Goal: Task Accomplishment & Management: Complete application form

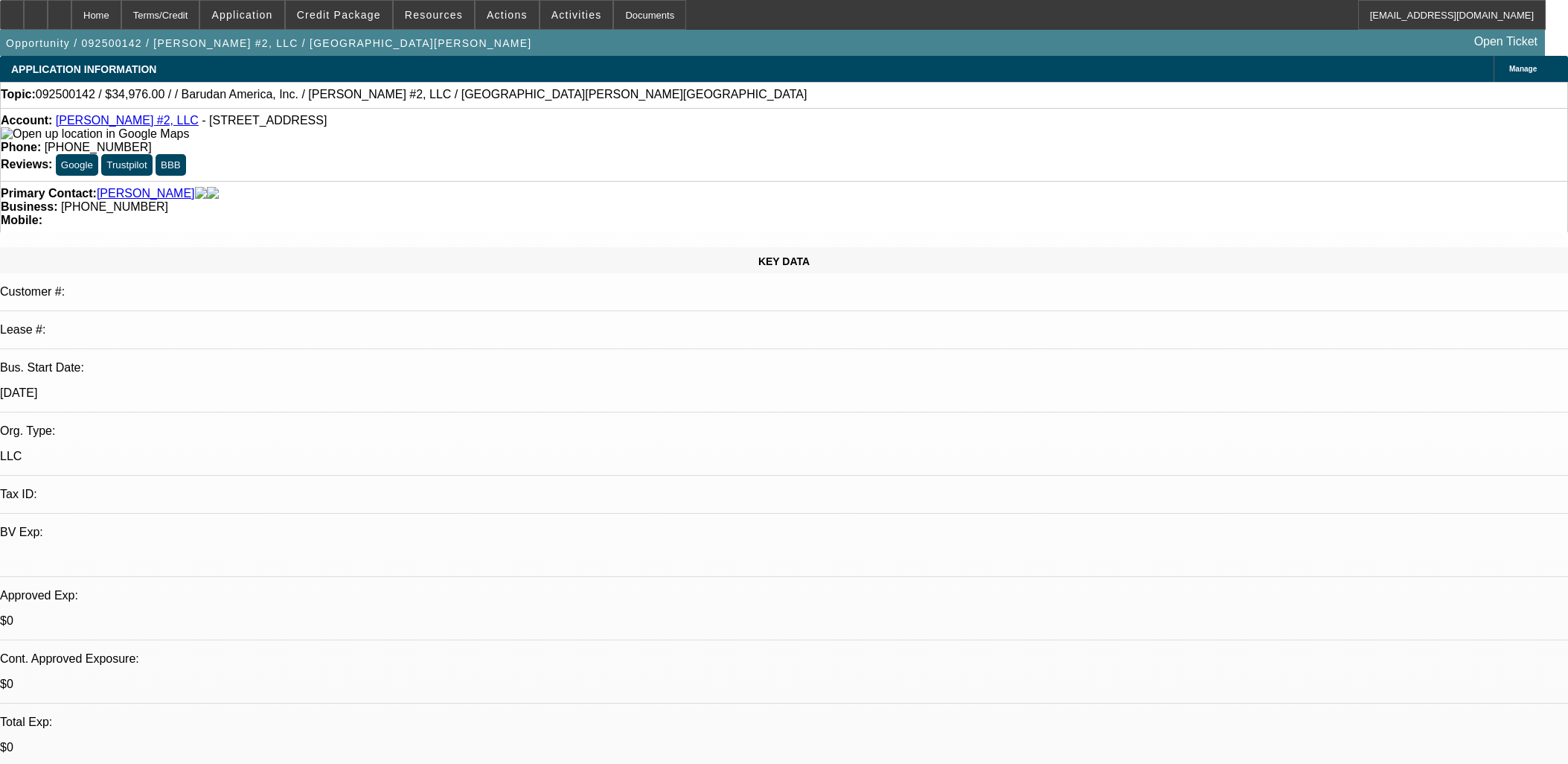
select select "0"
select select "2"
select select "0.1"
select select "4"
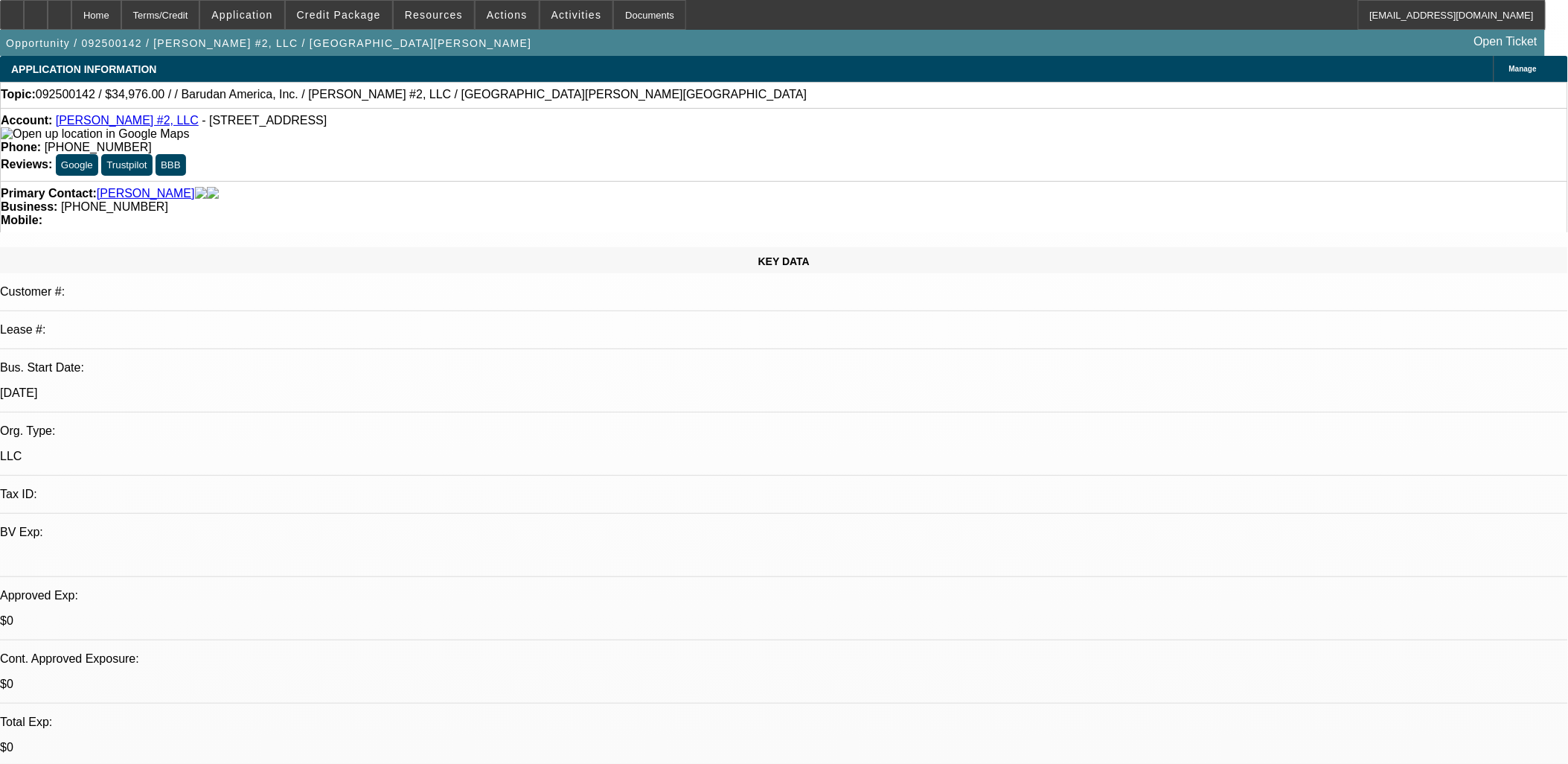
radio input "true"
type textarea "Need SUP and updated quote"
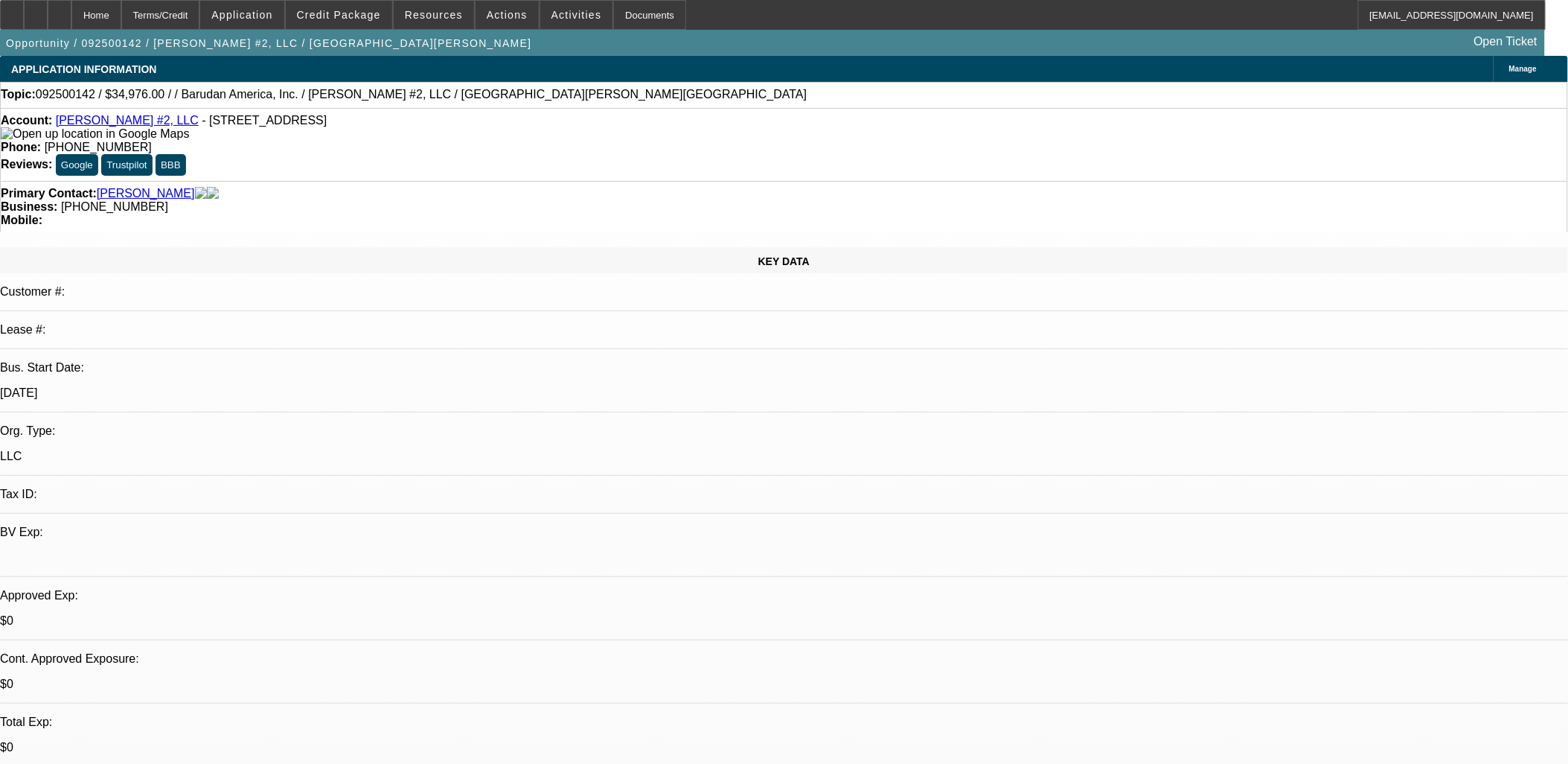
radio input "true"
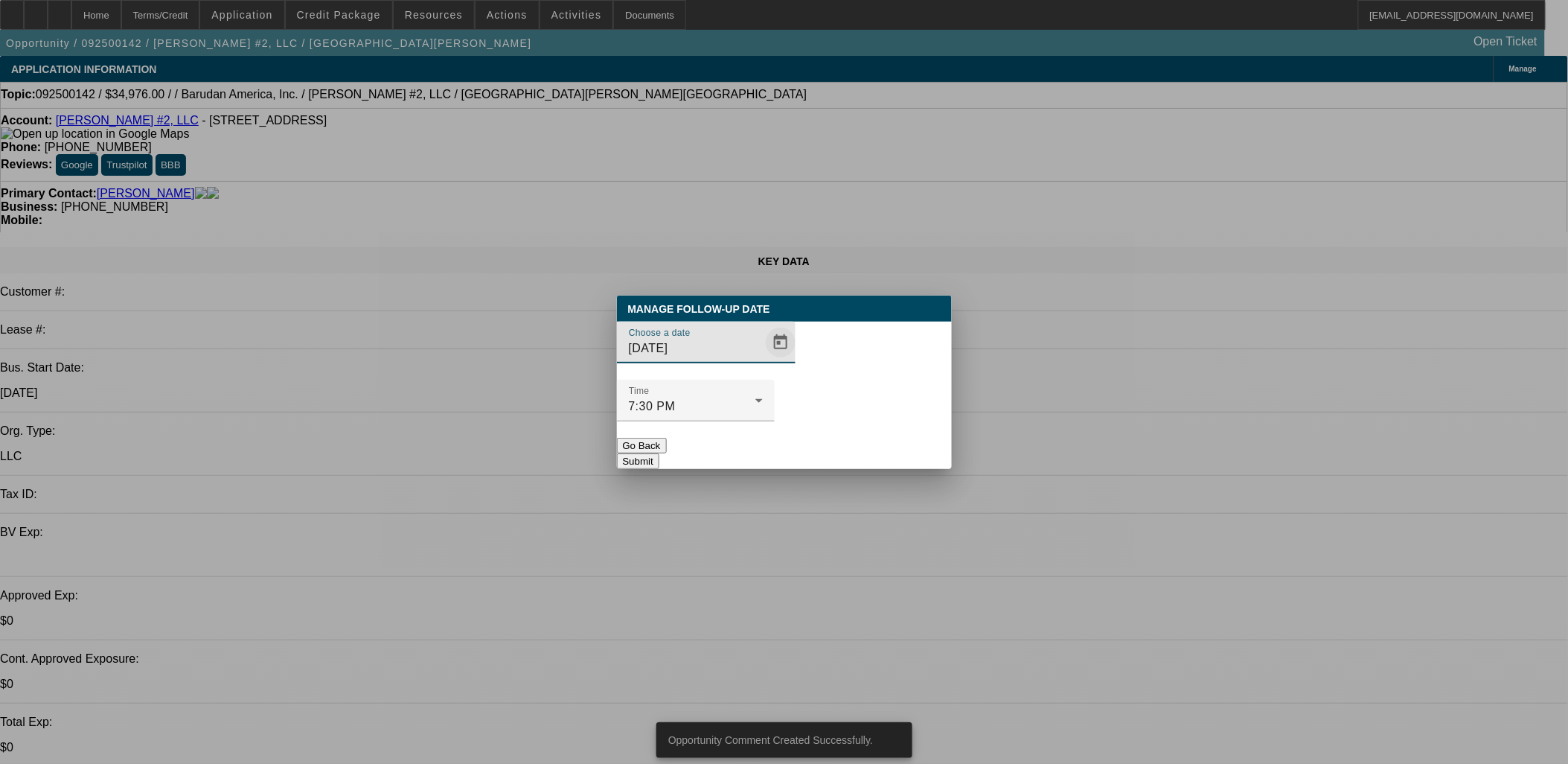
click at [763, 361] on span "Open calendar" at bounding box center [781, 343] width 36 height 36
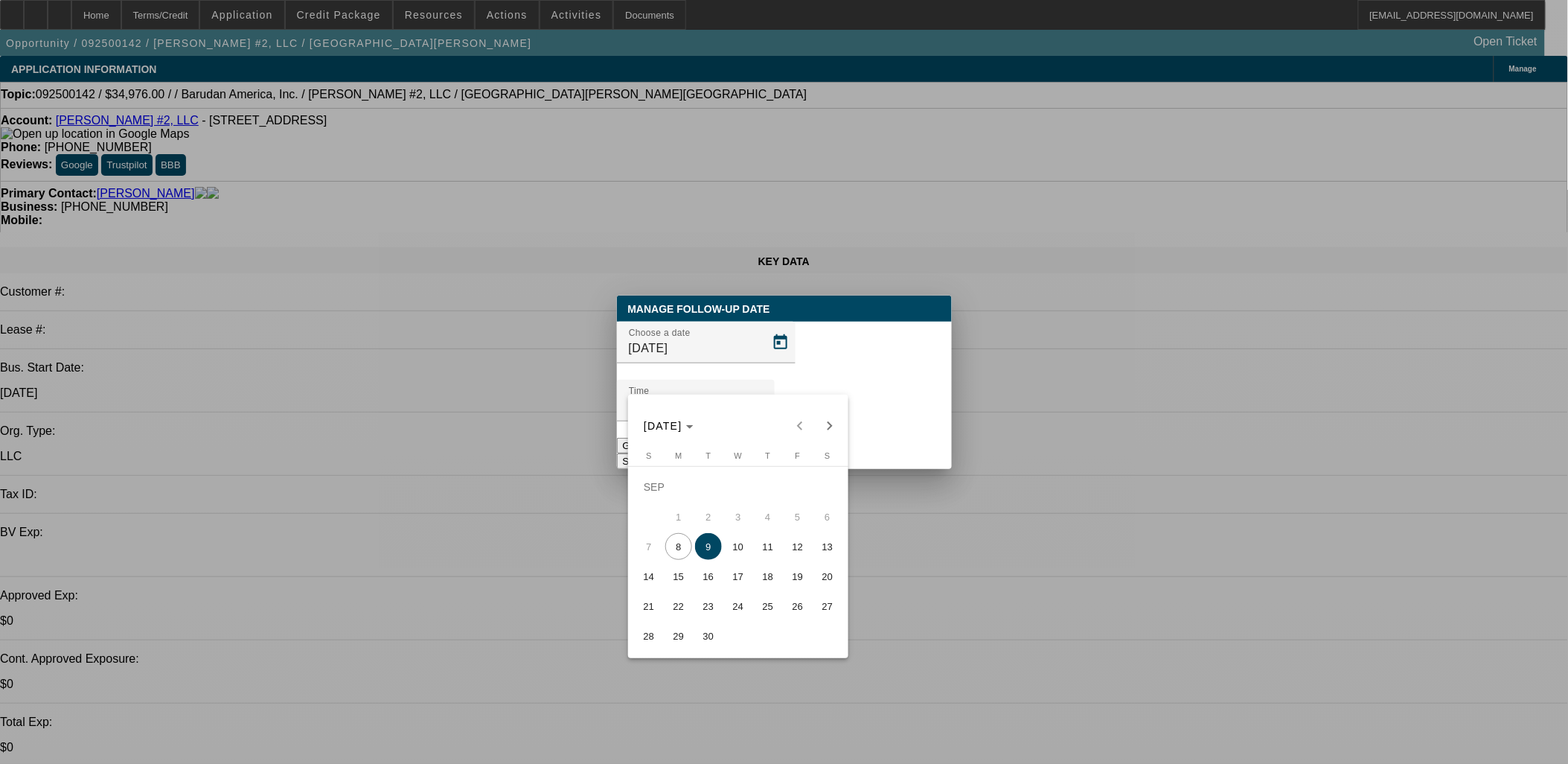
click at [734, 545] on span "10" at bounding box center [738, 546] width 27 height 27
type input "9/10/2025"
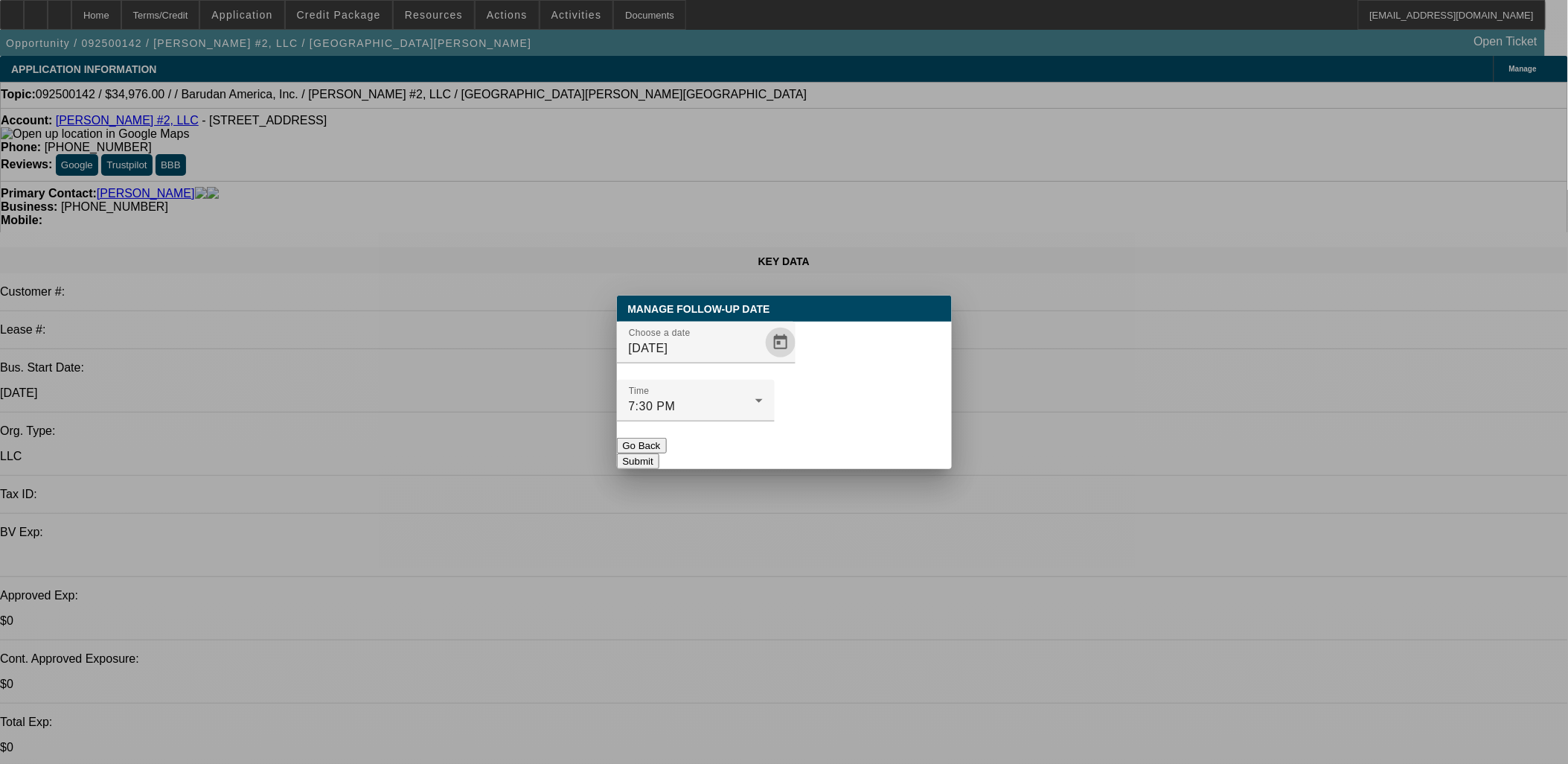
click at [659, 453] on button "Submit" at bounding box center [638, 461] width 42 height 16
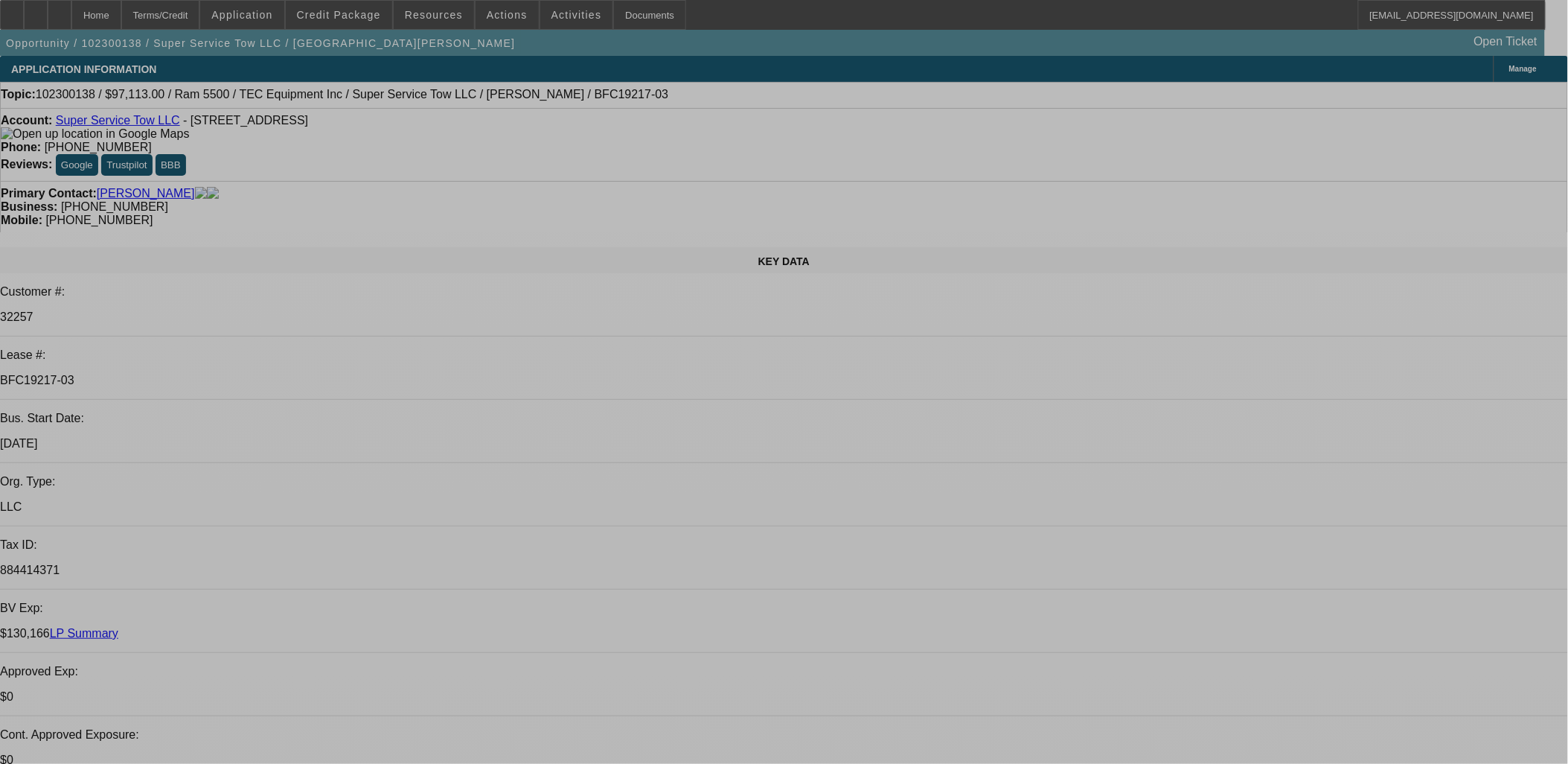
select select "0"
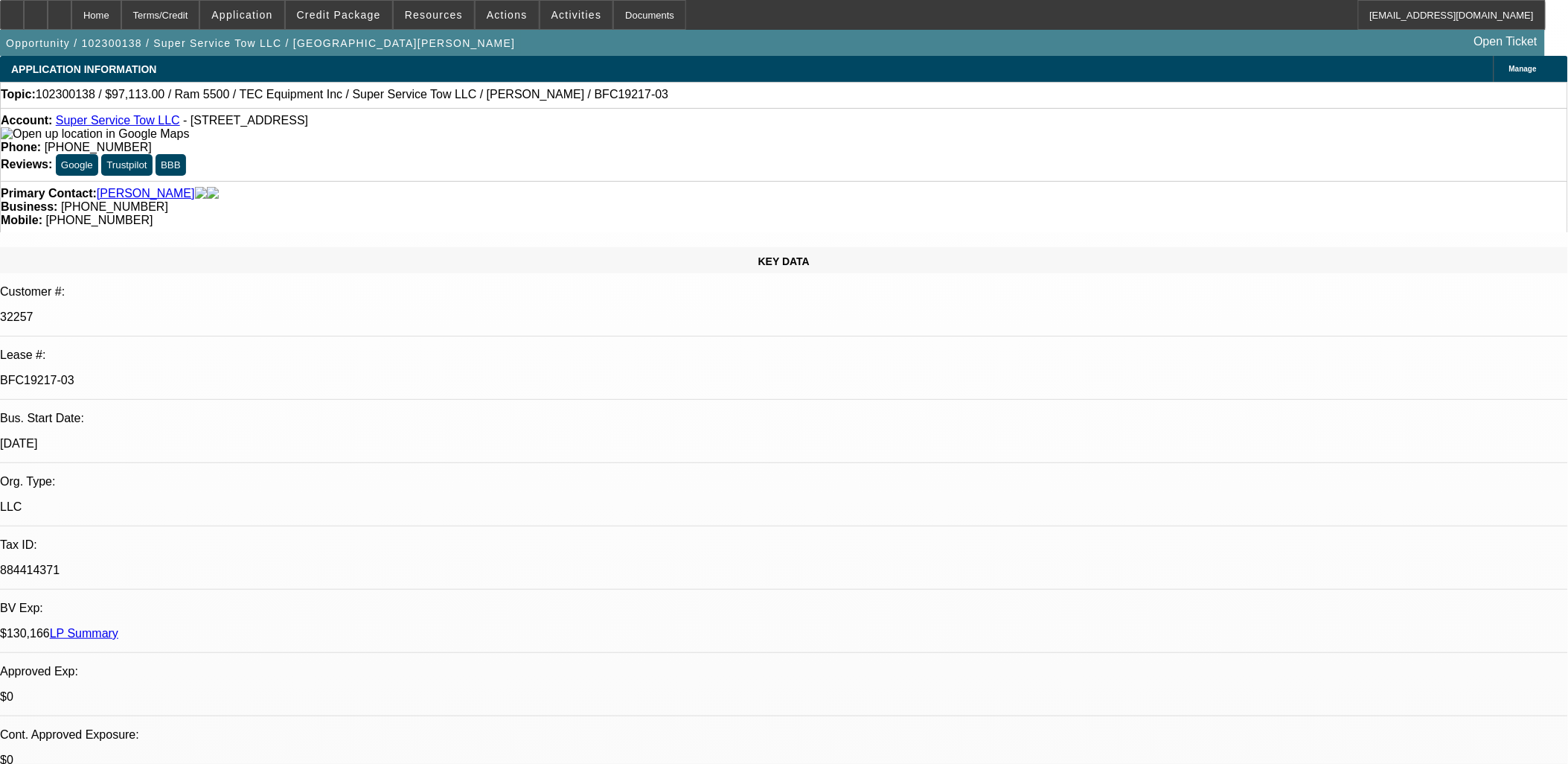
select select "2"
select select "0.1"
select select "0"
select select "2"
select select "0.1"
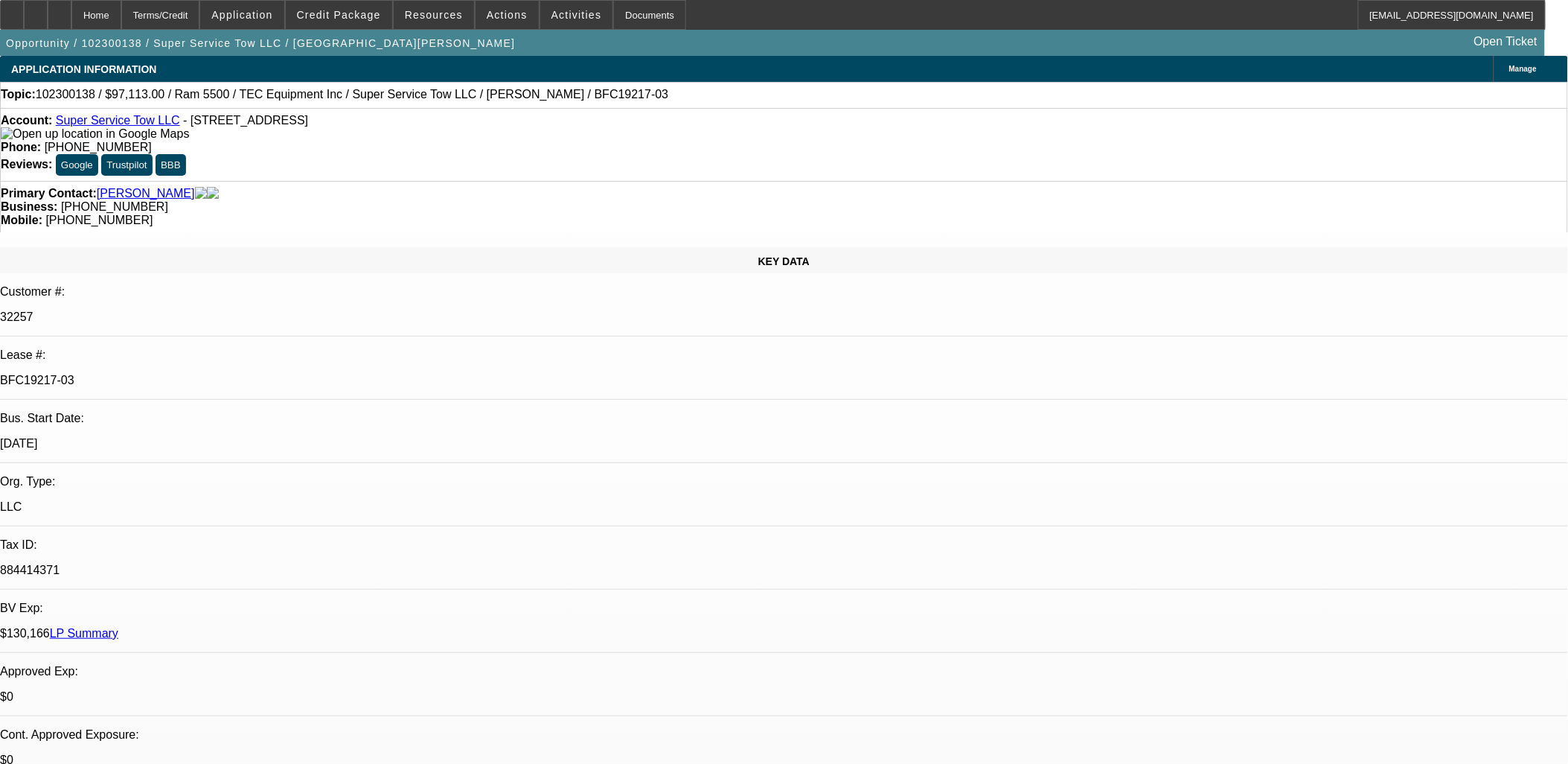
select select "0.15"
select select "0"
select select "0.1"
select select "0.15"
select select "0"
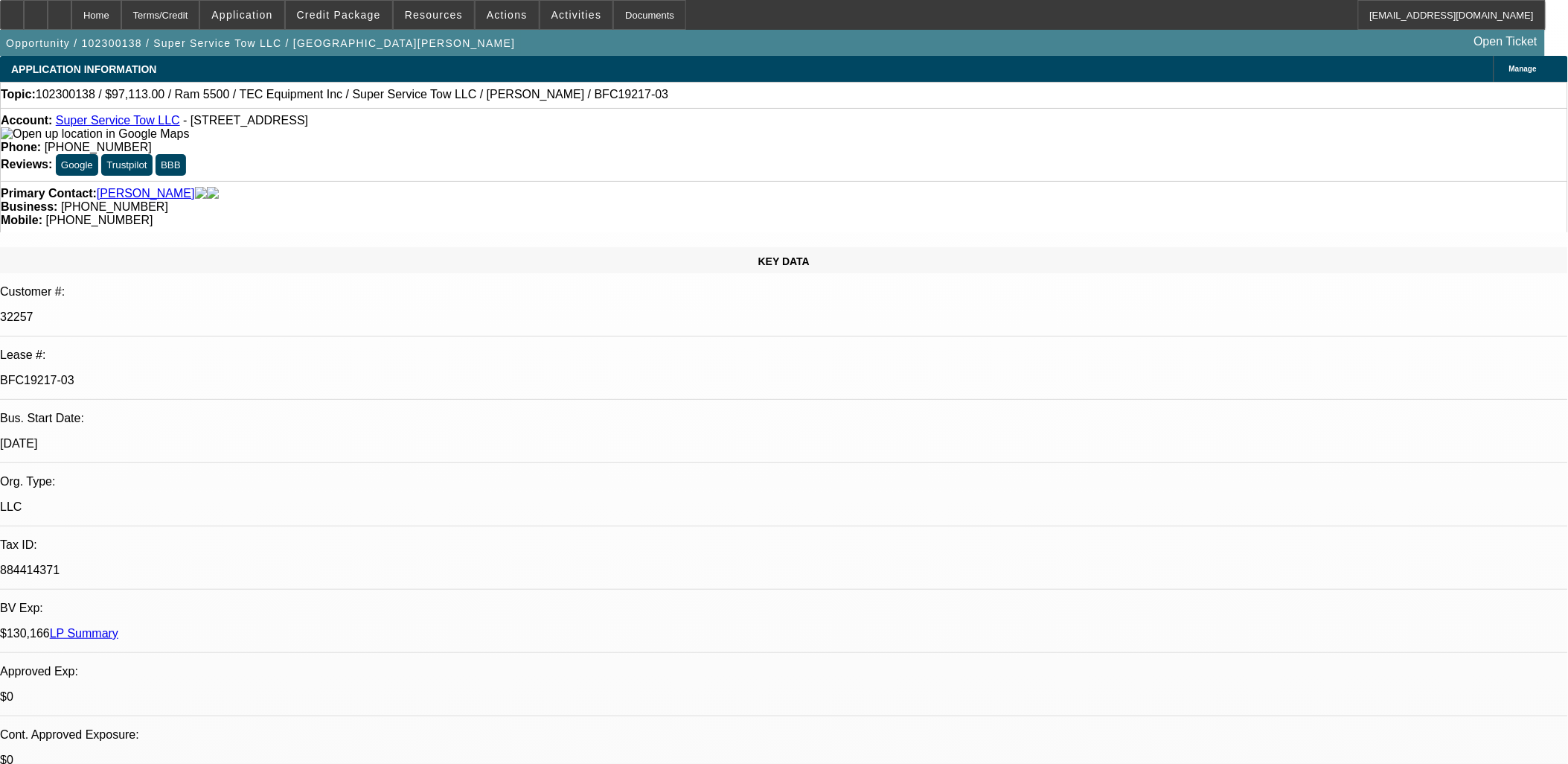
select select "0.1"
select select "1"
select select "2"
select select "4"
select select "1"
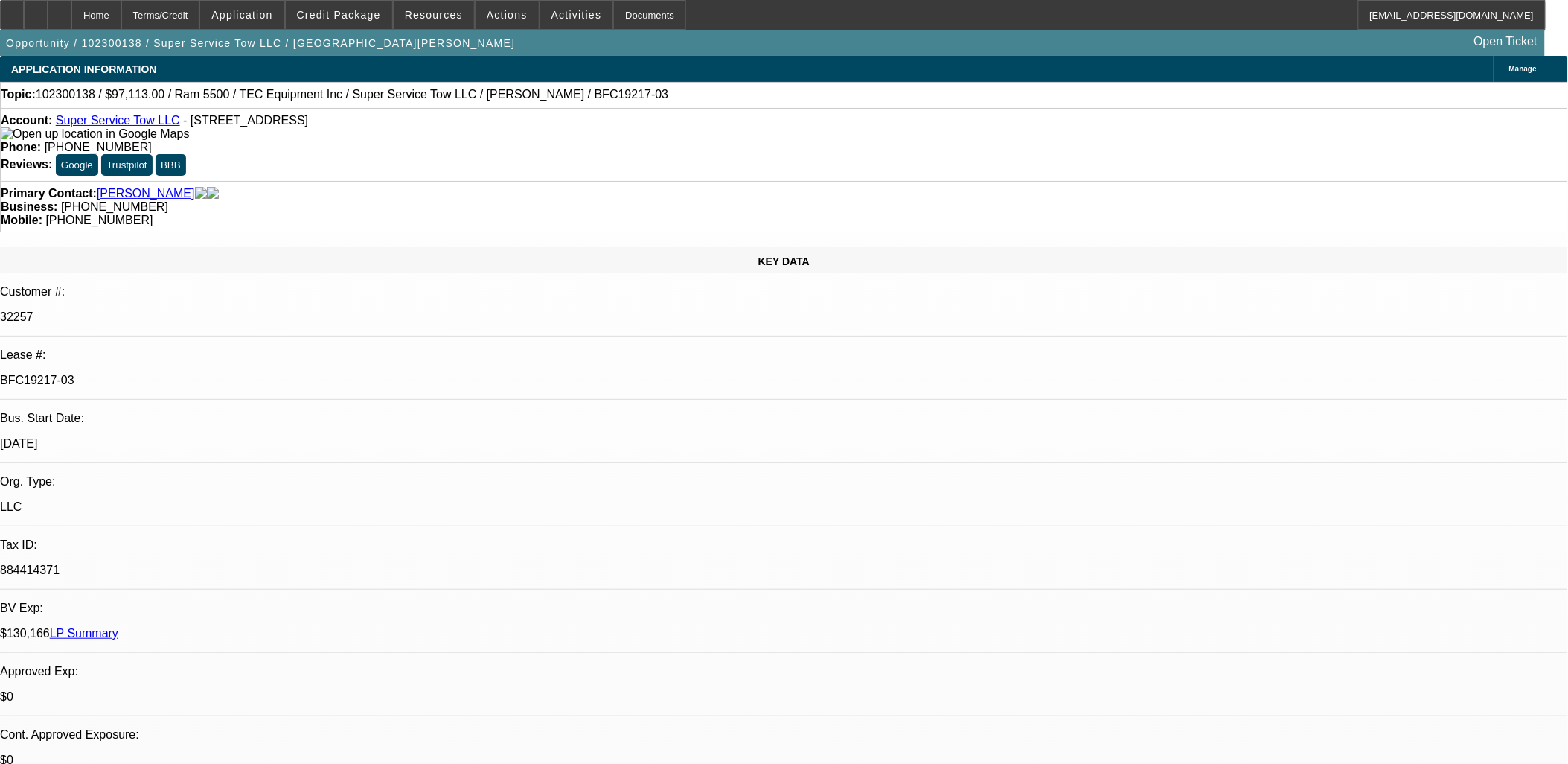
select select "2"
select select "4"
select select "1"
select select "4"
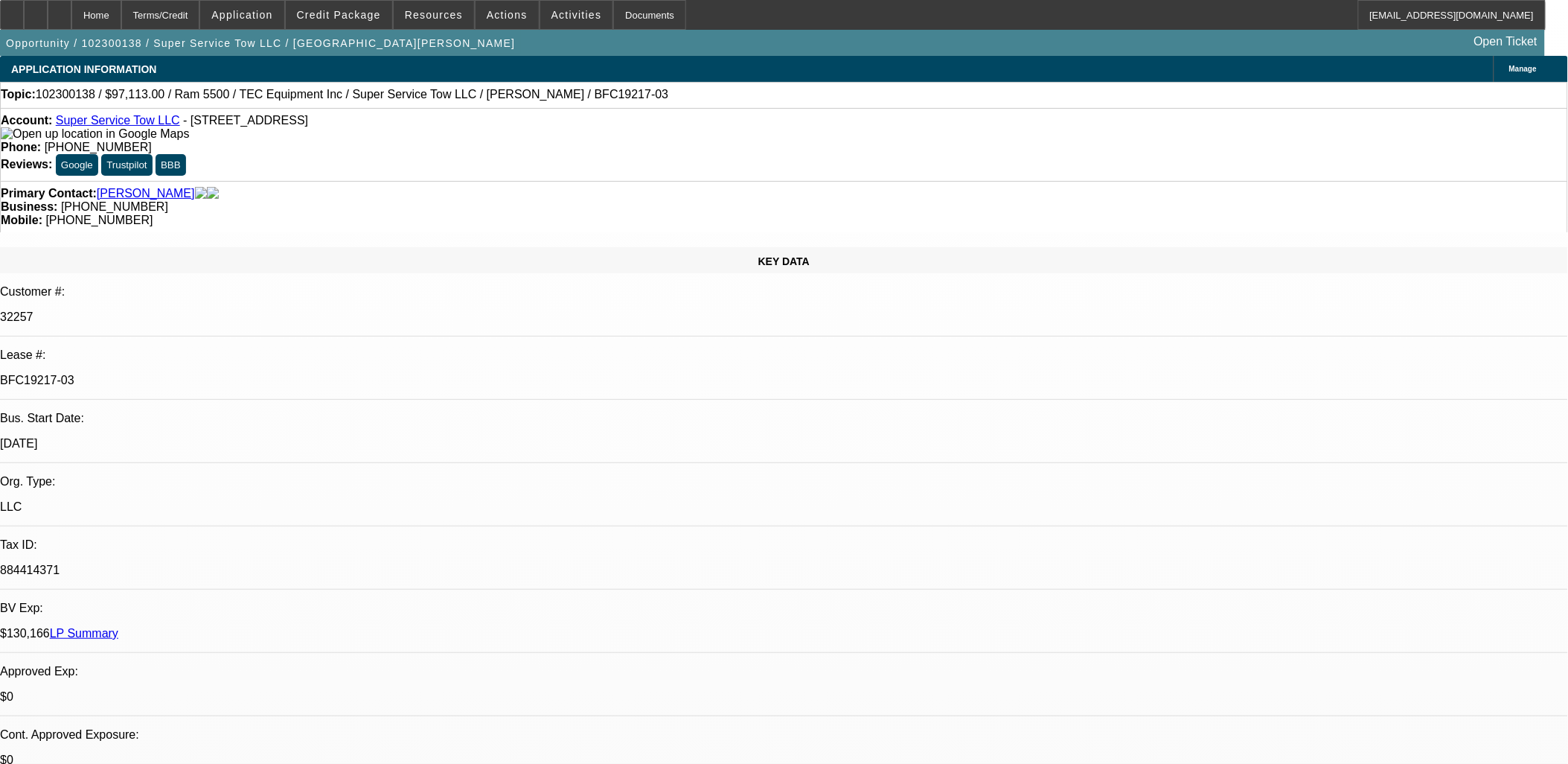
select select "1"
select select "2"
select select "4"
click at [119, 627] on link "LP Summary" at bounding box center [84, 633] width 69 height 12
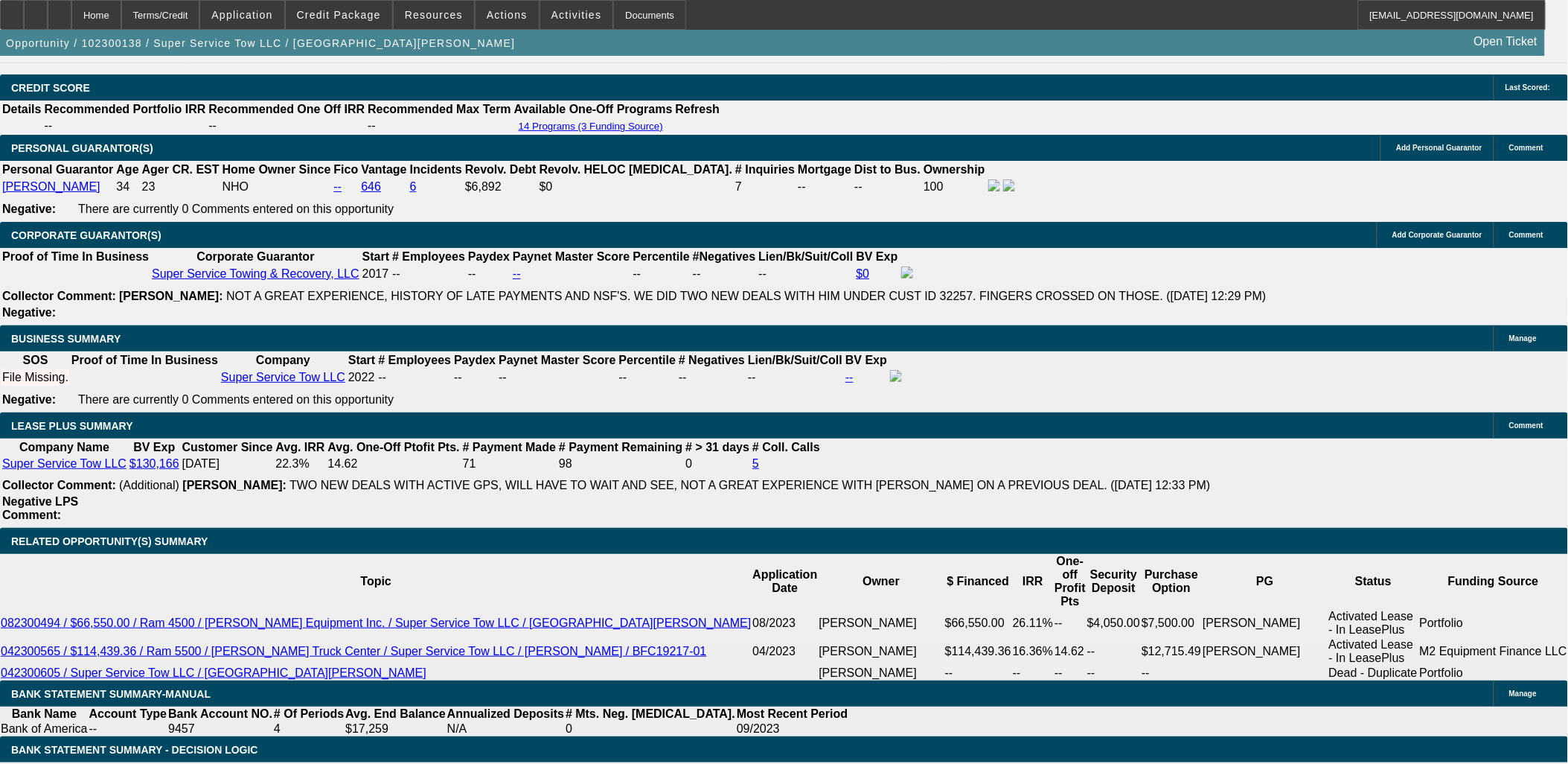
scroll to position [2233, 0]
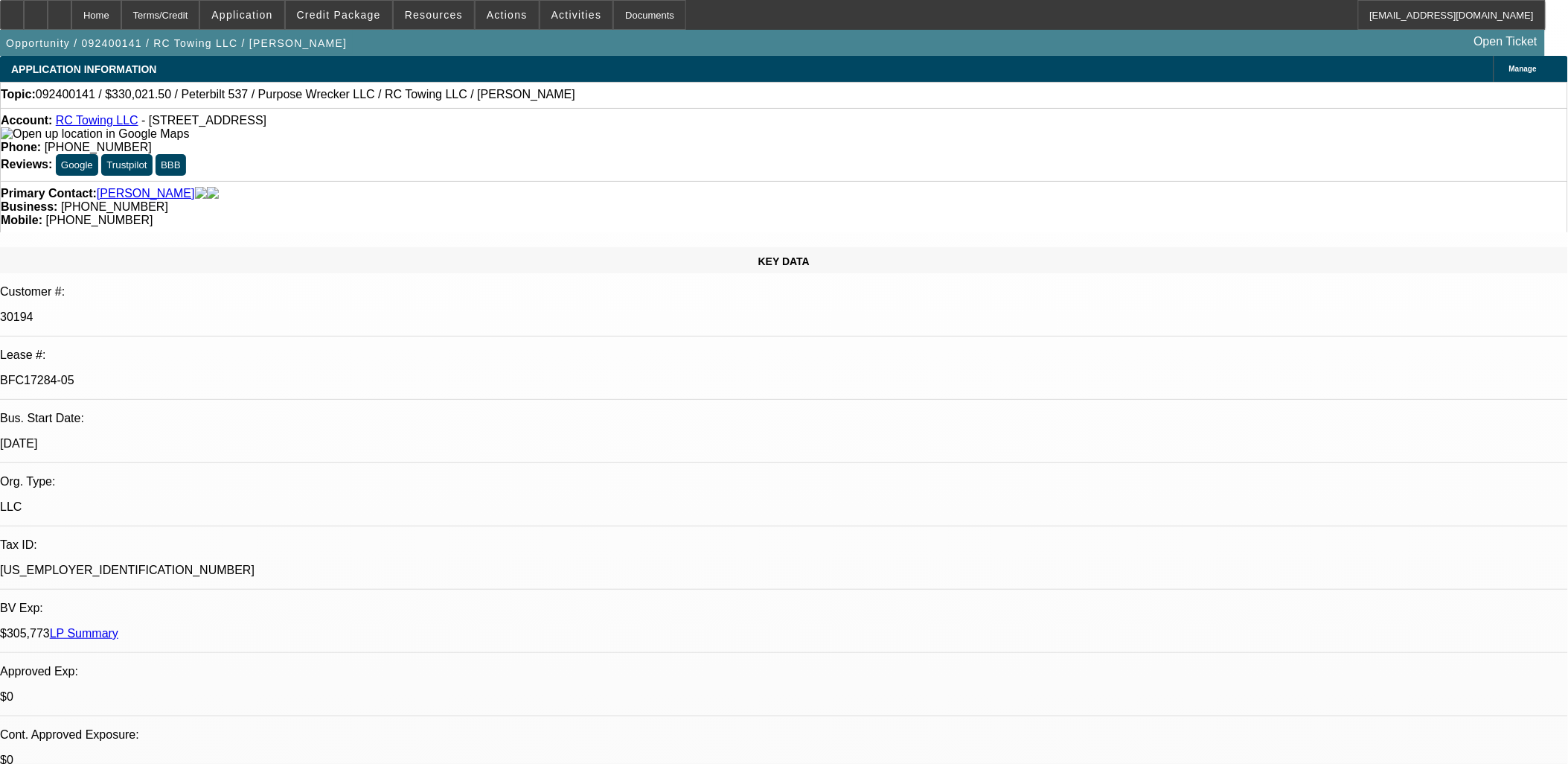
select select "0"
select select "2"
select select "0"
select select "2"
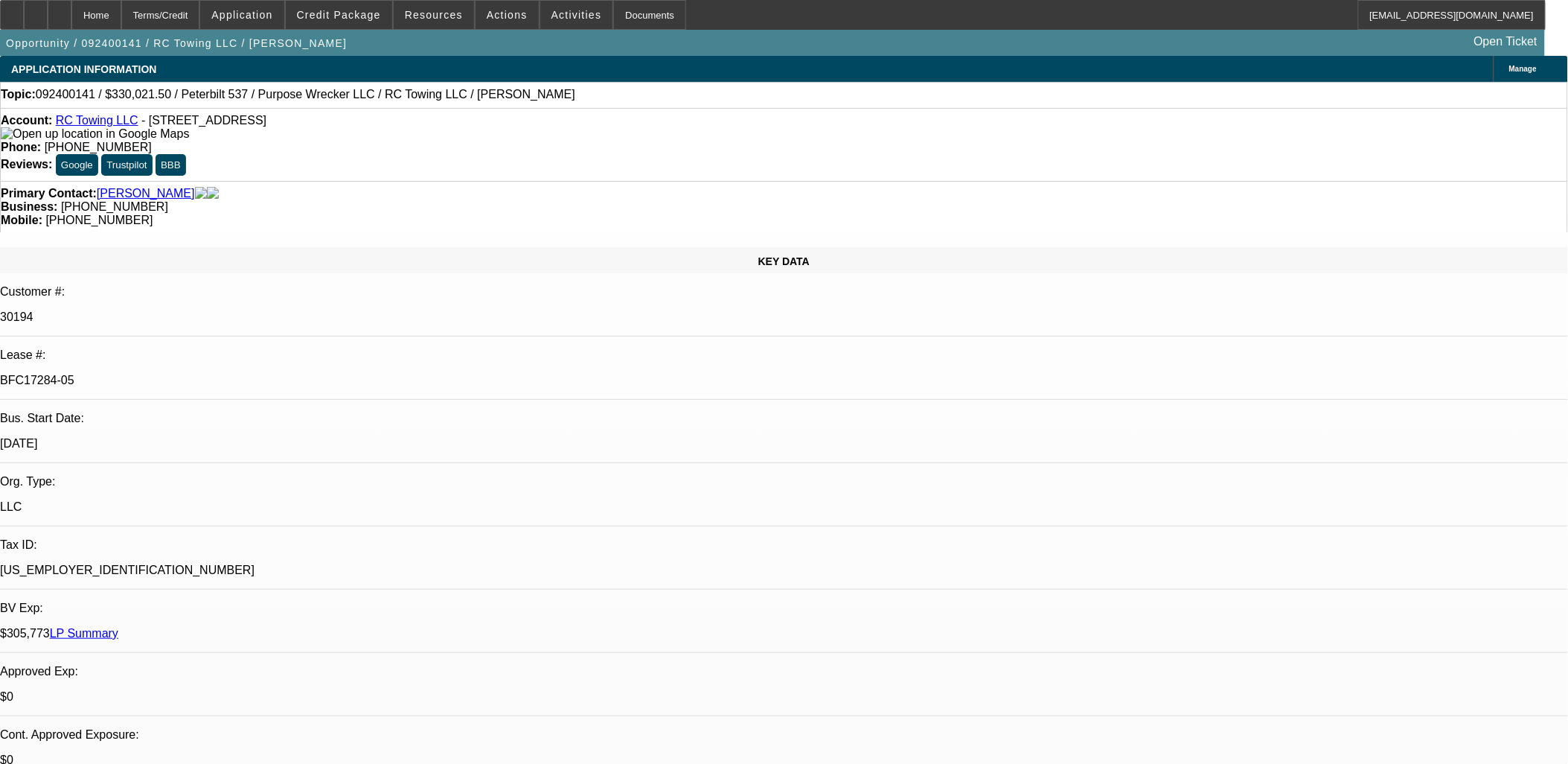
select select "0.2"
select select "0"
select select "2"
select select "0.2"
select select "1"
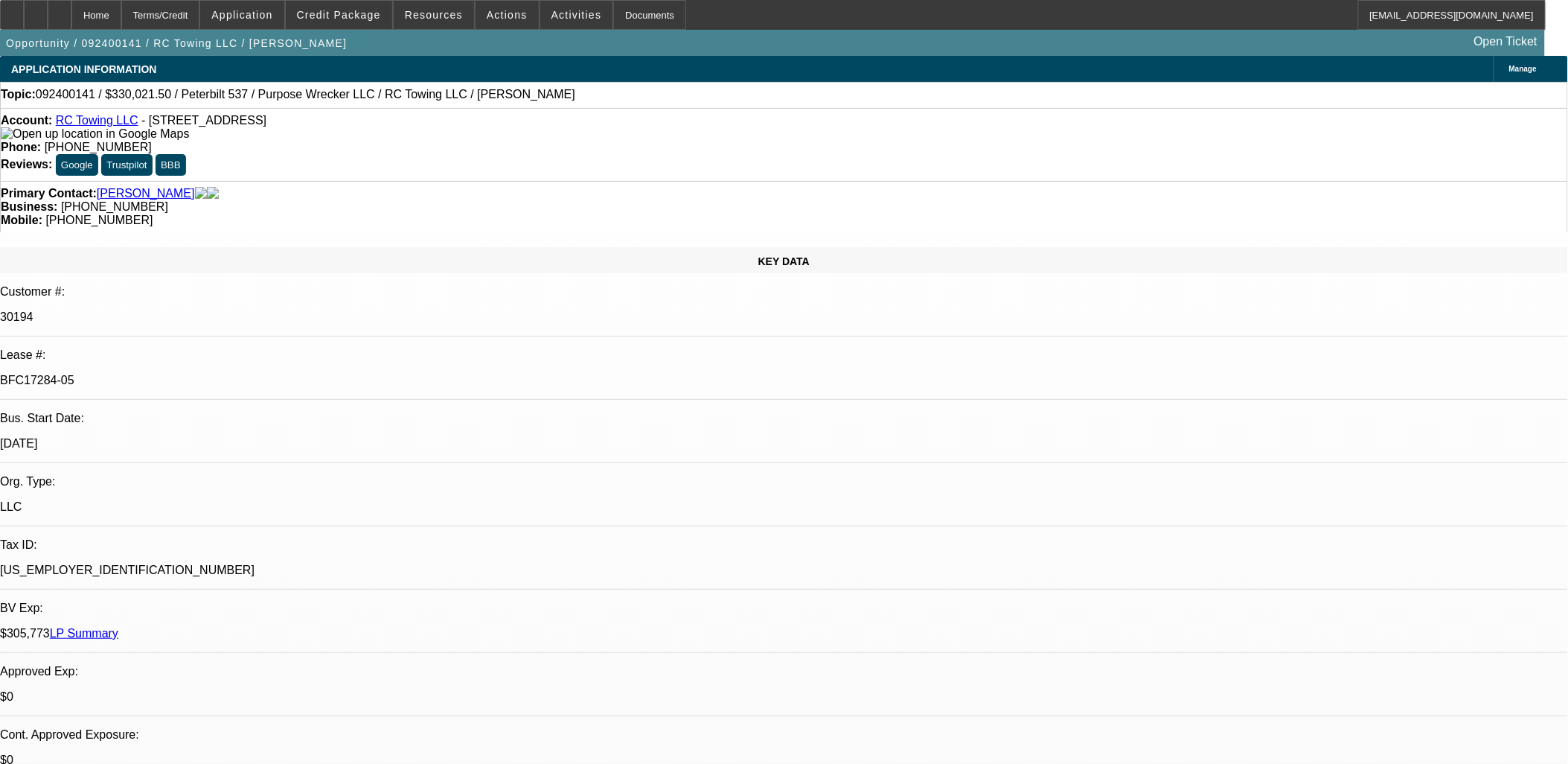
select select "2"
select select "6"
select select "1"
select select "2"
select select "17"
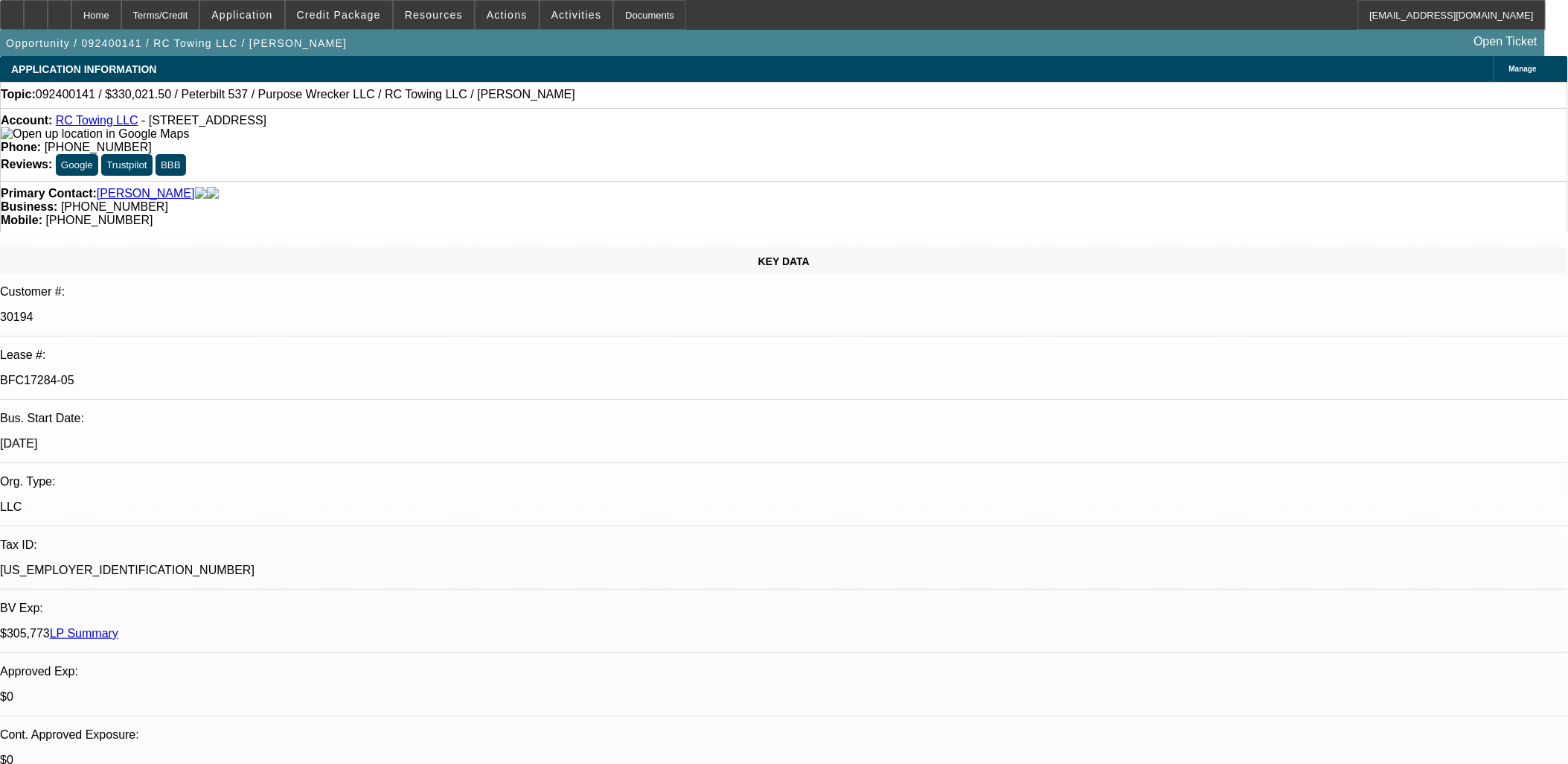
select select "1"
select select "2"
select select "17"
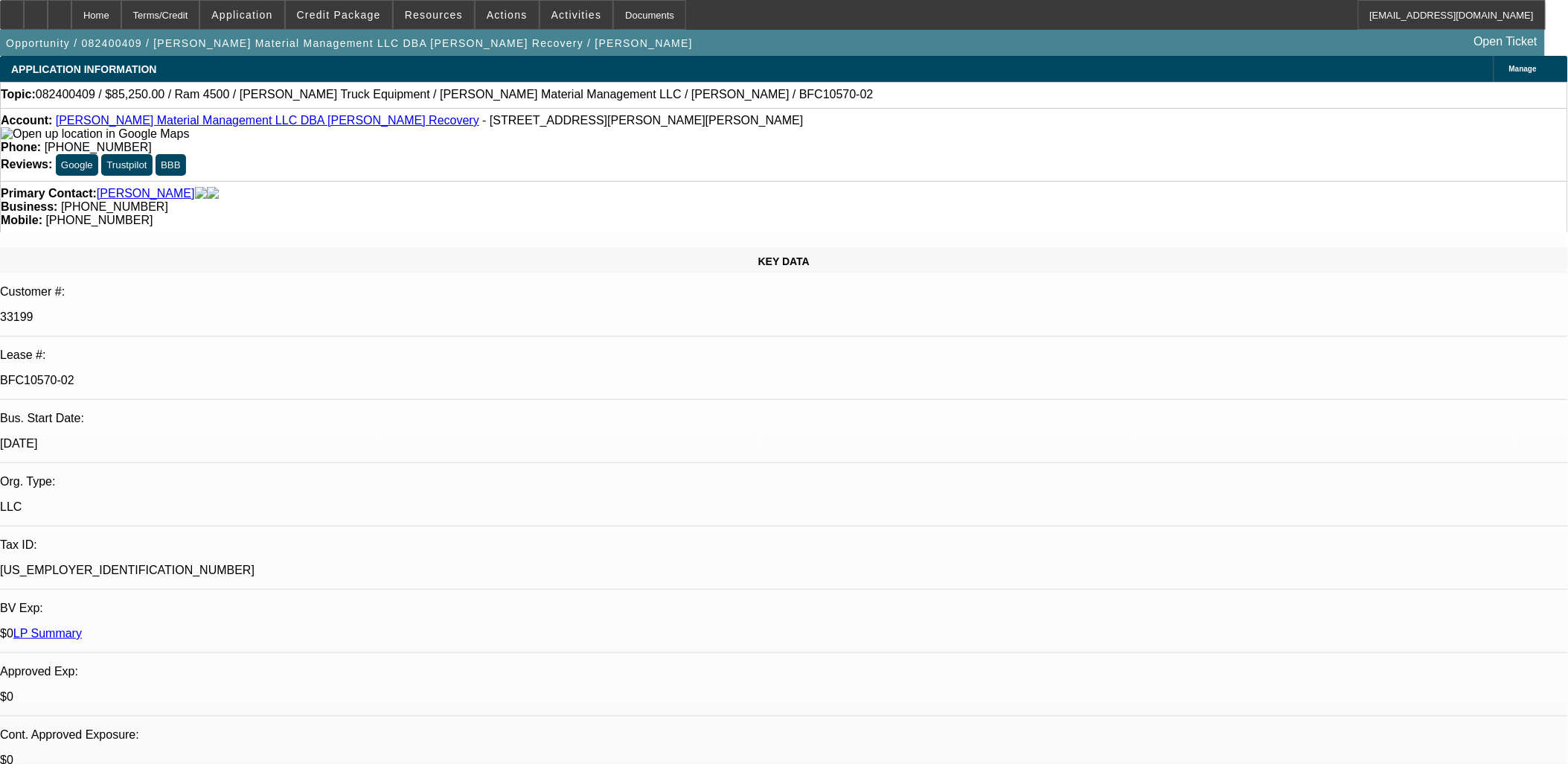
select select "0"
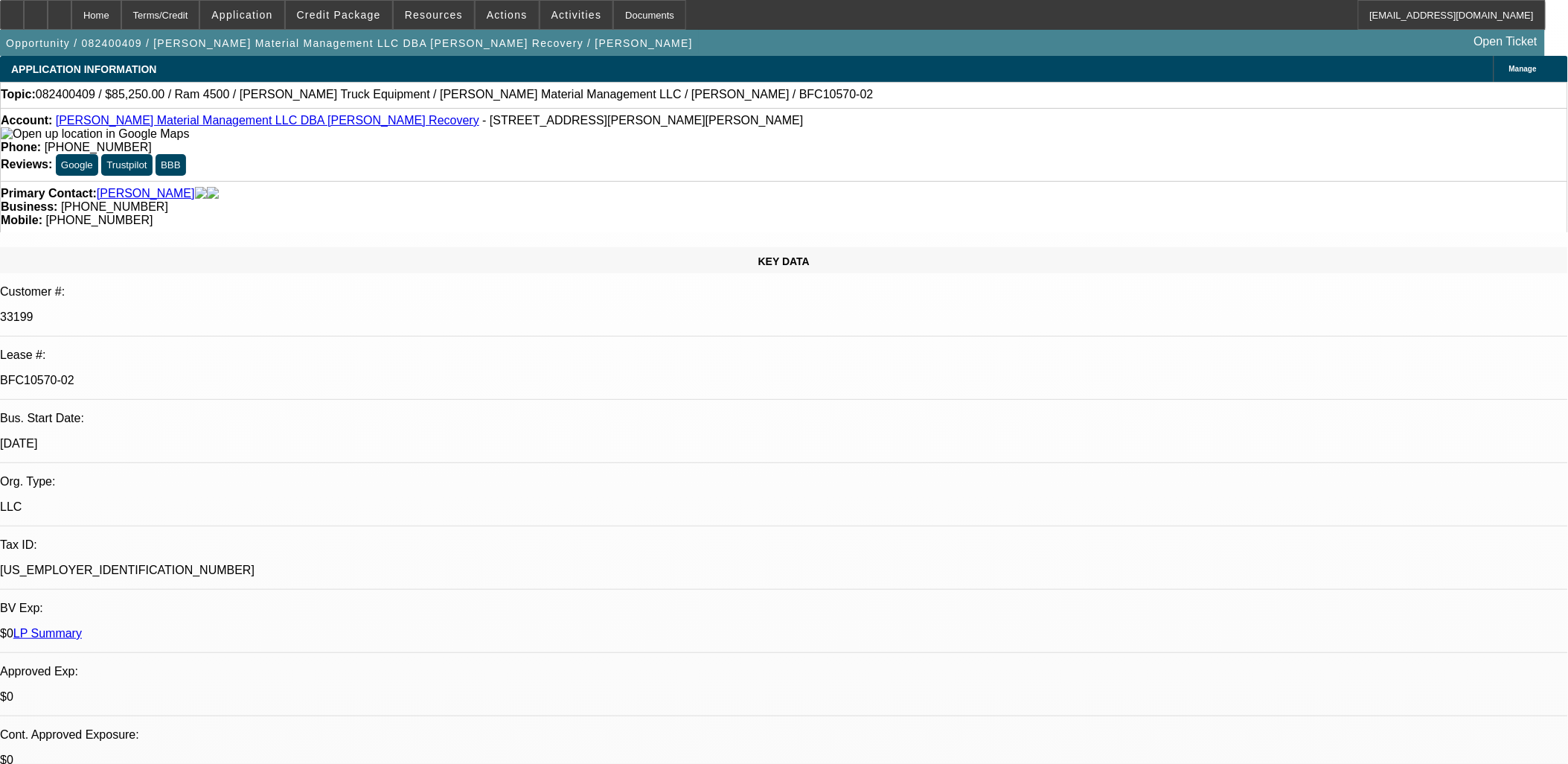
select select "0"
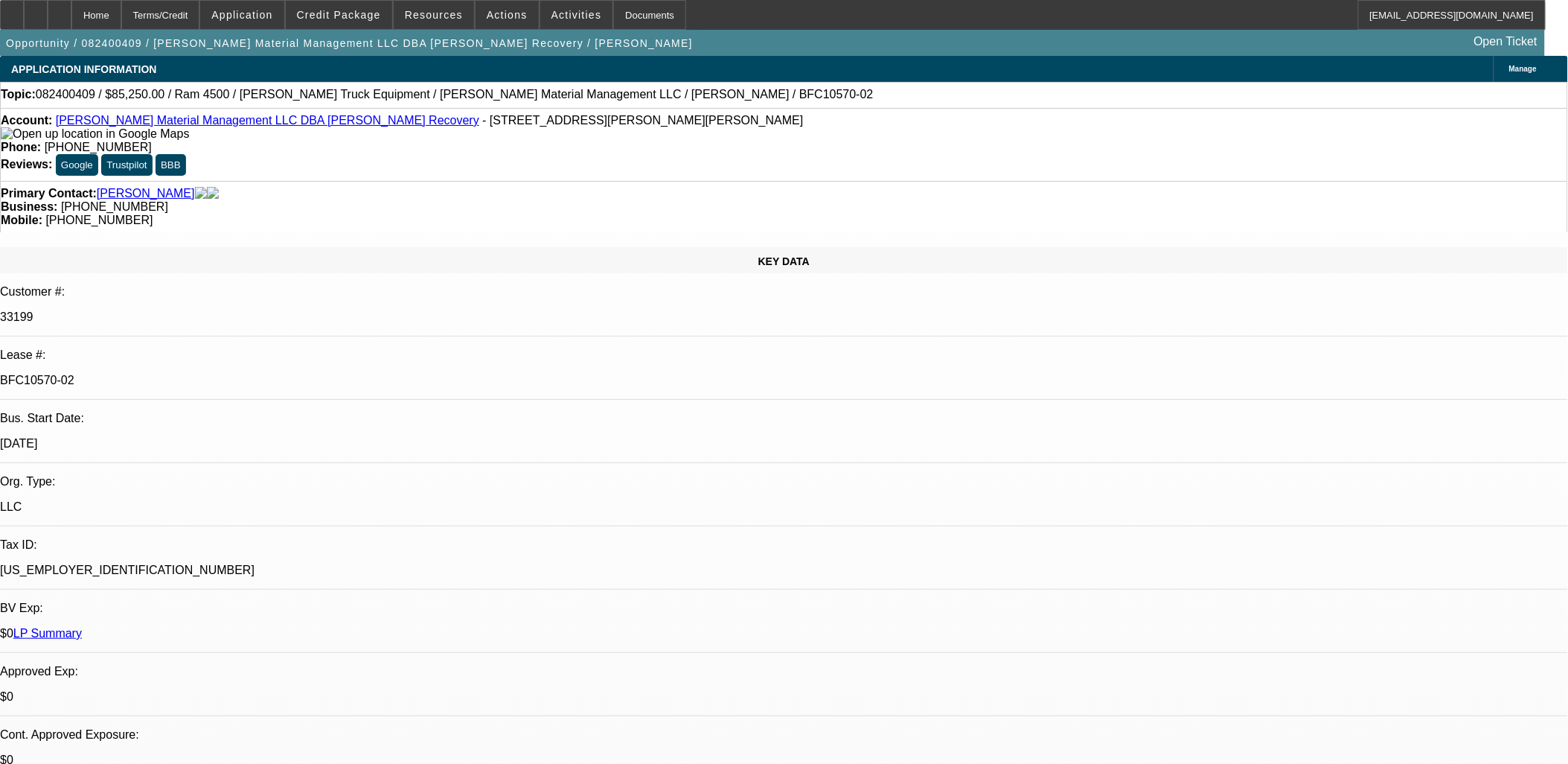
select select "0"
select select "1"
select select "2"
select select "6"
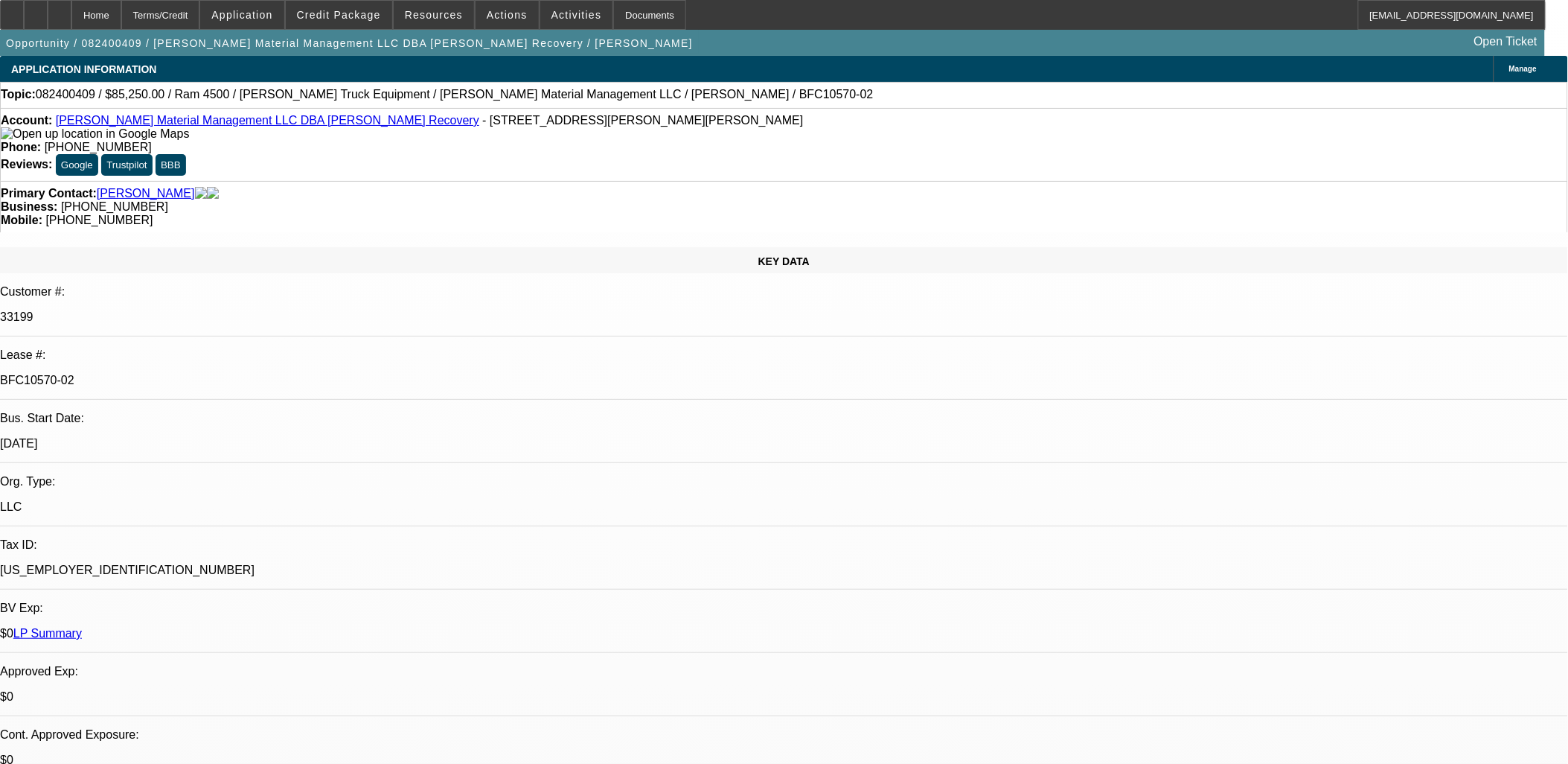
select select "1"
select select "2"
select select "6"
select select "1"
select select "2"
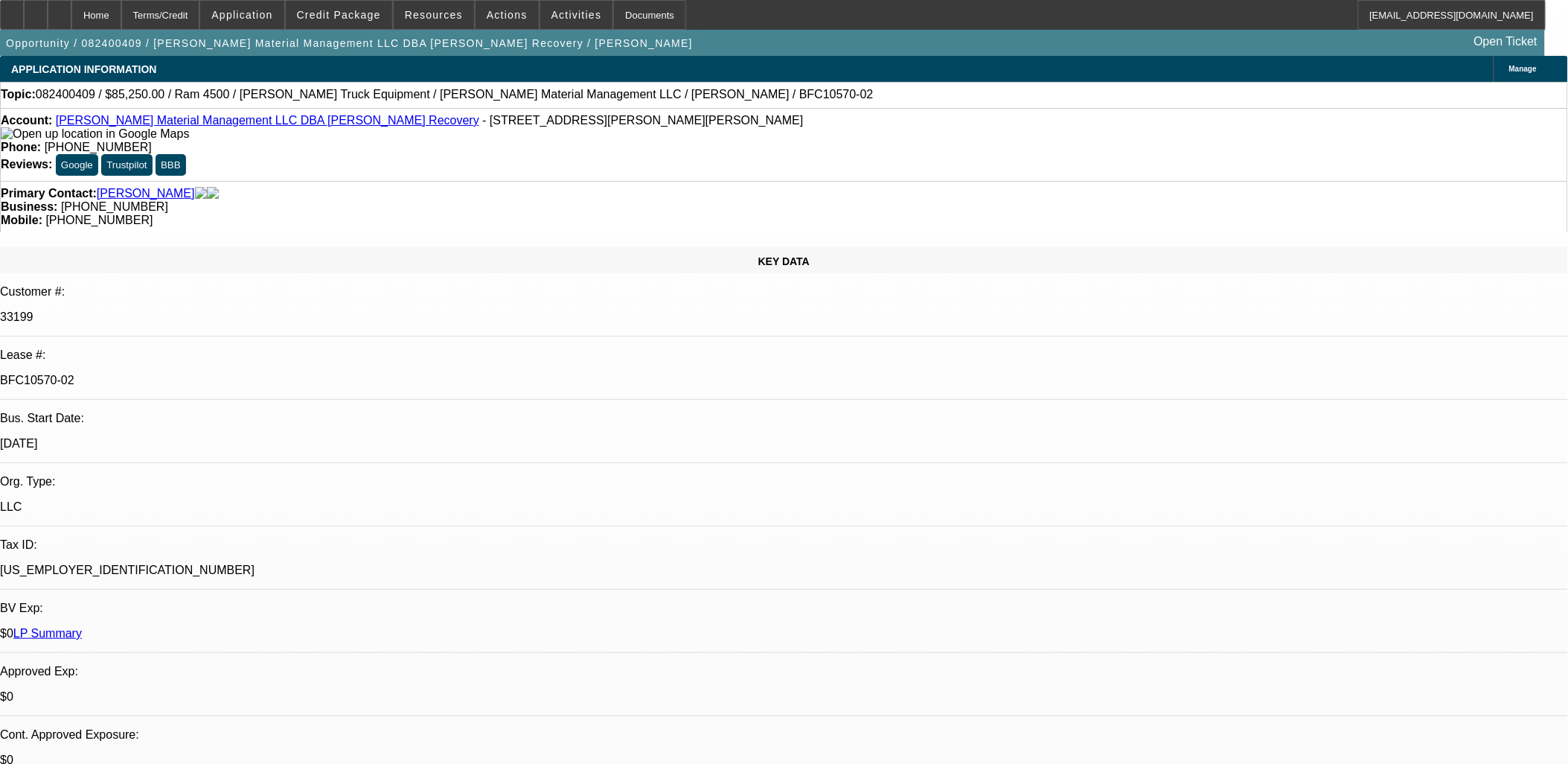
select select "6"
select select "1"
select select "2"
select select "6"
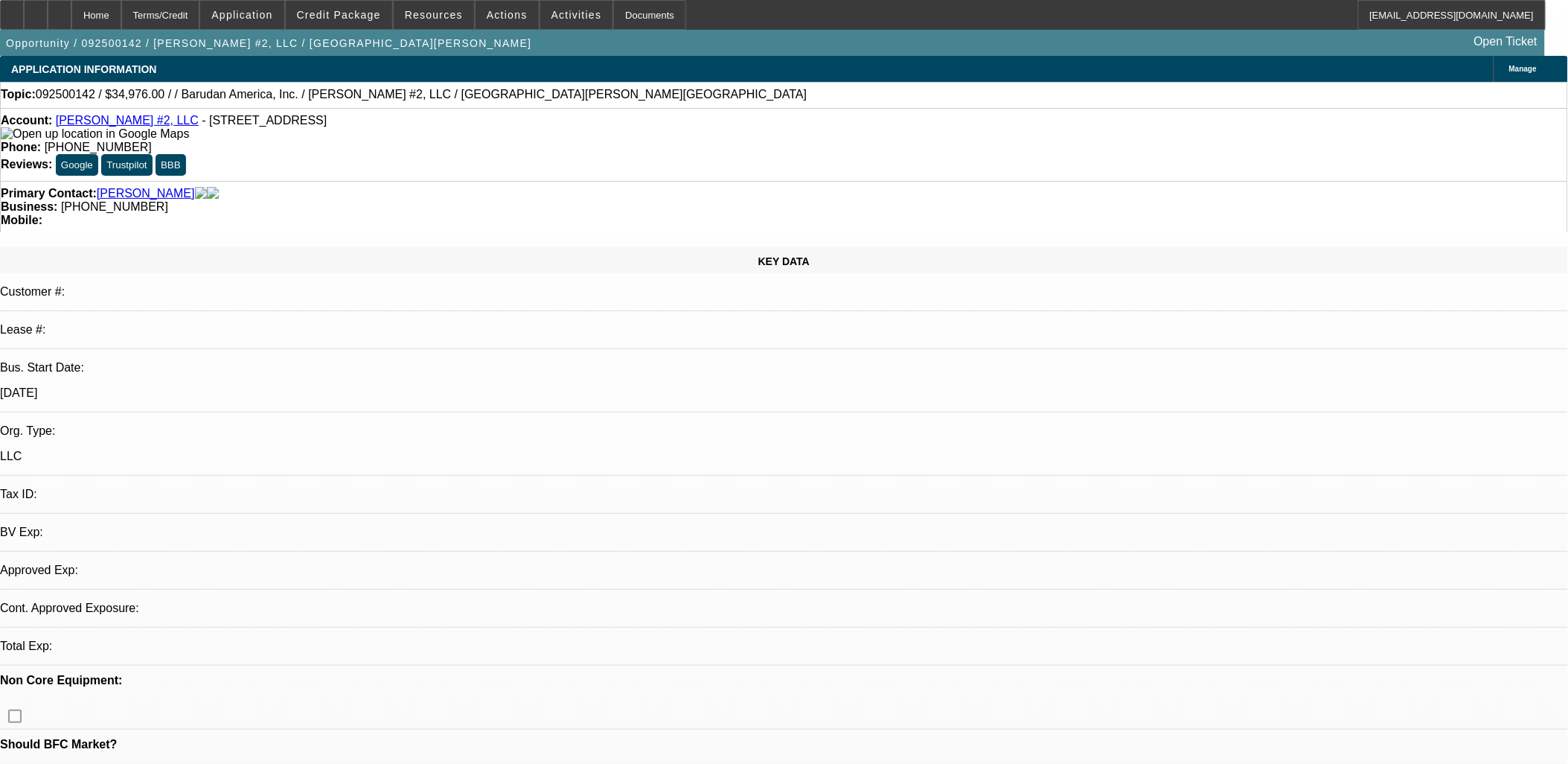
select select "0"
select select "2"
select select "0.1"
select select "1"
select select "2"
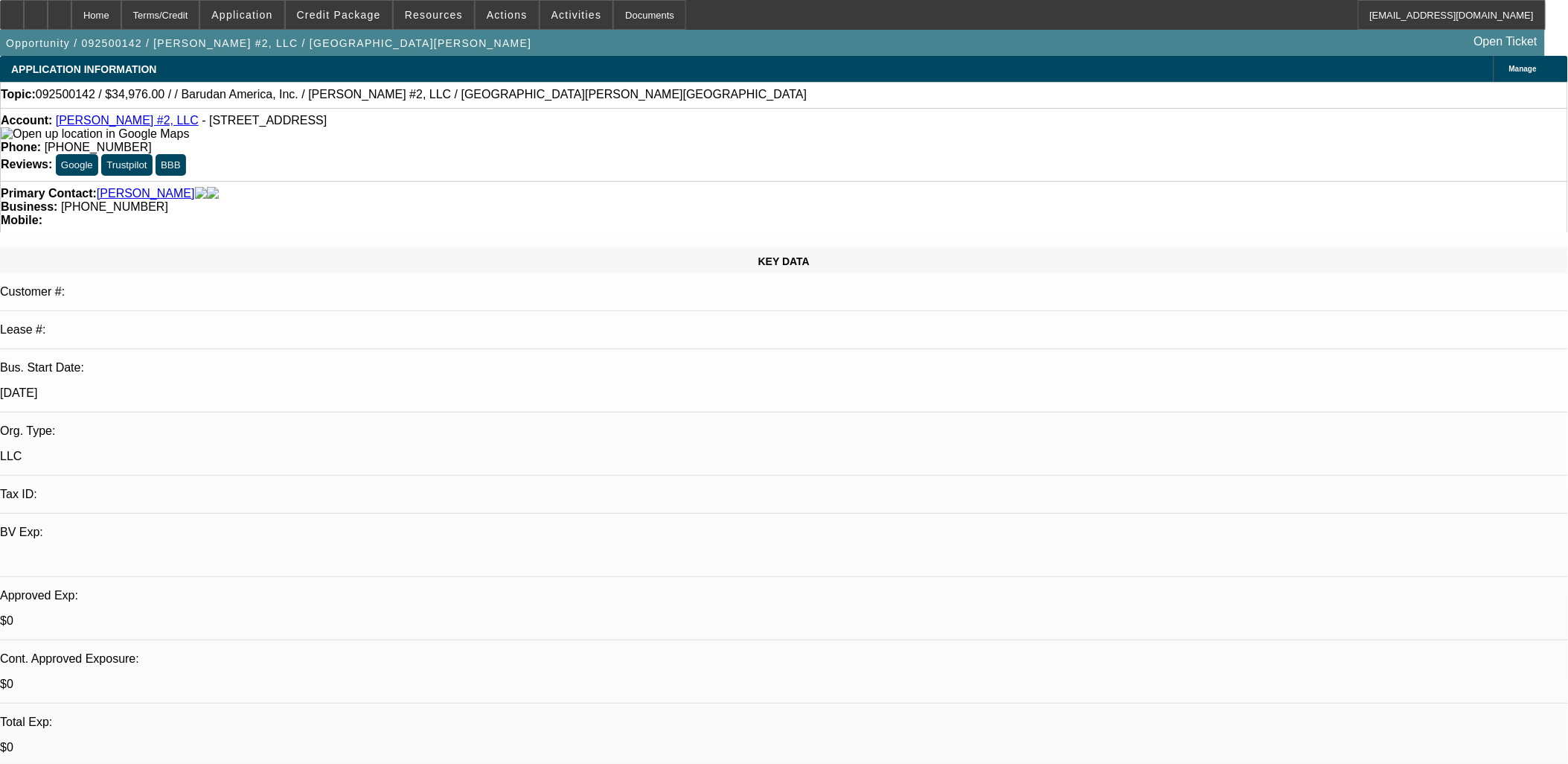
select select "4"
click at [48, 16] on div at bounding box center [36, 15] width 24 height 30
click at [354, 23] on span at bounding box center [339, 15] width 106 height 36
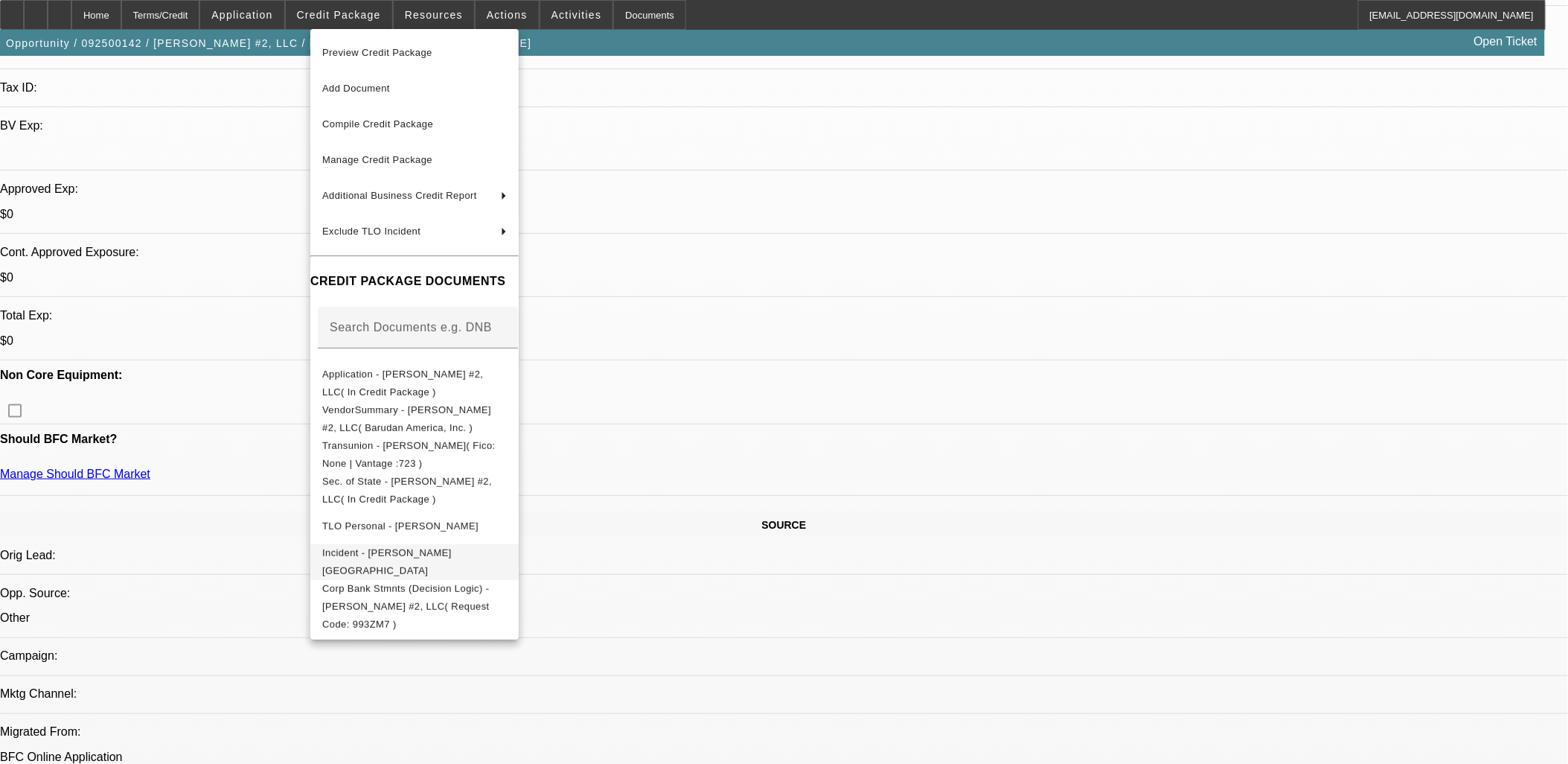
scroll to position [413, 0]
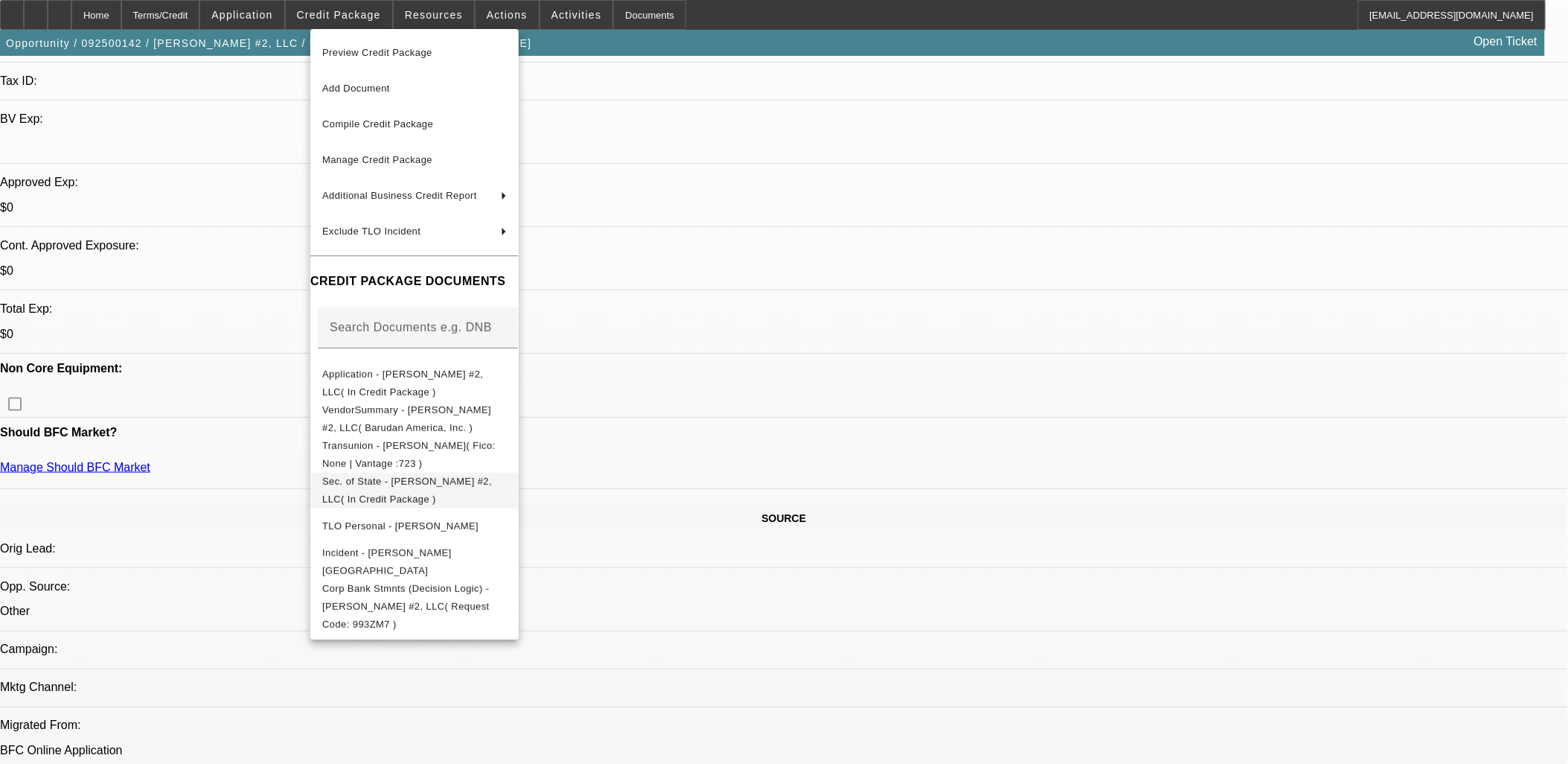
click at [378, 482] on span "Sec. of State - [PERSON_NAME] #2, LLC( In Credit Package )" at bounding box center [407, 489] width 170 height 29
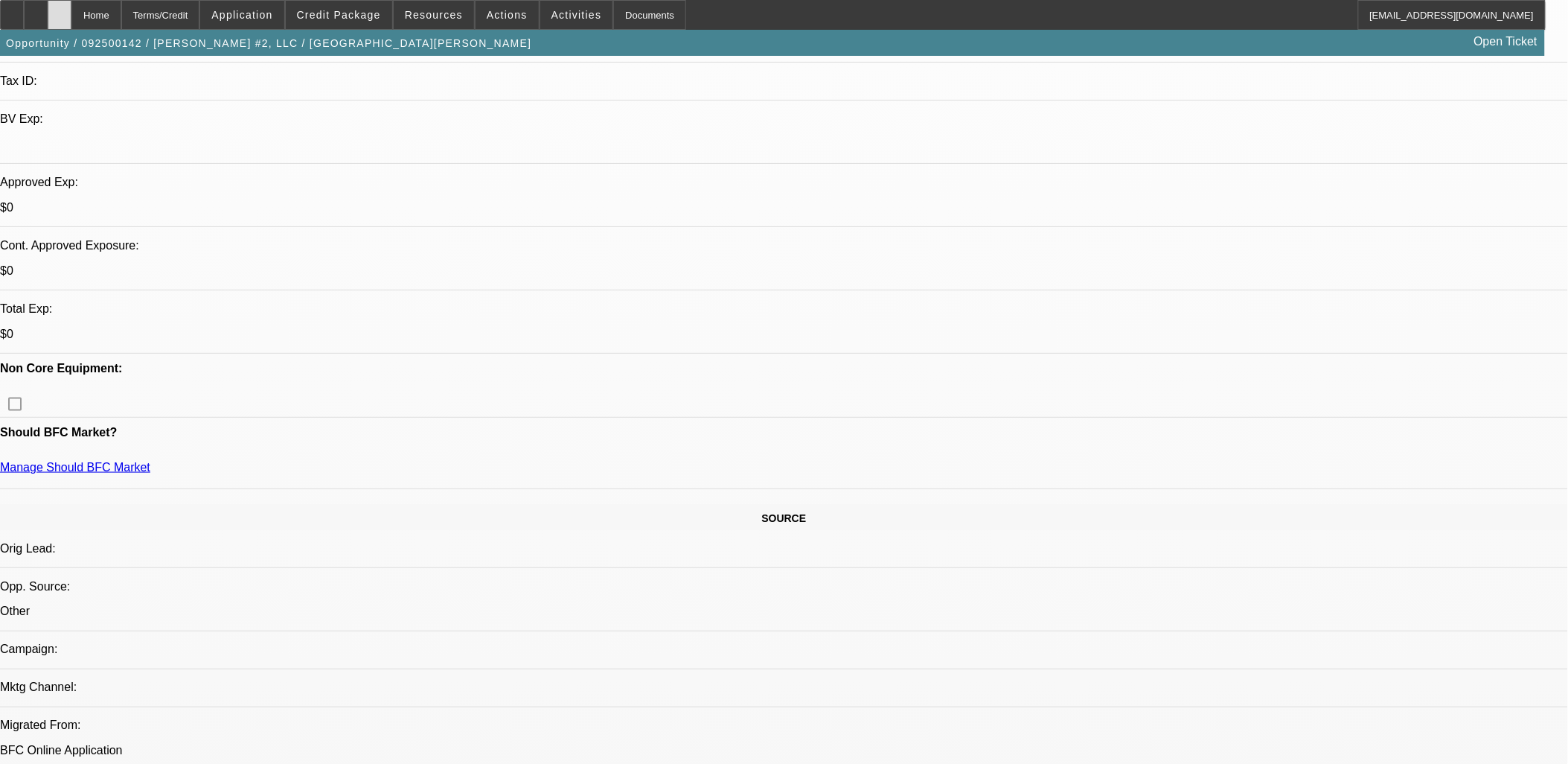
click at [59, 9] on icon at bounding box center [59, 9] width 0 height 0
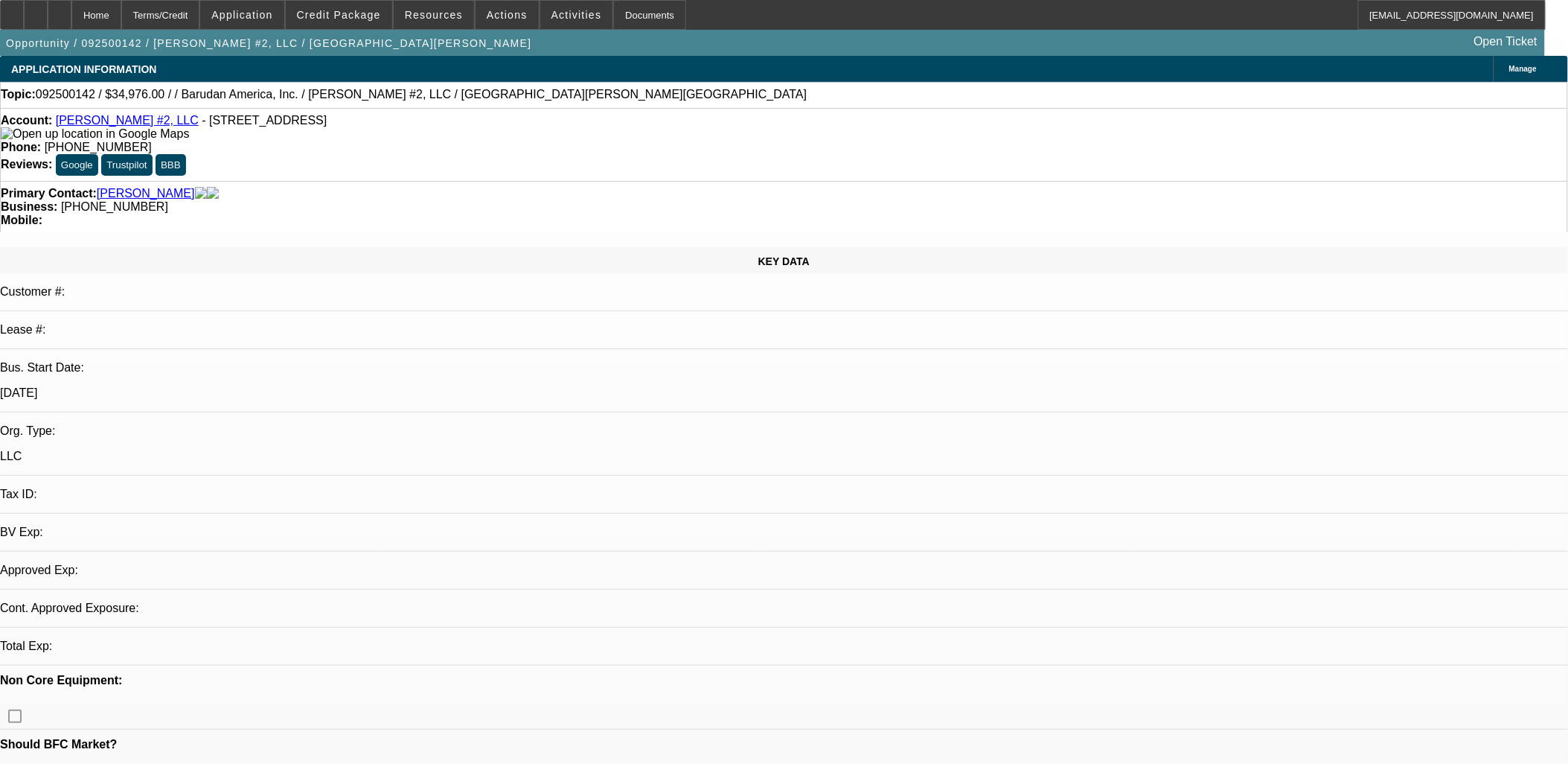
select select "0"
select select "2"
select select "0.1"
select select "4"
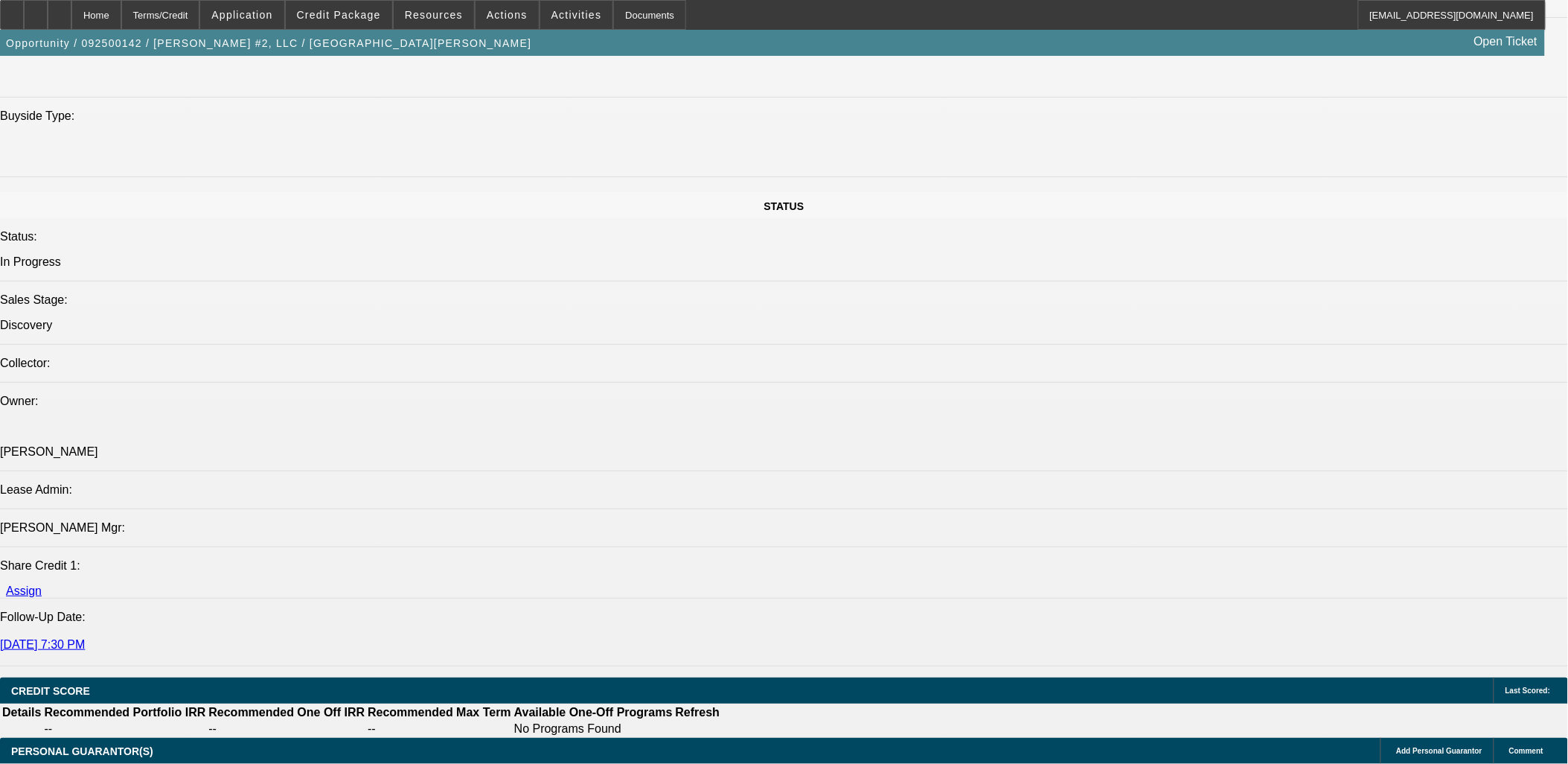
scroll to position [1737, 0]
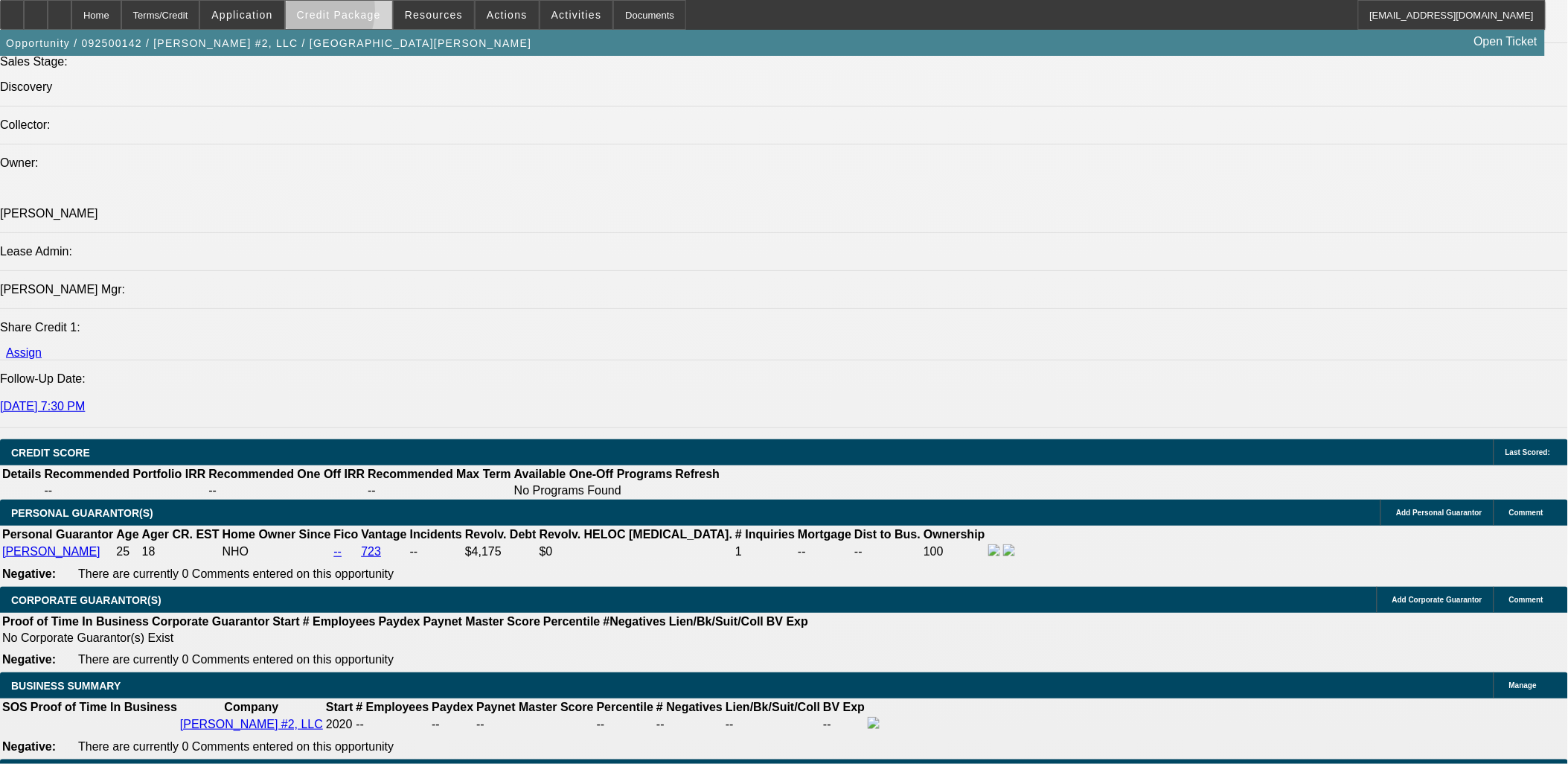
click at [326, 13] on span "Credit Package" at bounding box center [339, 14] width 84 height 12
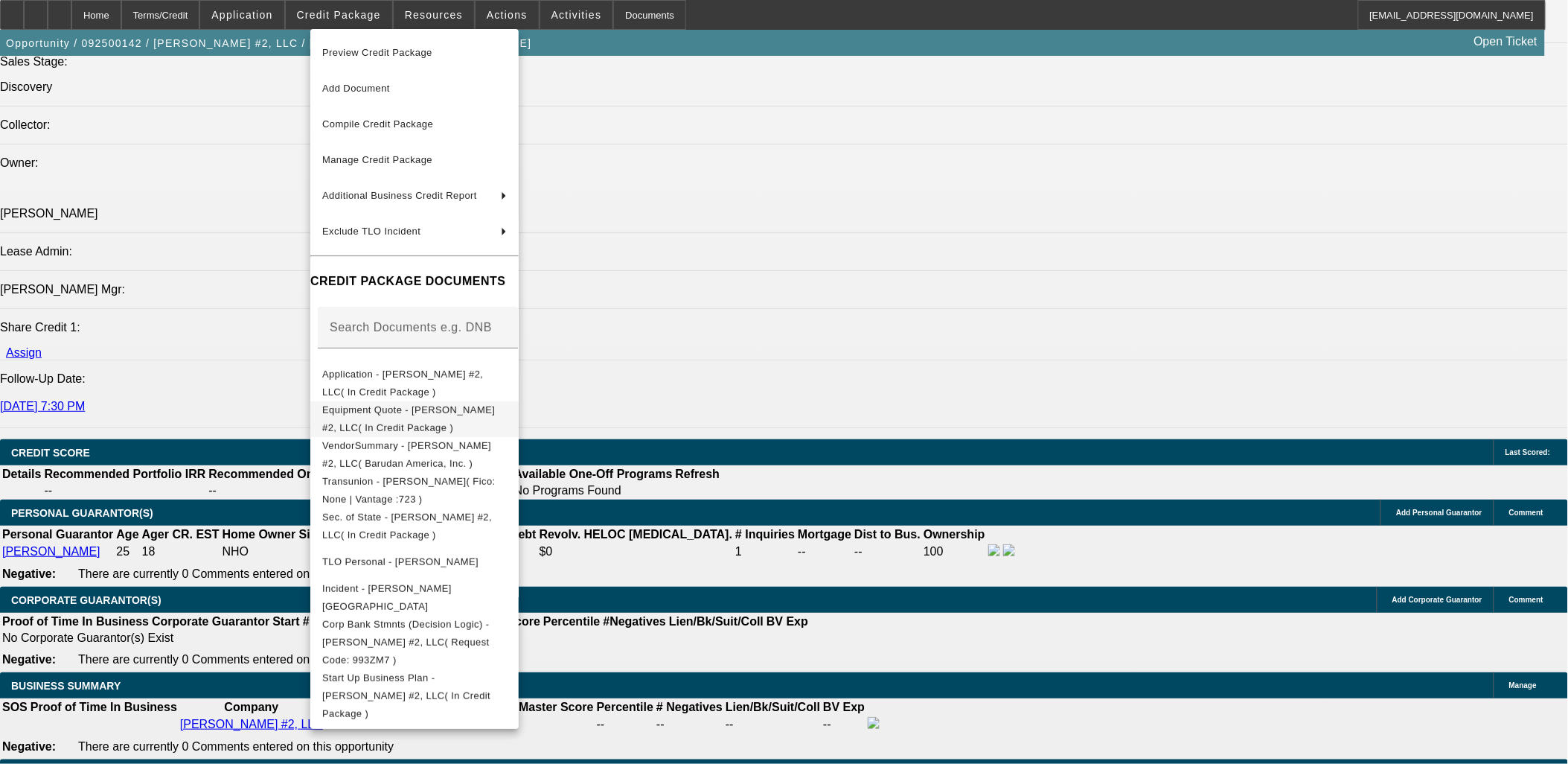
click at [378, 413] on span "Equipment Quote - [PERSON_NAME] #2, LLC( In Credit Package )" at bounding box center [408, 418] width 172 height 29
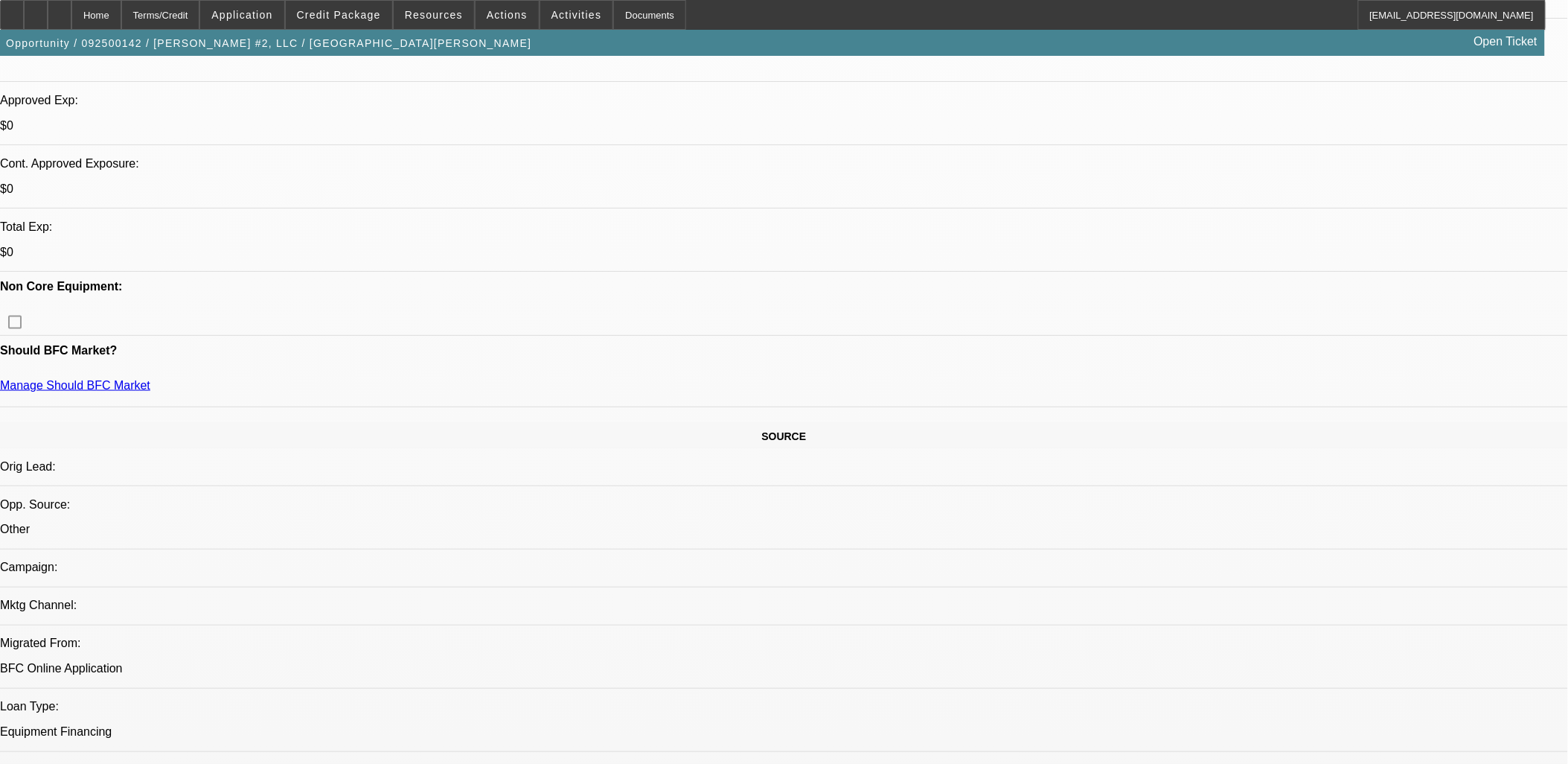
scroll to position [496, 0]
click at [350, 12] on span "Credit Package" at bounding box center [339, 14] width 84 height 12
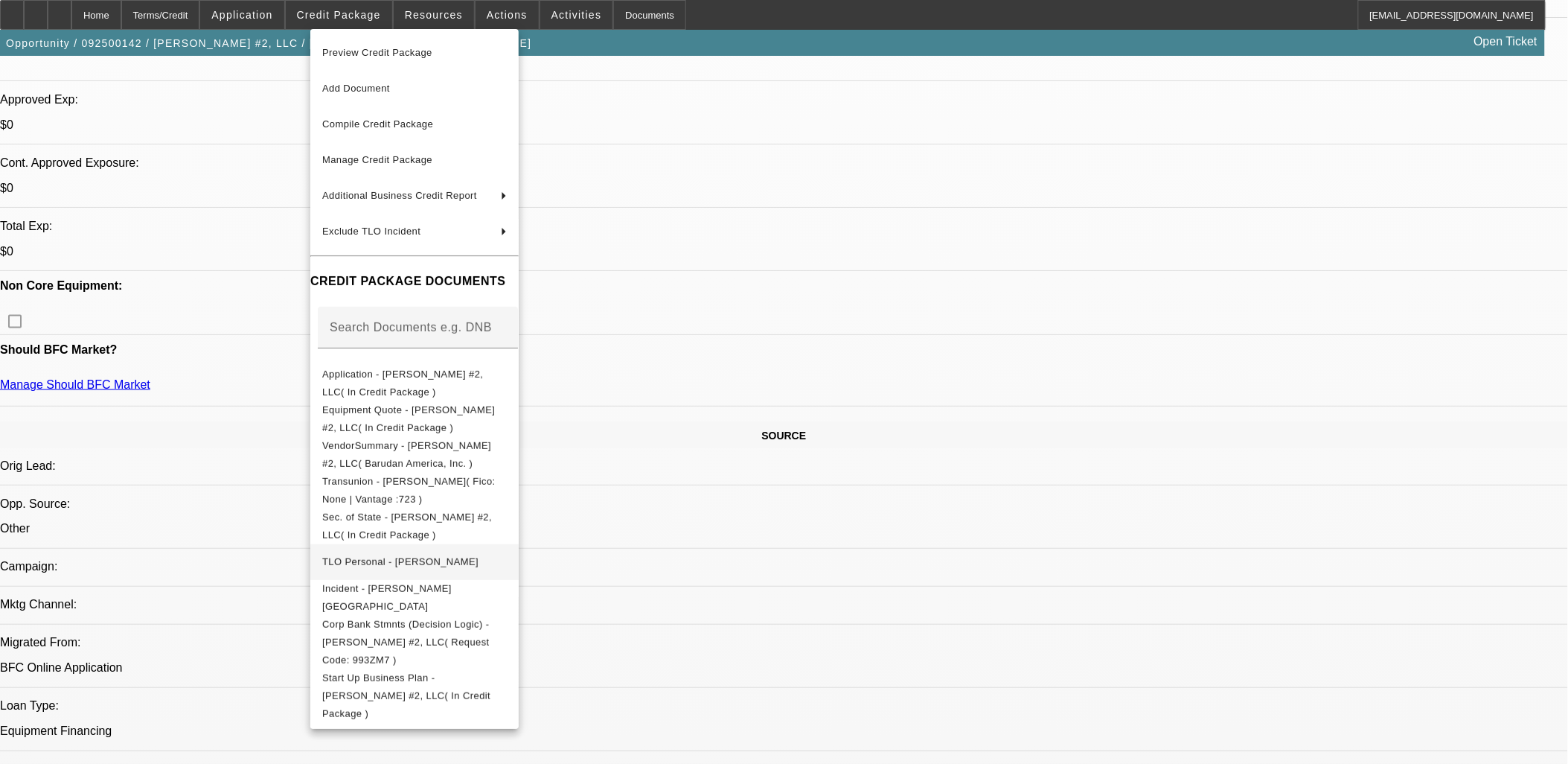
scroll to position [993, 0]
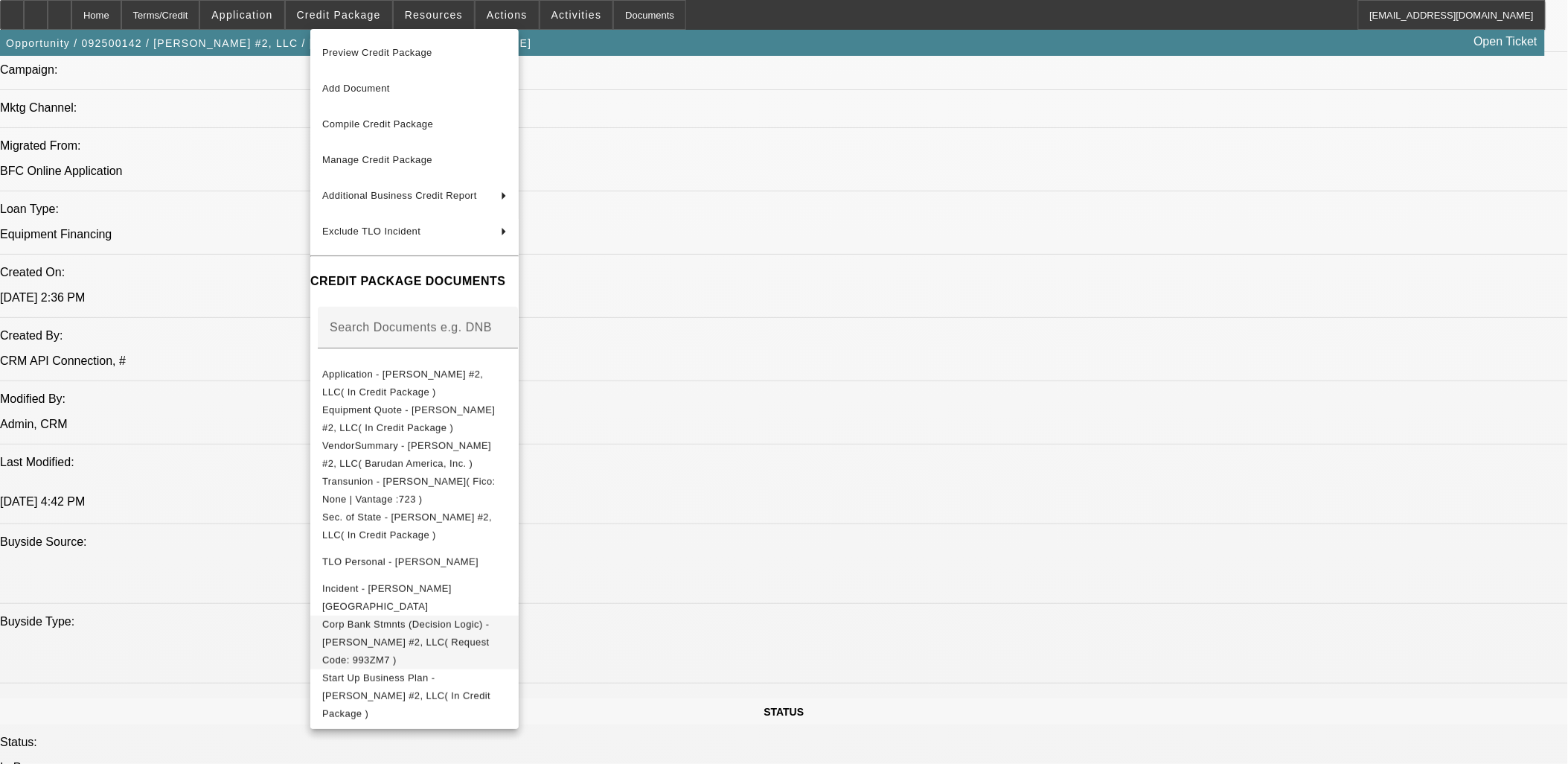
click at [452, 626] on span "Corp Bank Stmnts (Decision Logic) - [PERSON_NAME] #2, LLC( Request Code: 993ZM7…" at bounding box center [406, 641] width 168 height 47
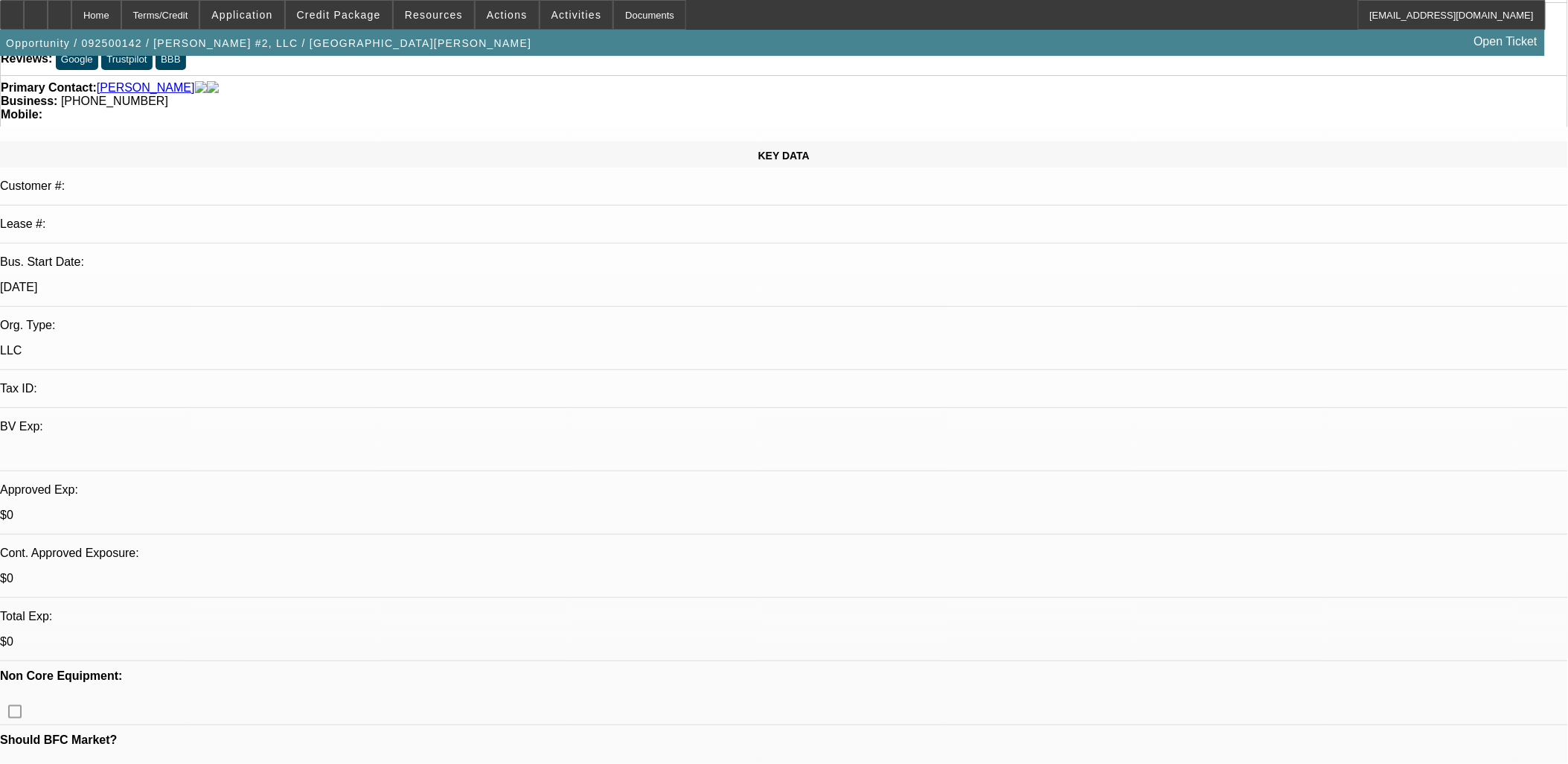
scroll to position [248, 0]
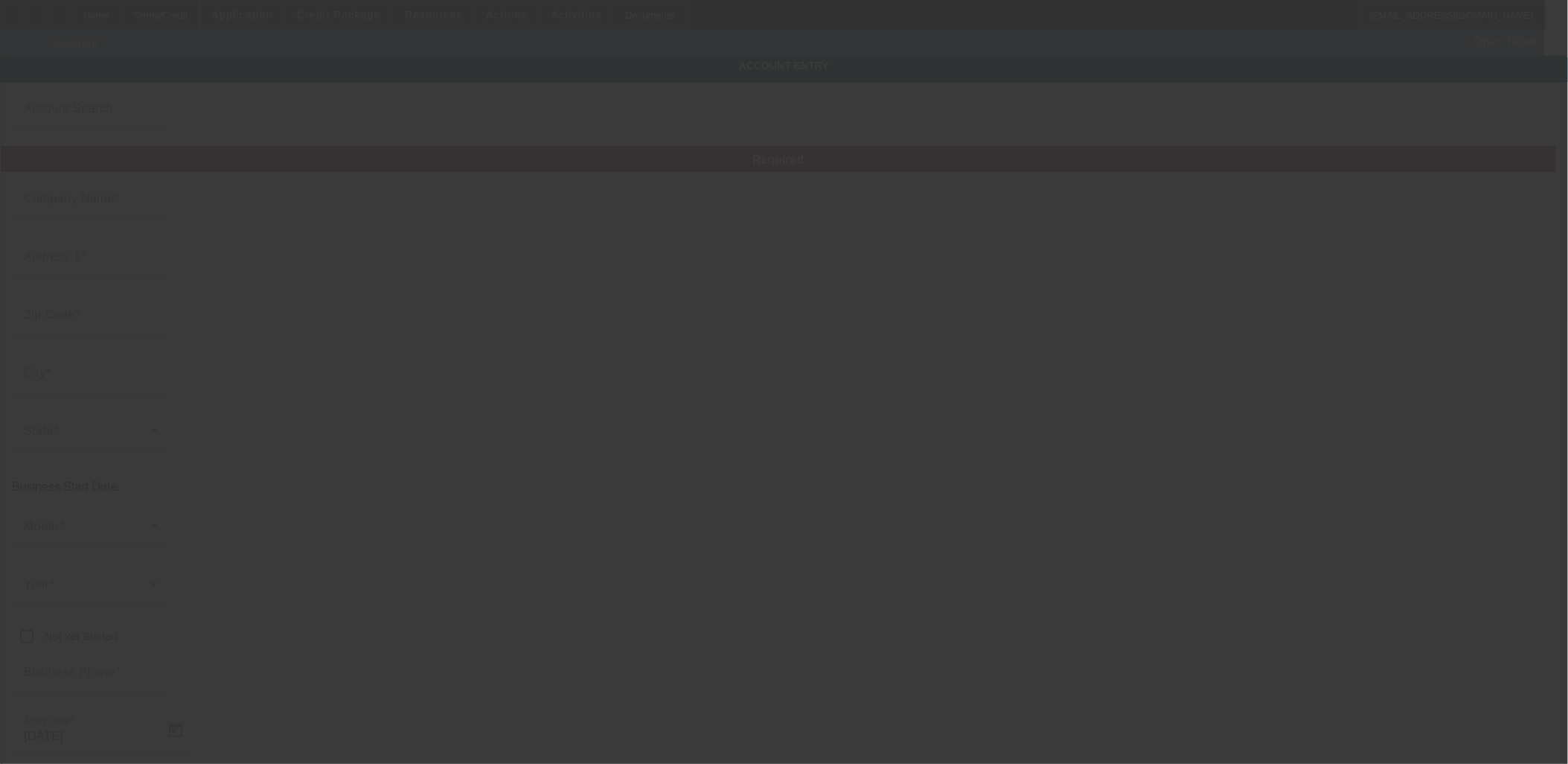
type input "[PERSON_NAME] #2, LLC"
type input "[STREET_ADDRESS]"
type input "77060"
type input "[GEOGRAPHIC_DATA]"
type input "[PHONE_NUMBER]"
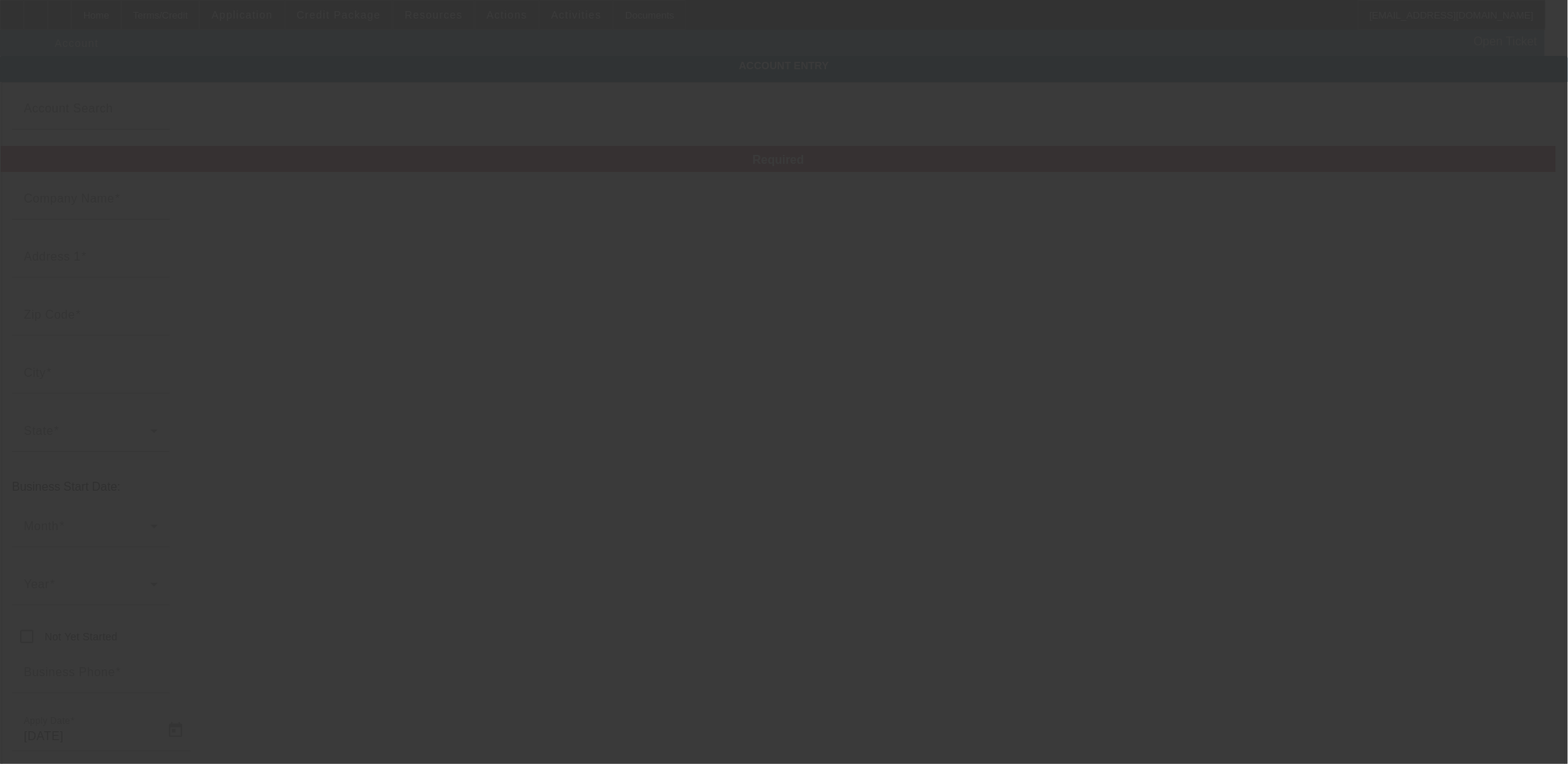
type input "[EMAIL_ADDRESS][DOMAIN_NAME]"
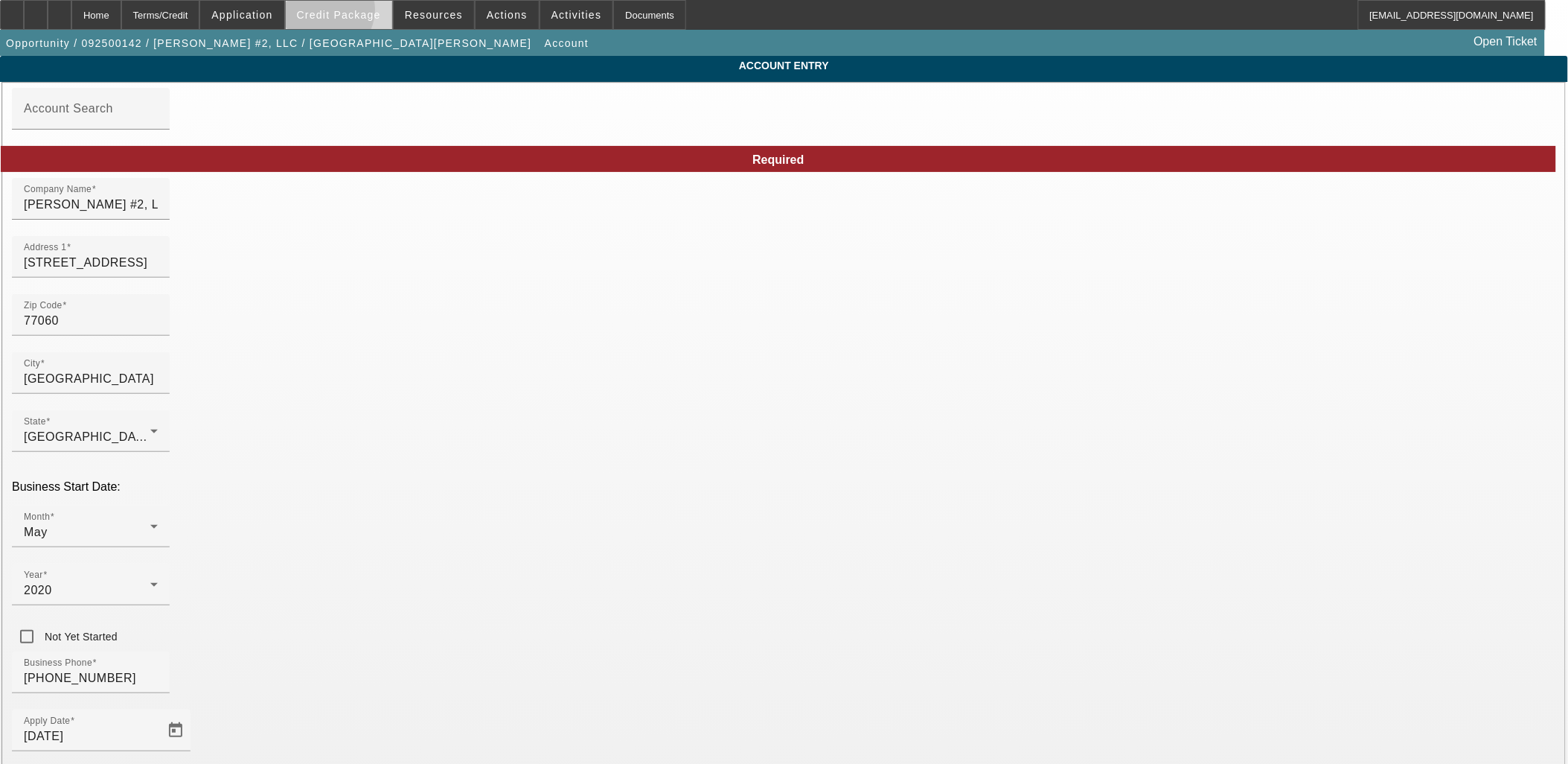
click at [348, 13] on span "Credit Package" at bounding box center [339, 14] width 84 height 12
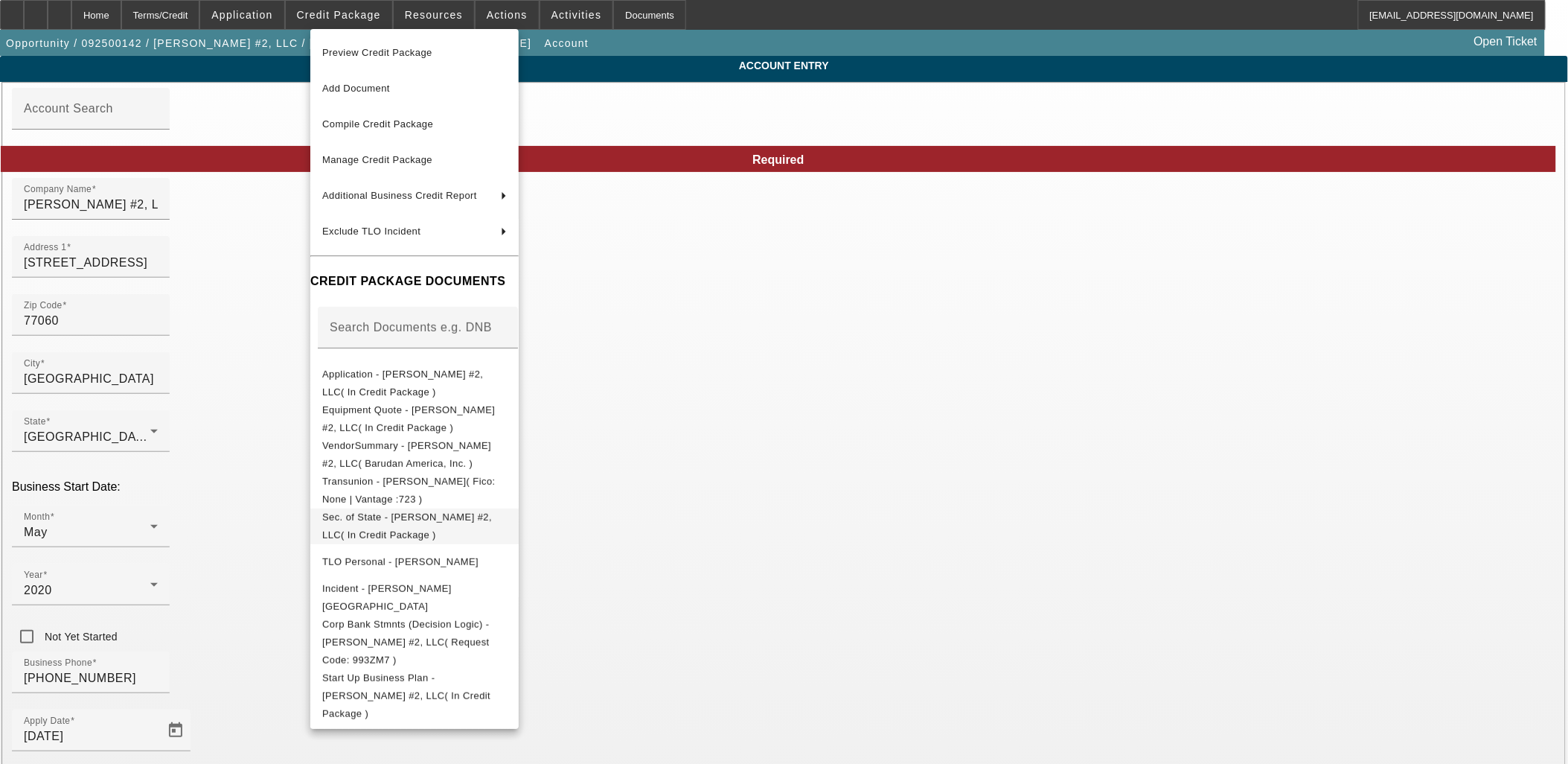
click at [438, 526] on span "Sec. of State - [PERSON_NAME] #2, LLC( In Credit Package )" at bounding box center [414, 526] width 185 height 36
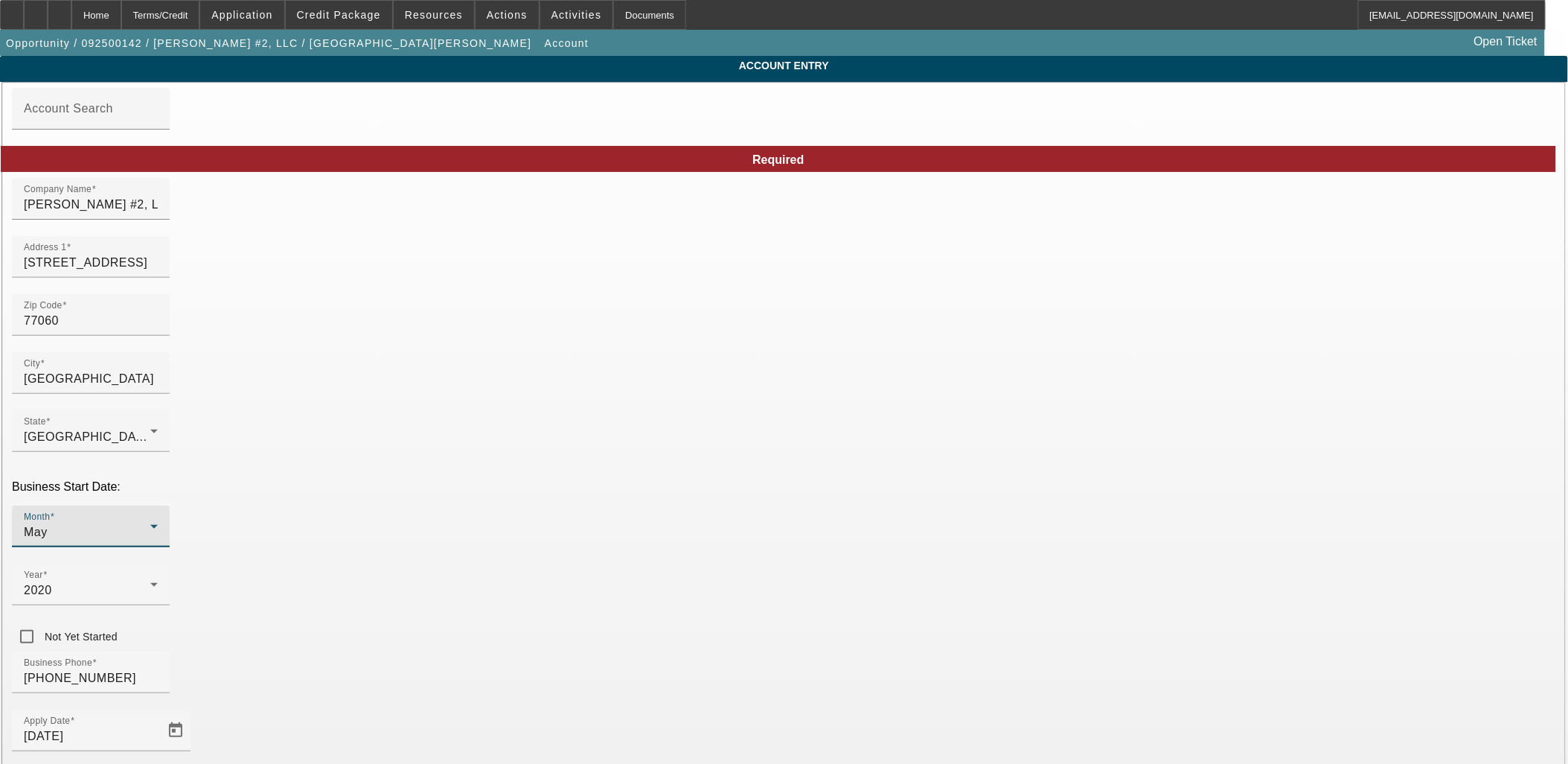
click at [151, 524] on div "May" at bounding box center [87, 532] width 126 height 18
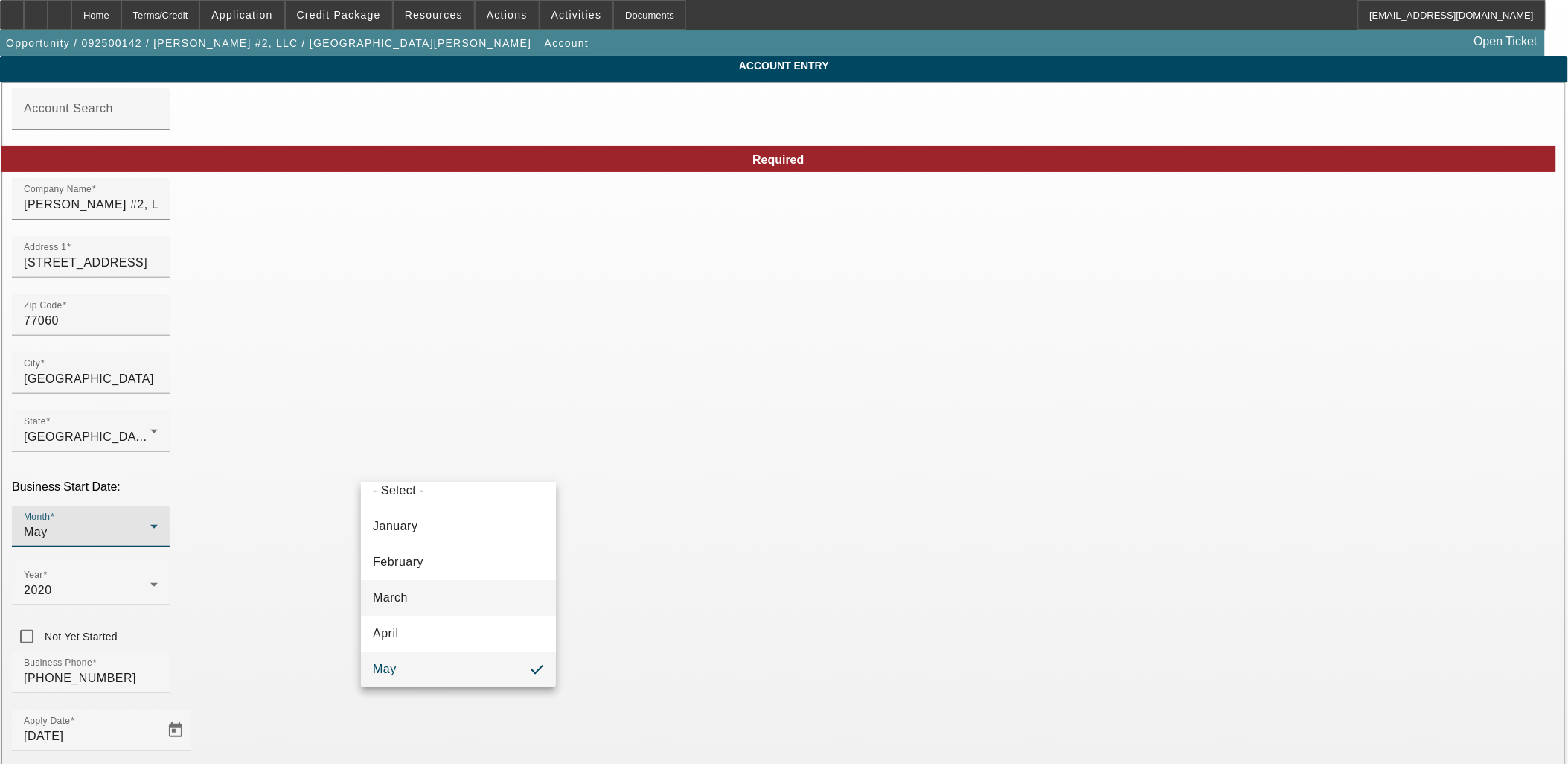
scroll to position [181, 0]
click at [443, 612] on mat-option "August" at bounding box center [459, 611] width 195 height 36
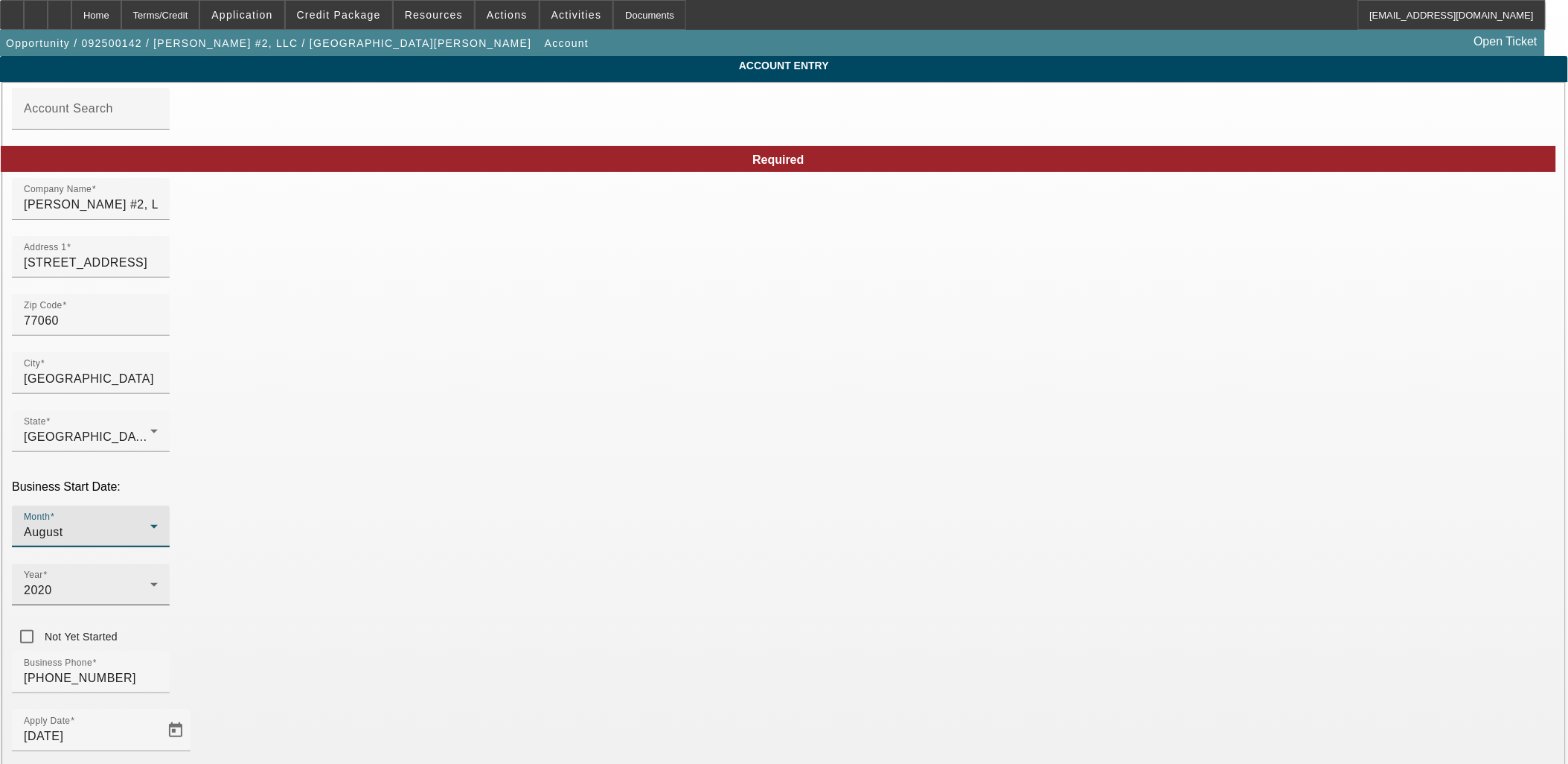
click at [151, 581] on div "2020" at bounding box center [87, 590] width 126 height 18
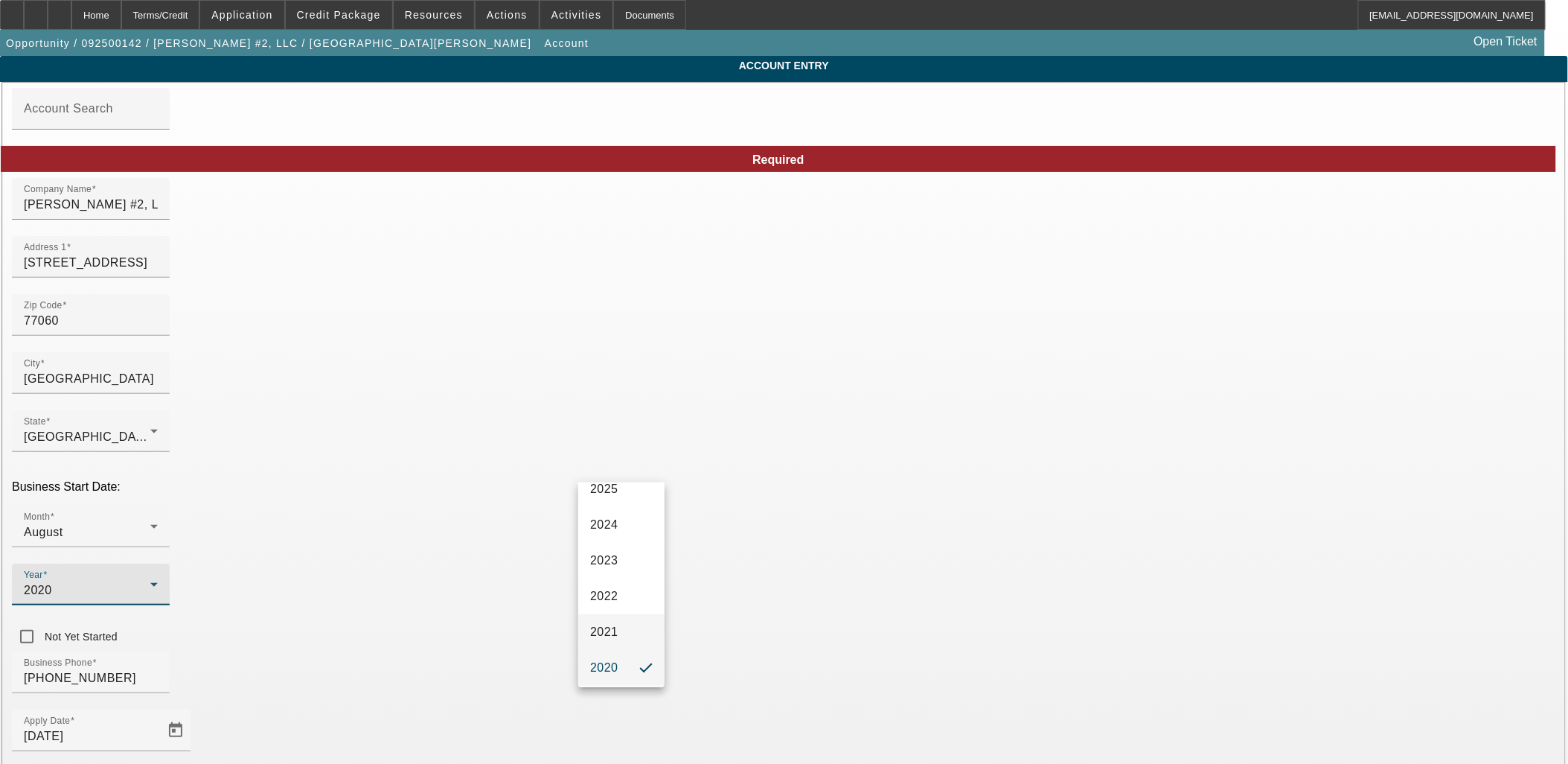
scroll to position [123, 0]
click at [613, 499] on span "2025" at bounding box center [605, 490] width 28 height 18
click at [336, 18] on span "Credit Package" at bounding box center [339, 14] width 84 height 12
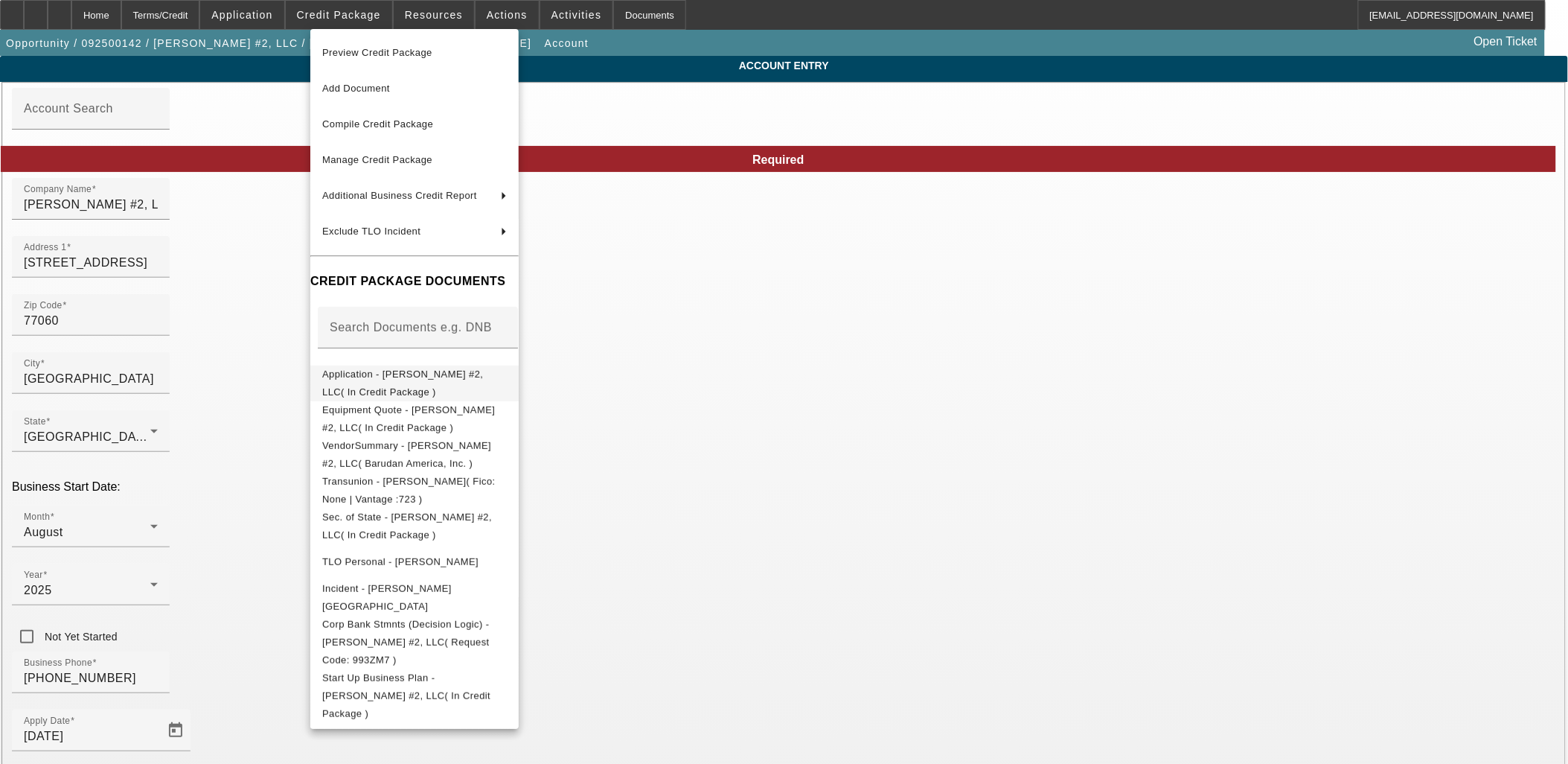
click at [405, 383] on span "Application - [PERSON_NAME] #2, LLC( In Credit Package )" at bounding box center [414, 382] width 185 height 36
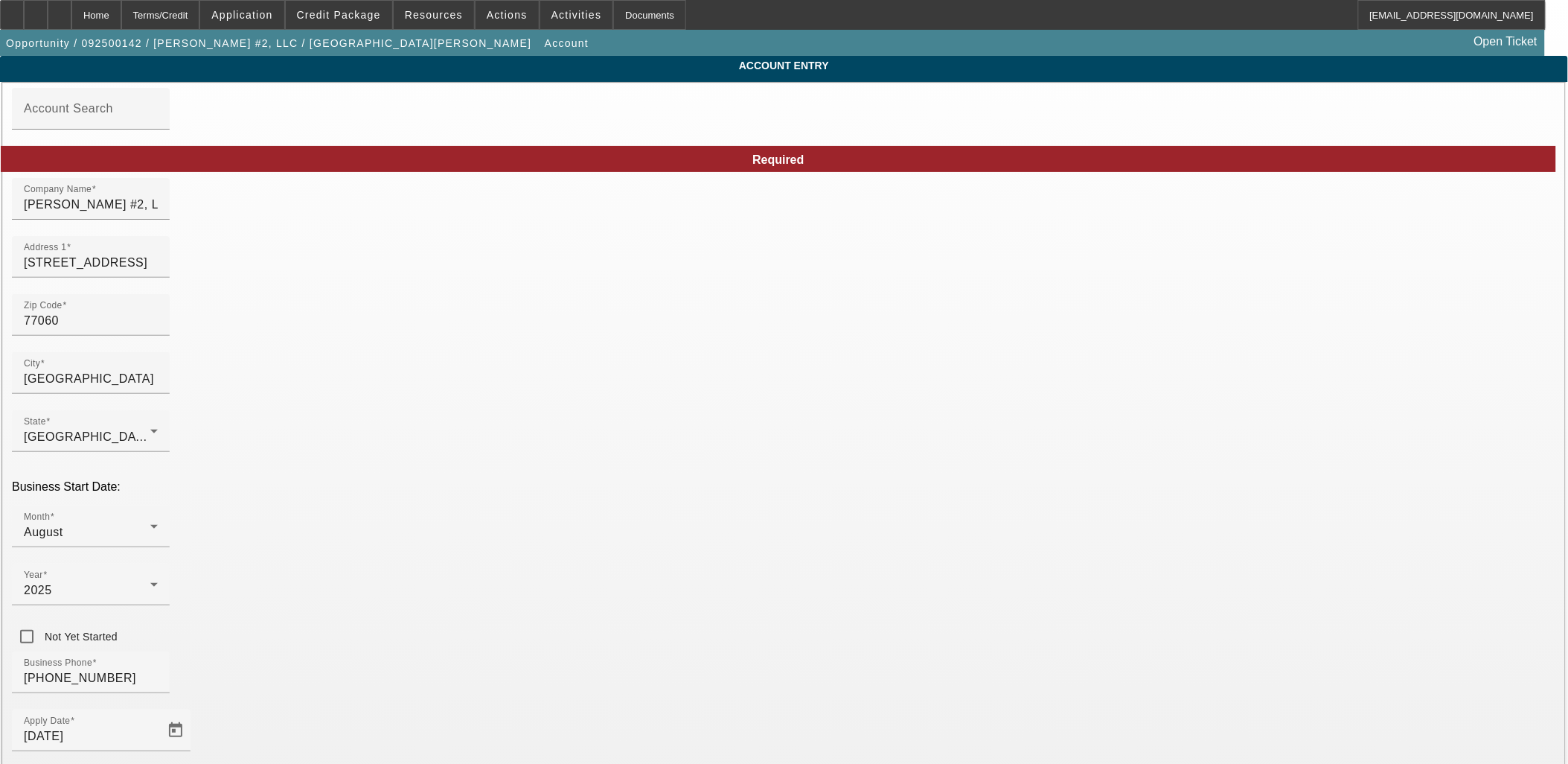
click at [641, 496] on span "Vendor Referral" at bounding box center [635, 498] width 89 height 18
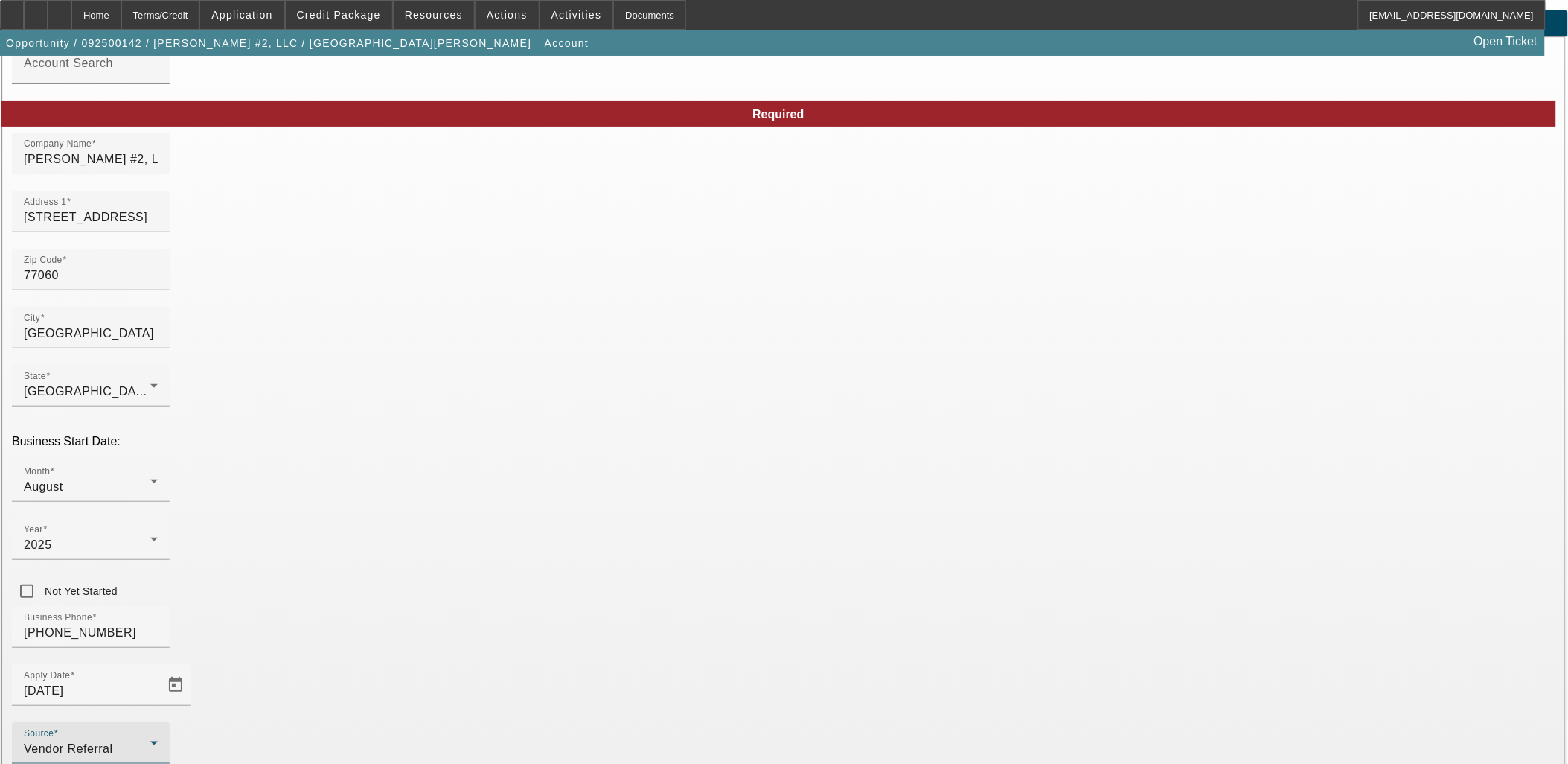
scroll to position [109, 0]
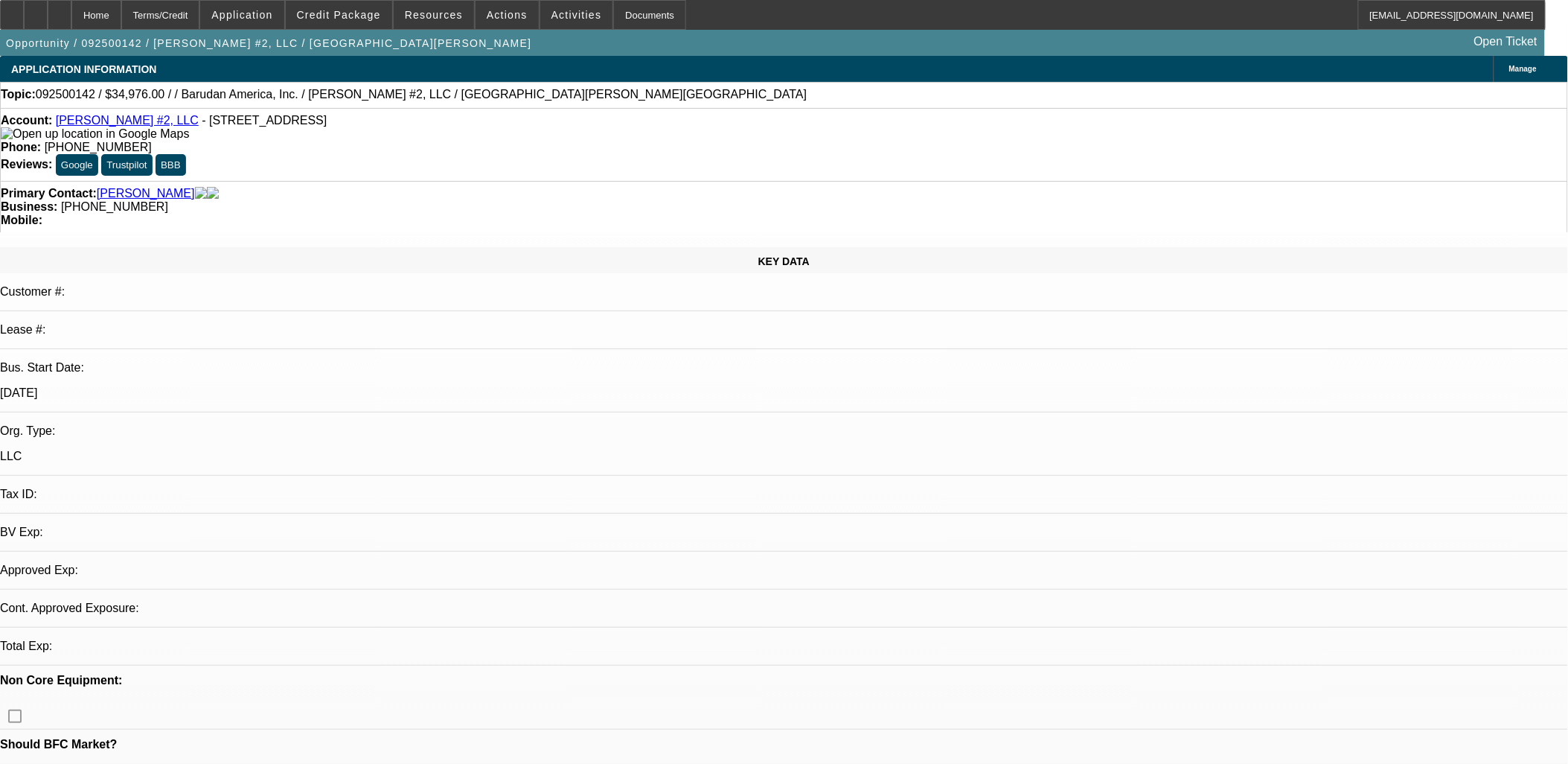
select select "0"
select select "2"
select select "0.1"
select select "4"
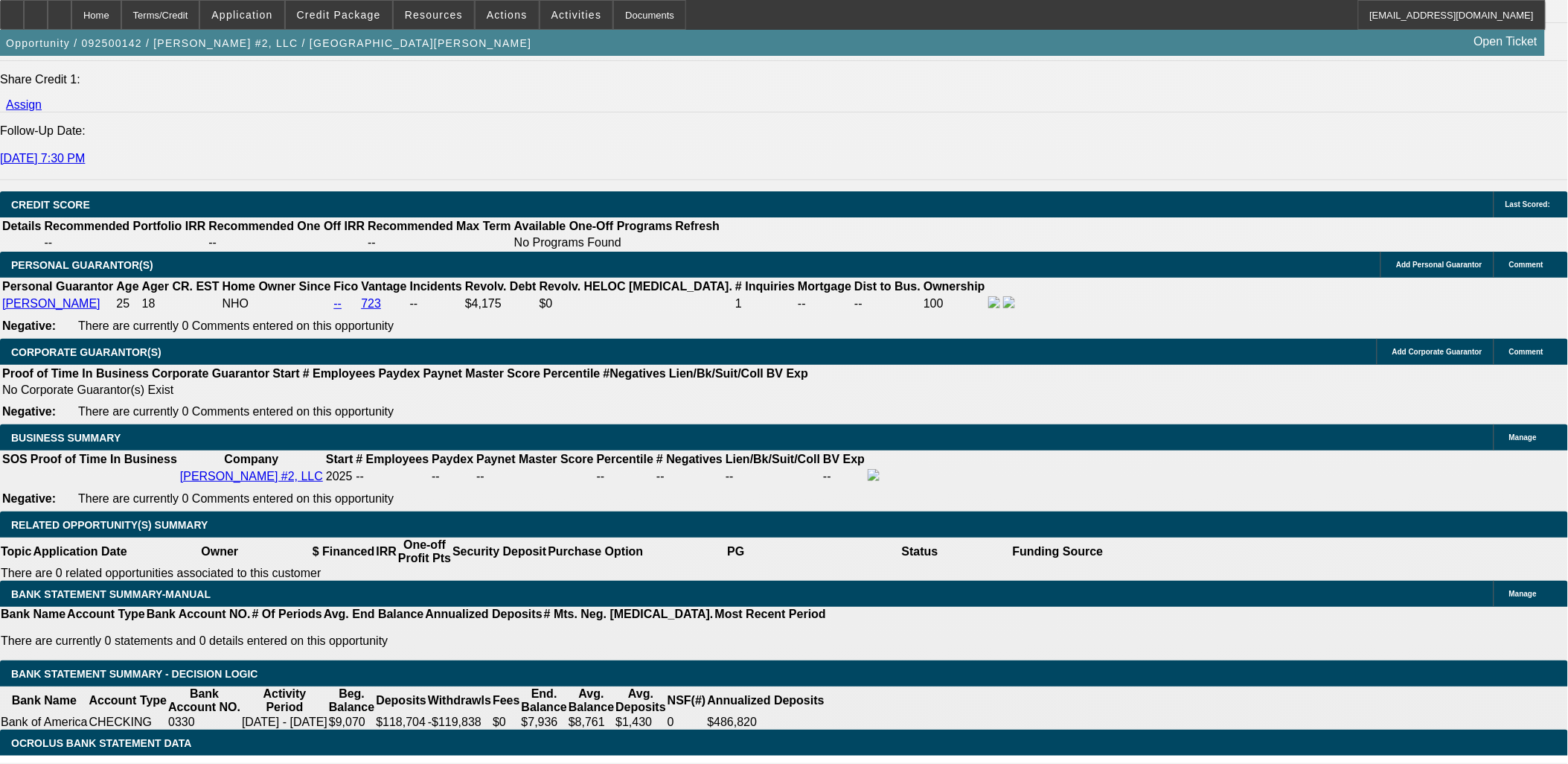
scroll to position [1737, 0]
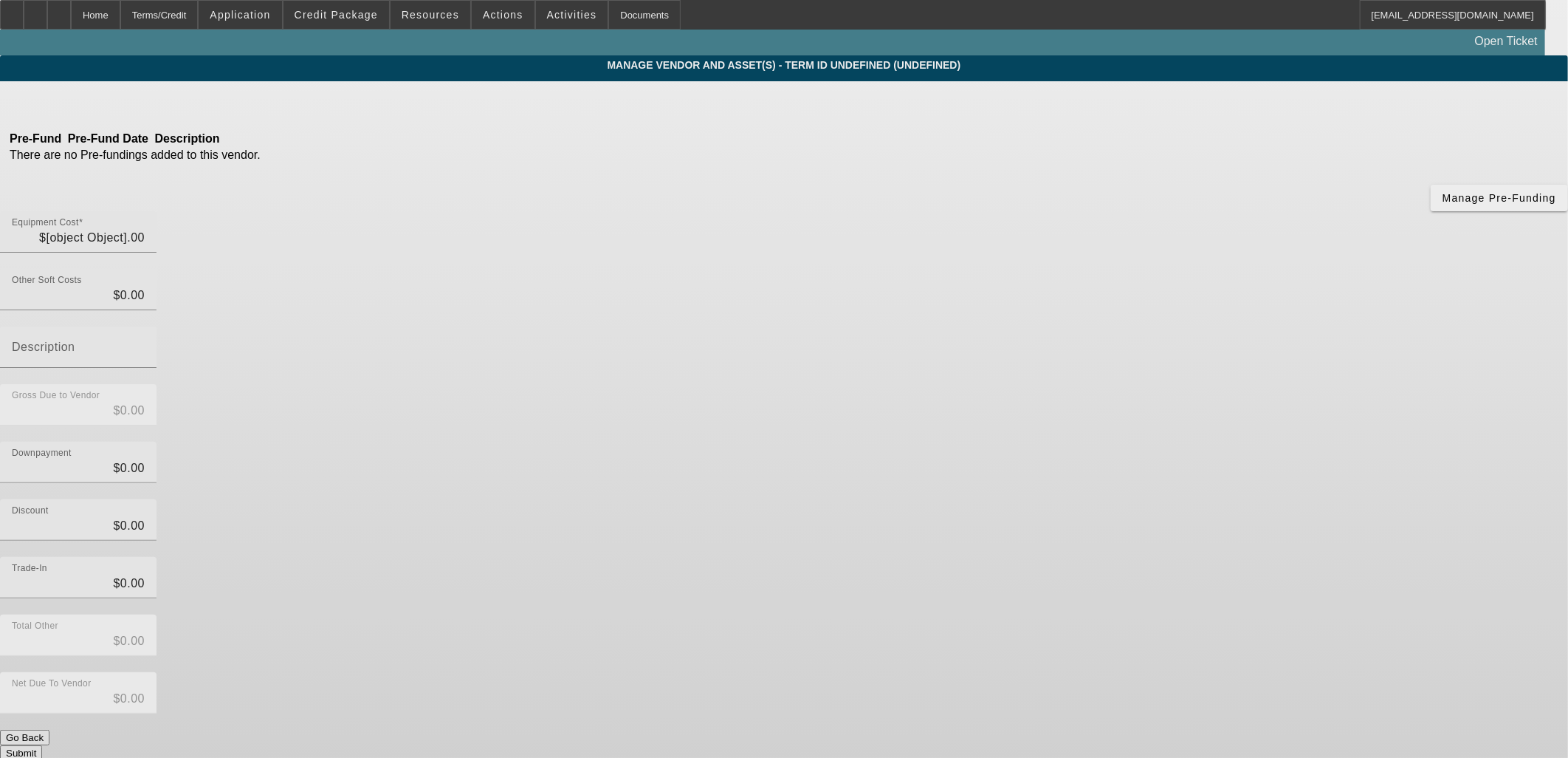
type input "$34,976.00"
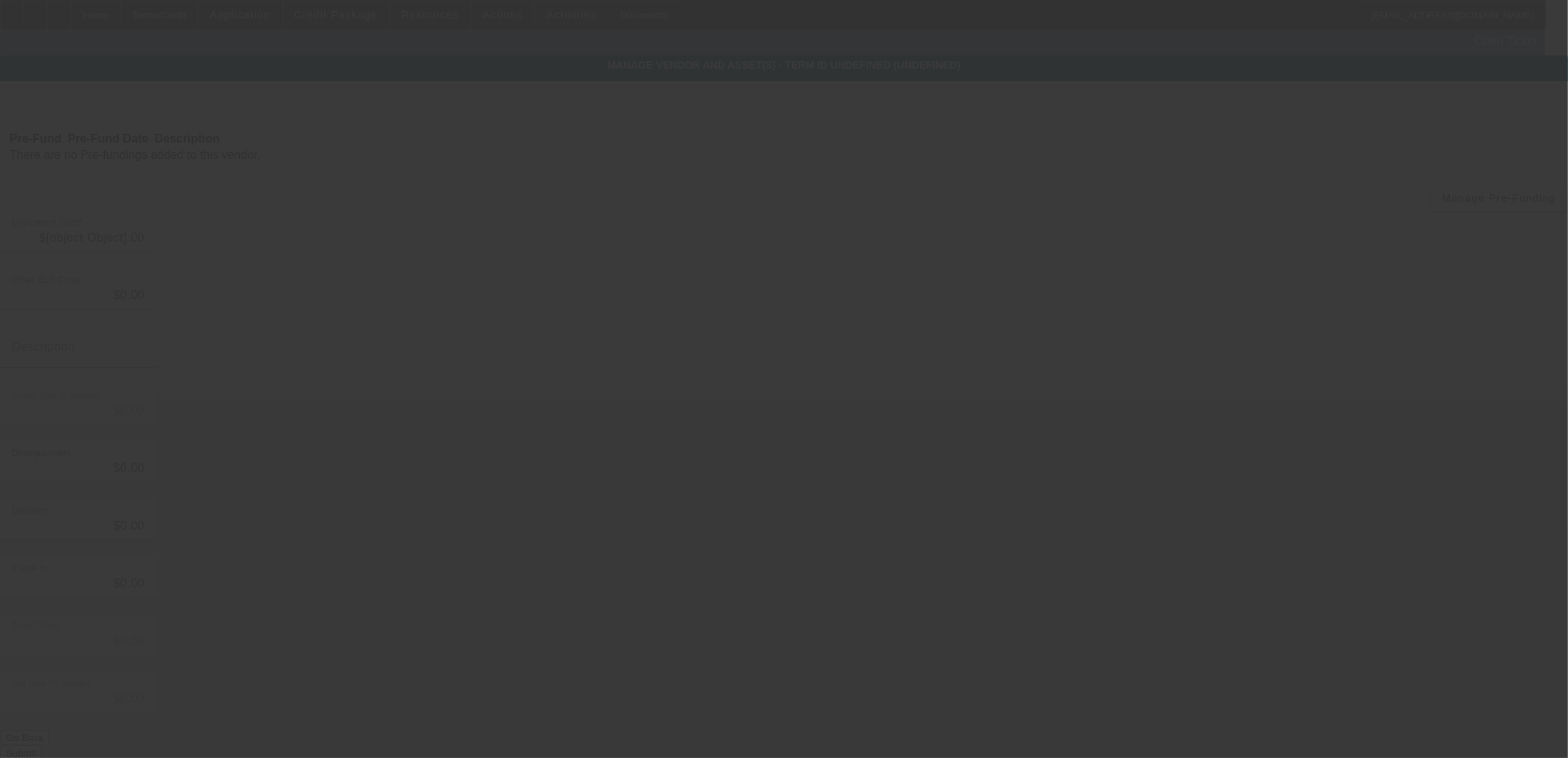
type input "$34,976.00"
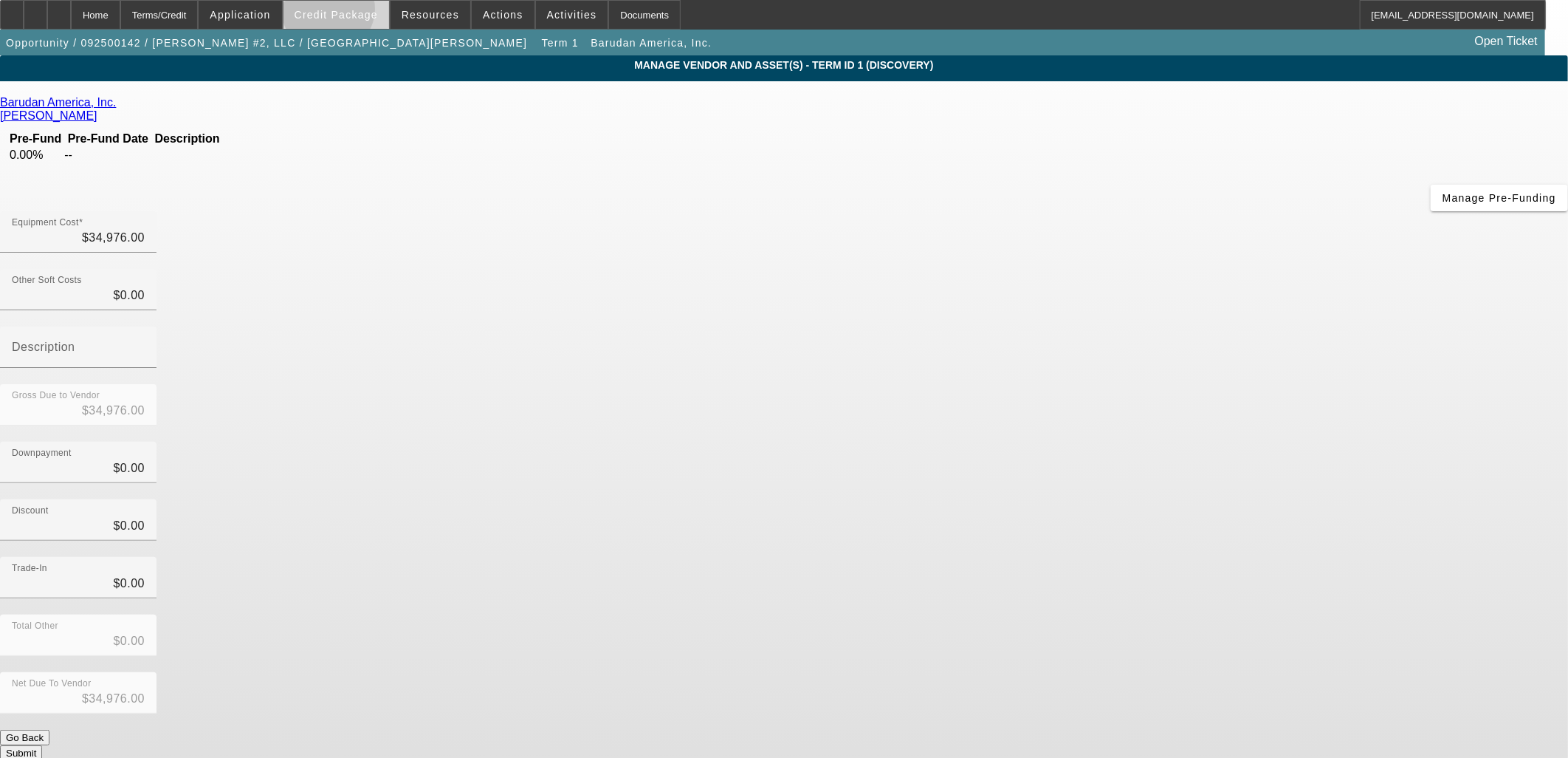
click at [353, 12] on span "Credit Package" at bounding box center [337, 14] width 84 height 12
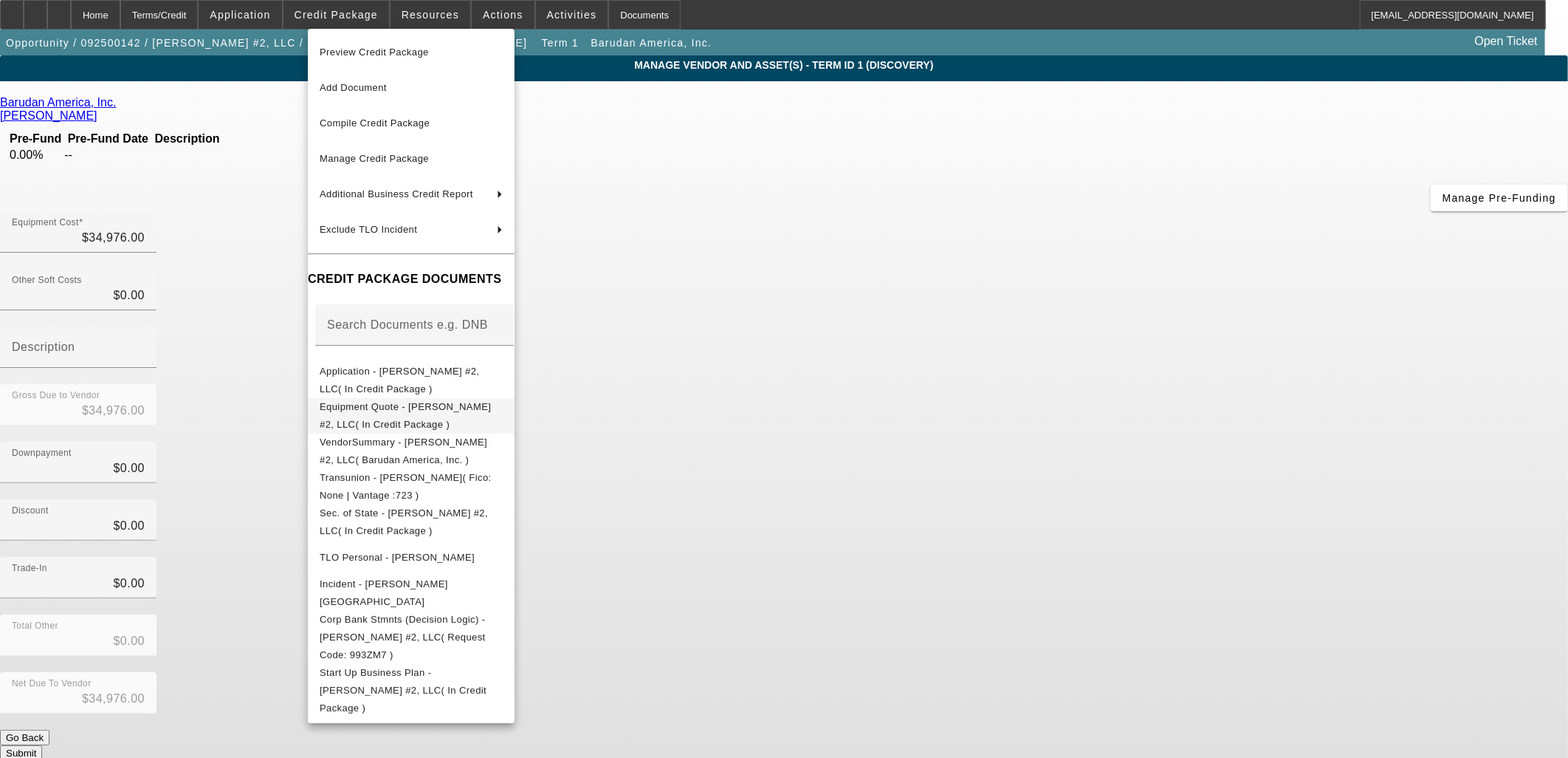
click at [402, 407] on span "Equipment Quote - [PERSON_NAME] #2, LLC( In Credit Package )" at bounding box center [405, 414] width 171 height 29
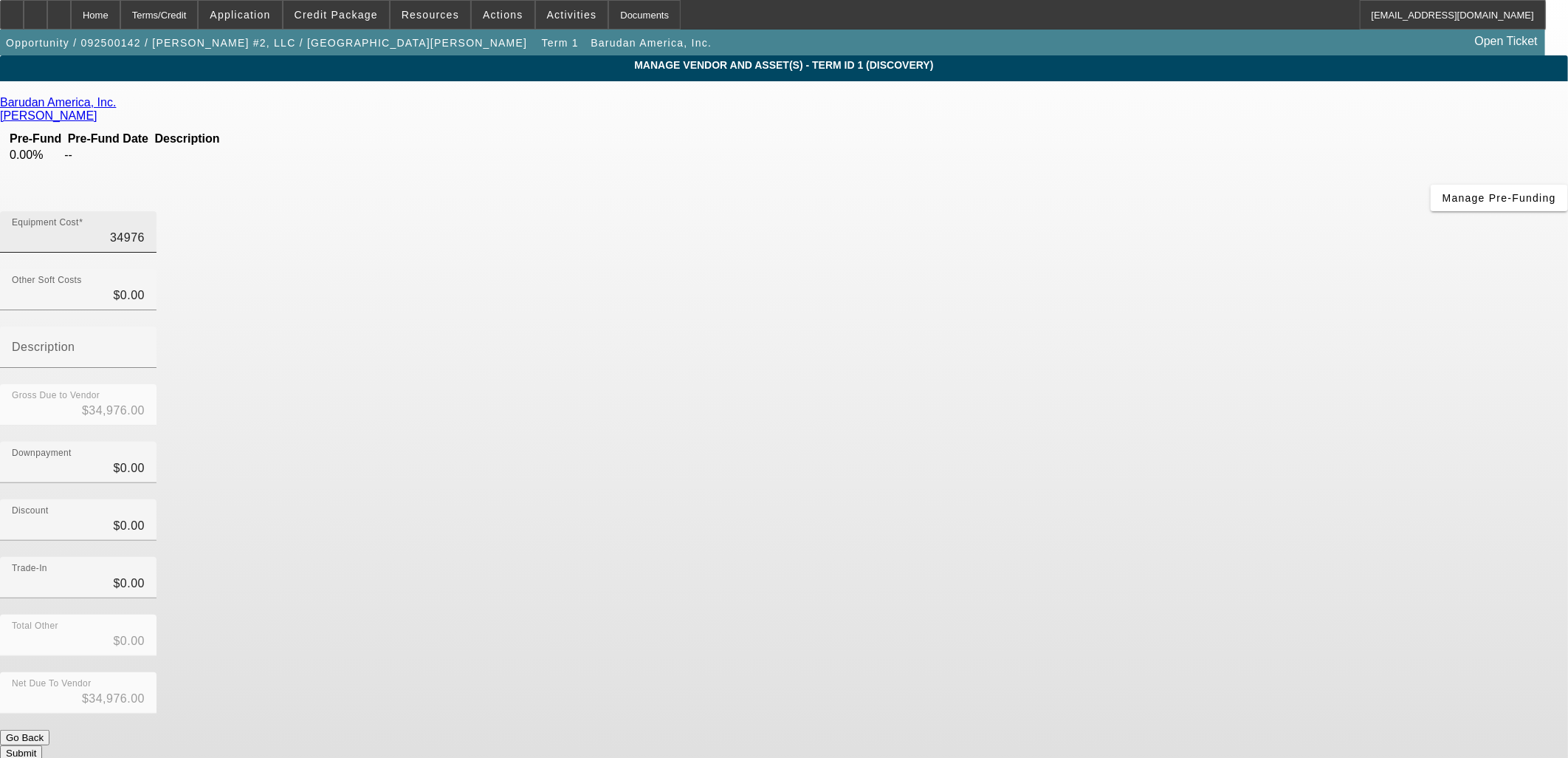
click at [145, 229] on input "34976" at bounding box center [78, 238] width 133 height 18
type input "3"
type input "$3.00"
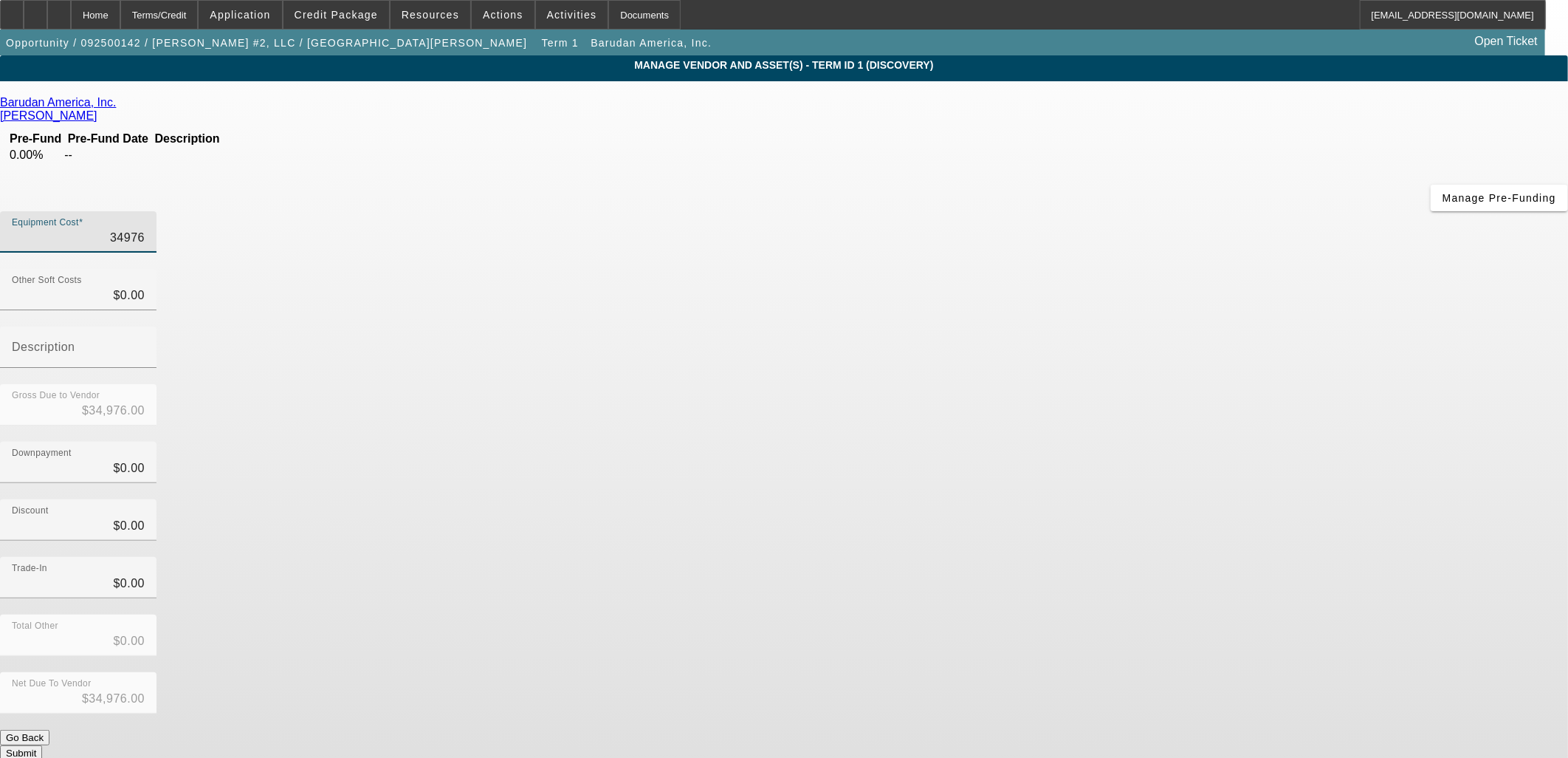
type input "$3.00"
type input "34"
type input "$34.00"
type input "340"
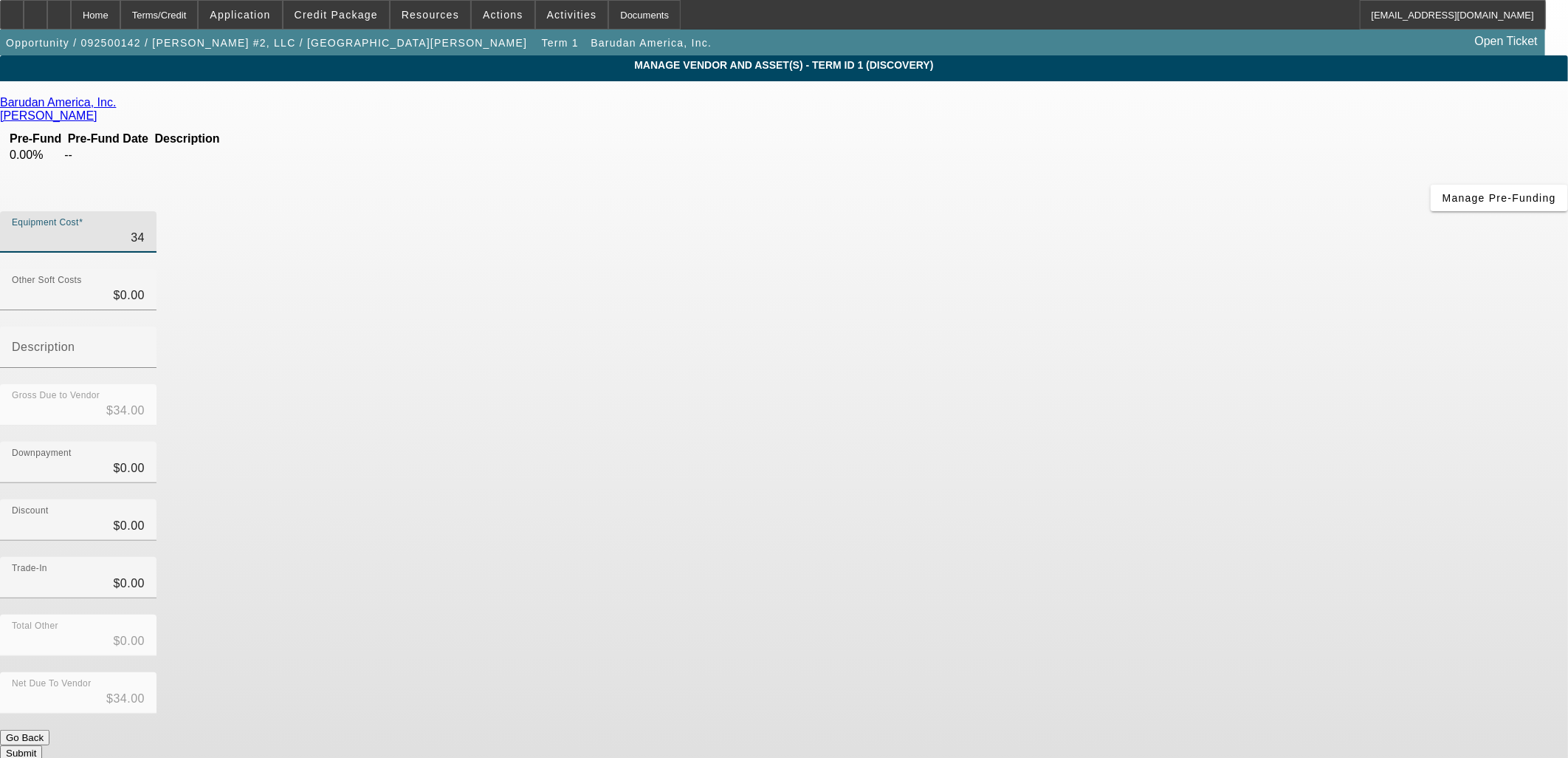
type input "$340.00"
type input "3400"
type input "$3,400.00"
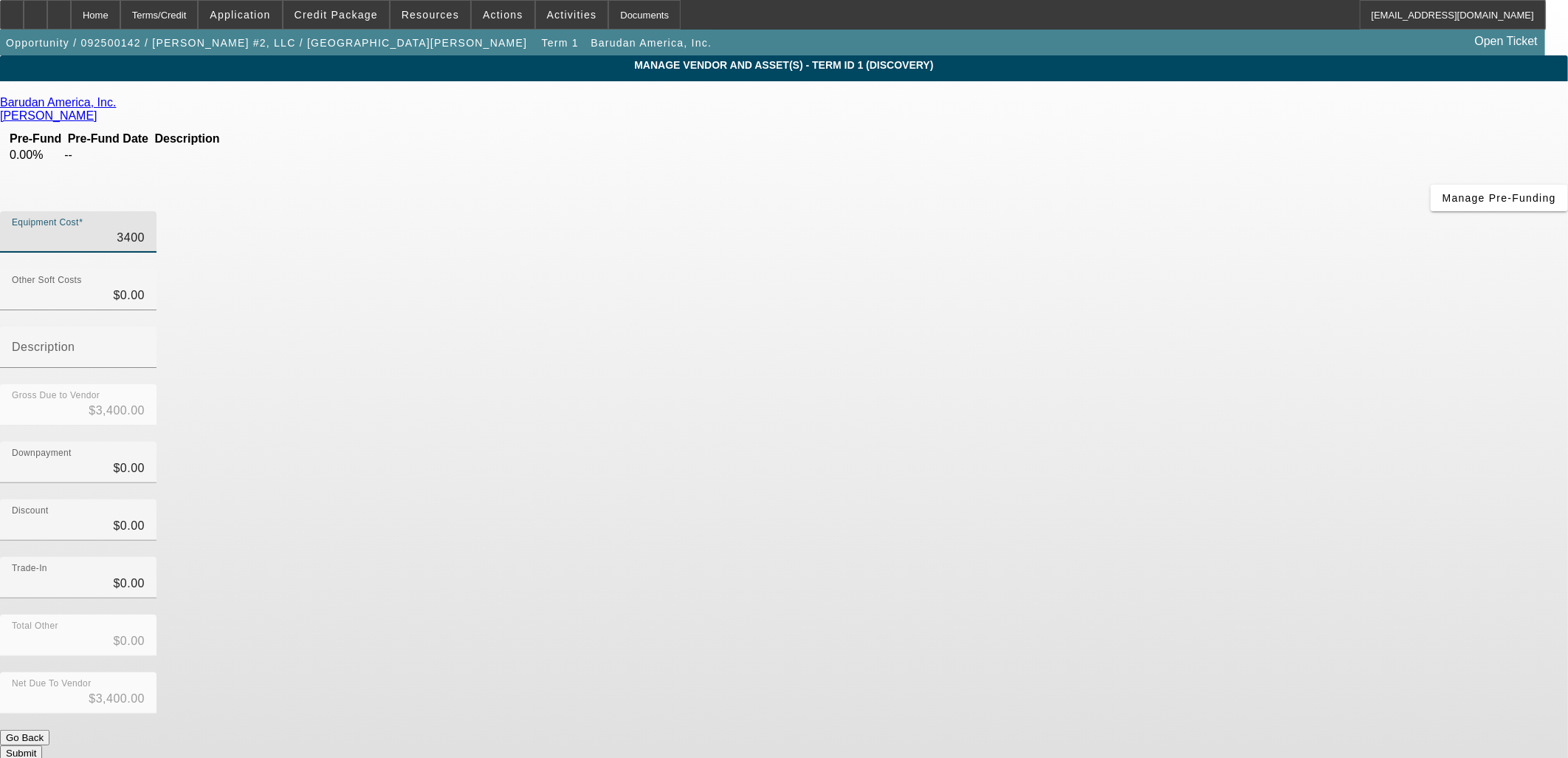
type input "34000"
type input "$34,000.00"
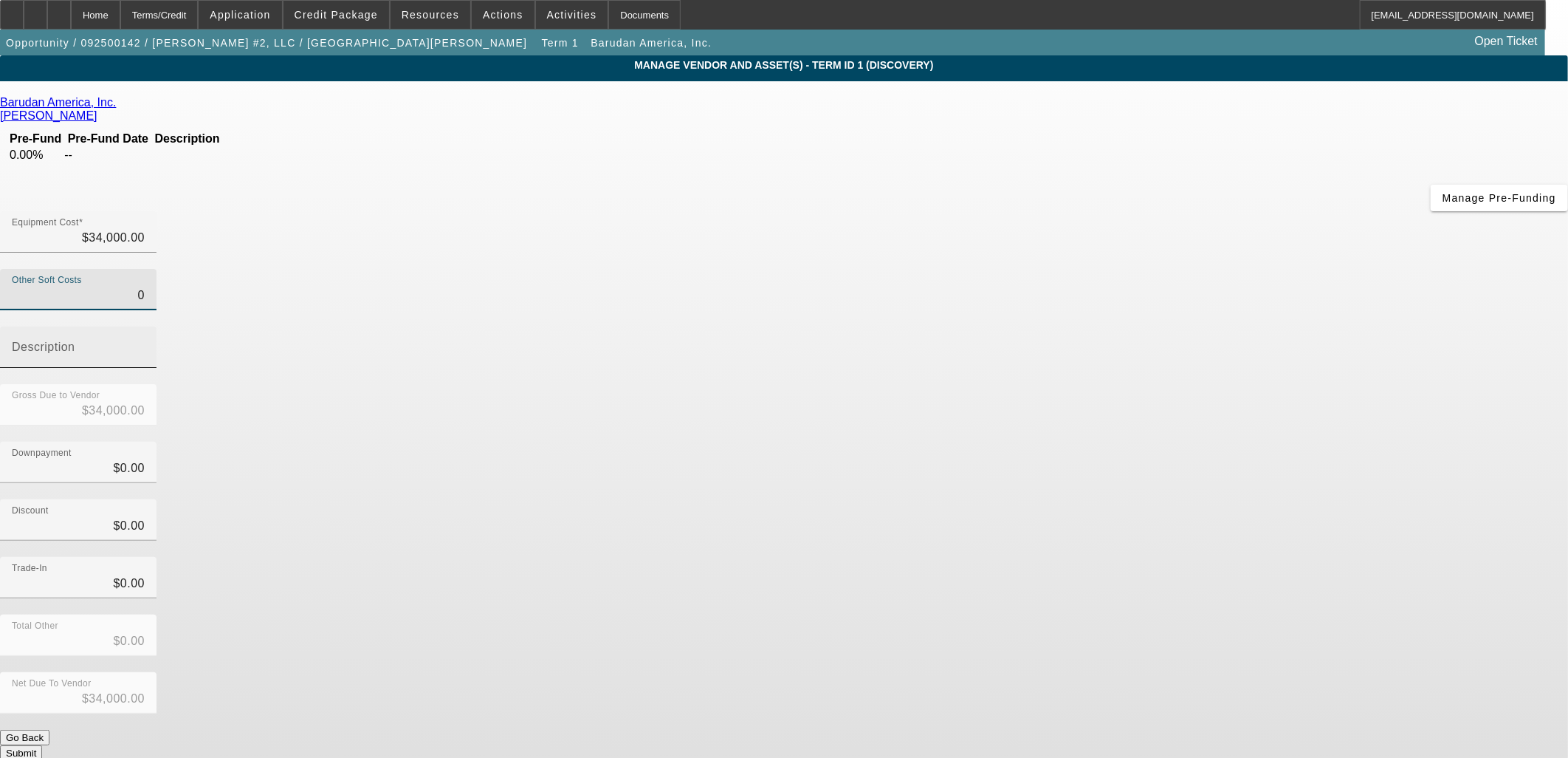
drag, startPoint x: 948, startPoint y: 173, endPoint x: 1111, endPoint y: 176, distance: 163.0
click at [1110, 269] on div "Other Soft Costs 0 Description" at bounding box center [784, 326] width 1568 height 115
type input "9"
type input "$34,009.00"
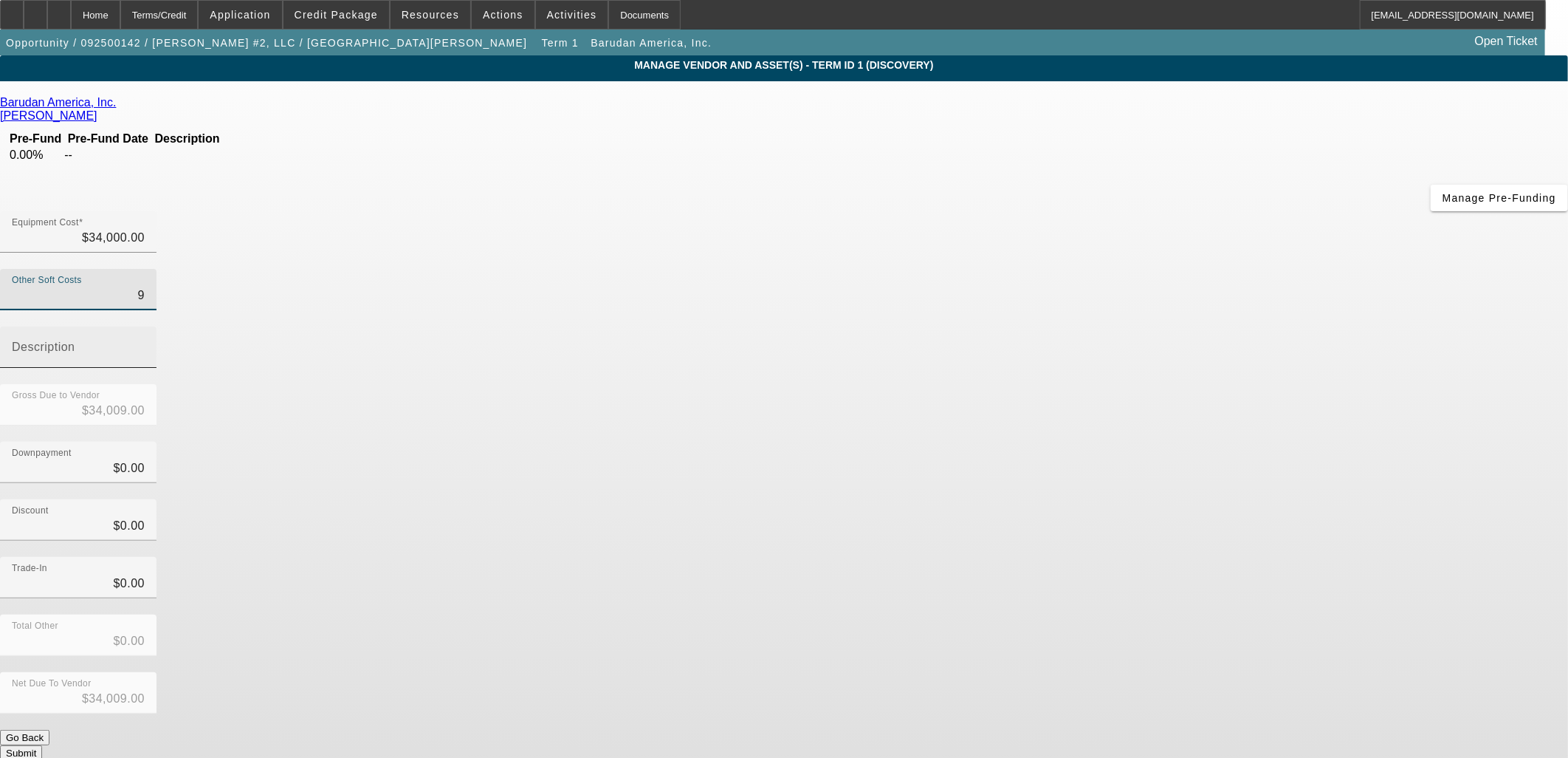
type input "97"
type input "$34,097.00"
type input "976"
type input "$34,976.00"
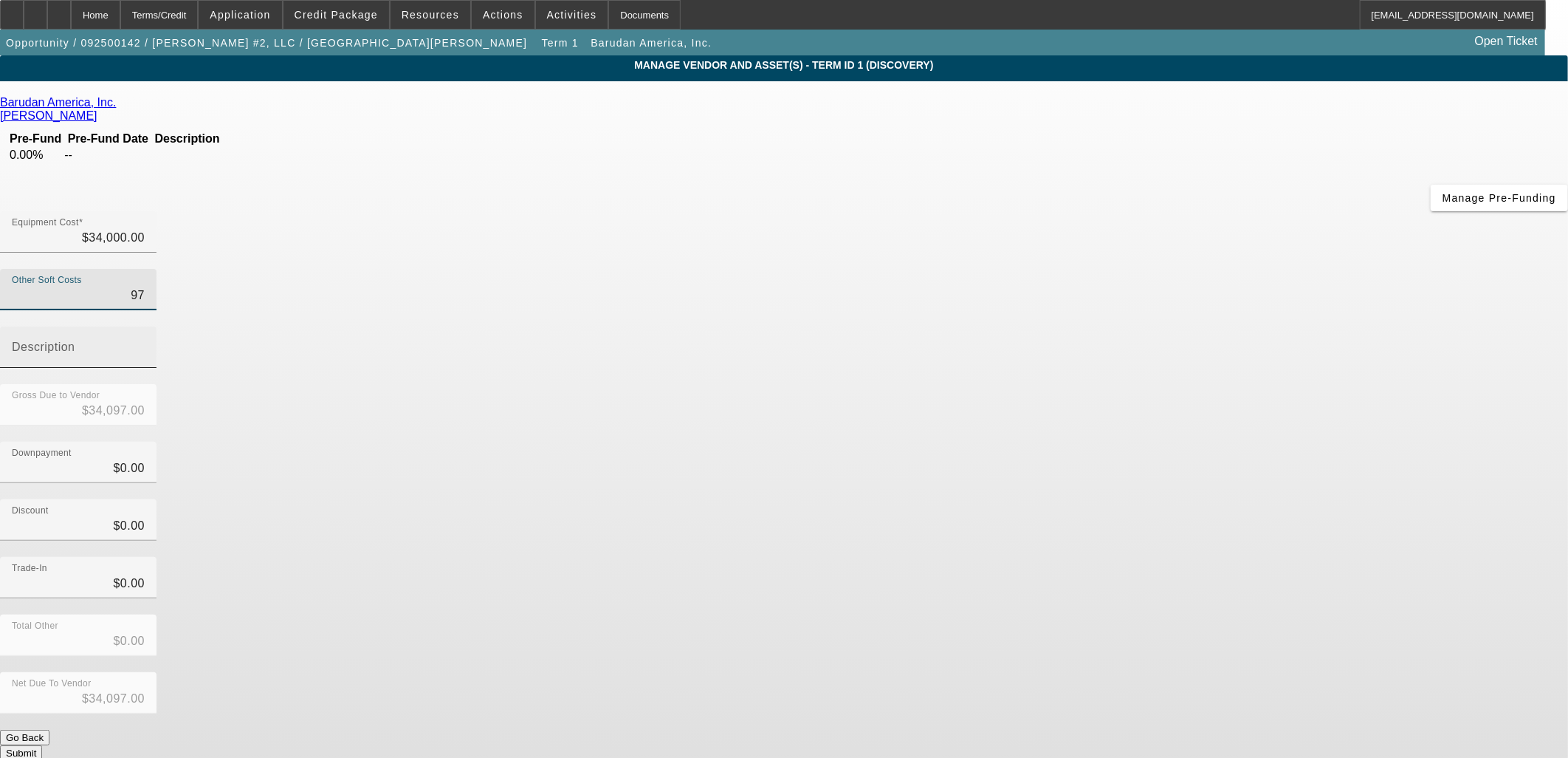
type input "$34,976.00"
type input "976.6"
type input "$34,976.60"
type input "976.64"
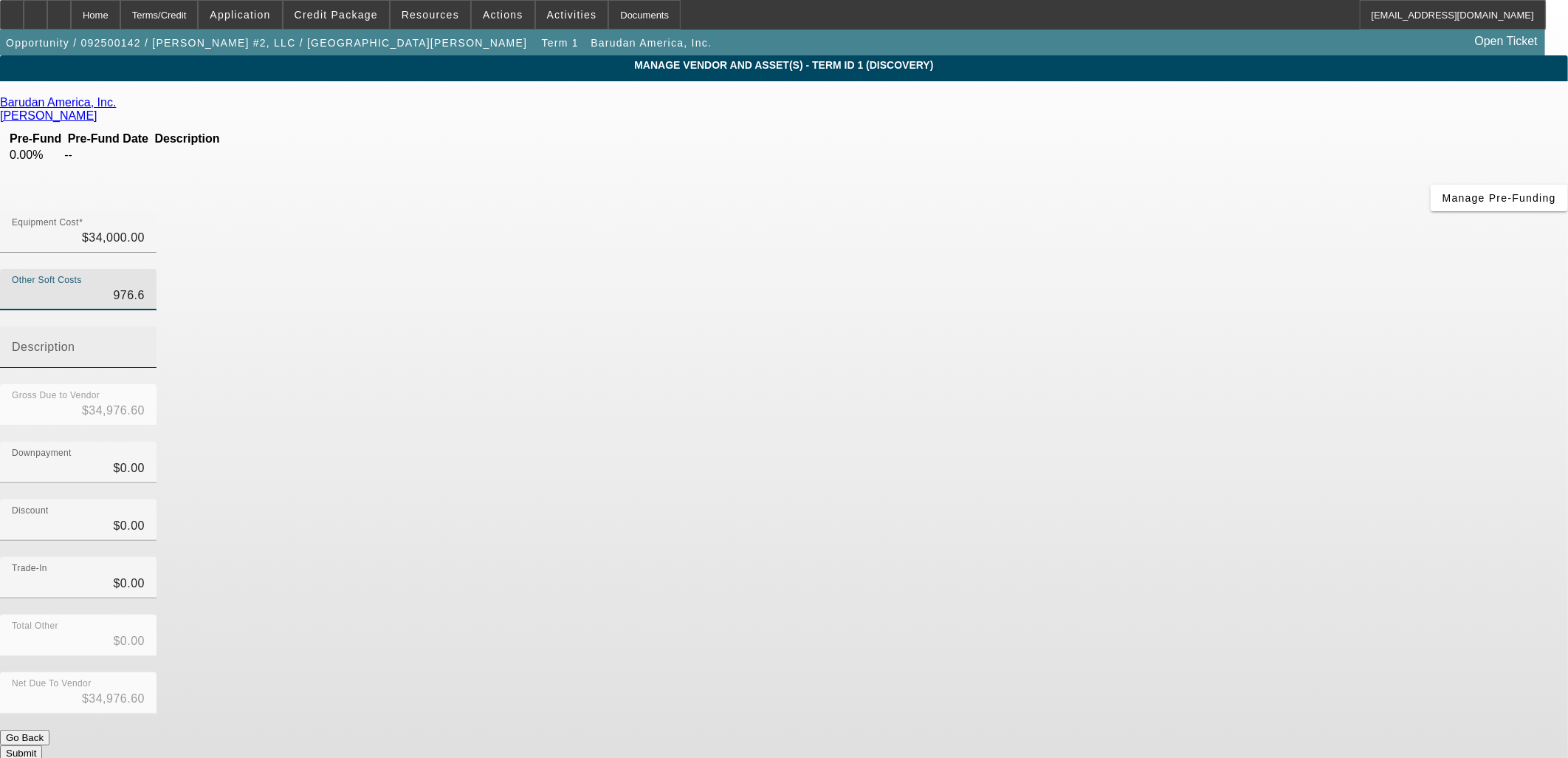
type input "$34,976.64"
type input "$976.64"
click at [1200, 442] on div "Downpayment $0.00" at bounding box center [784, 471] width 1568 height 57
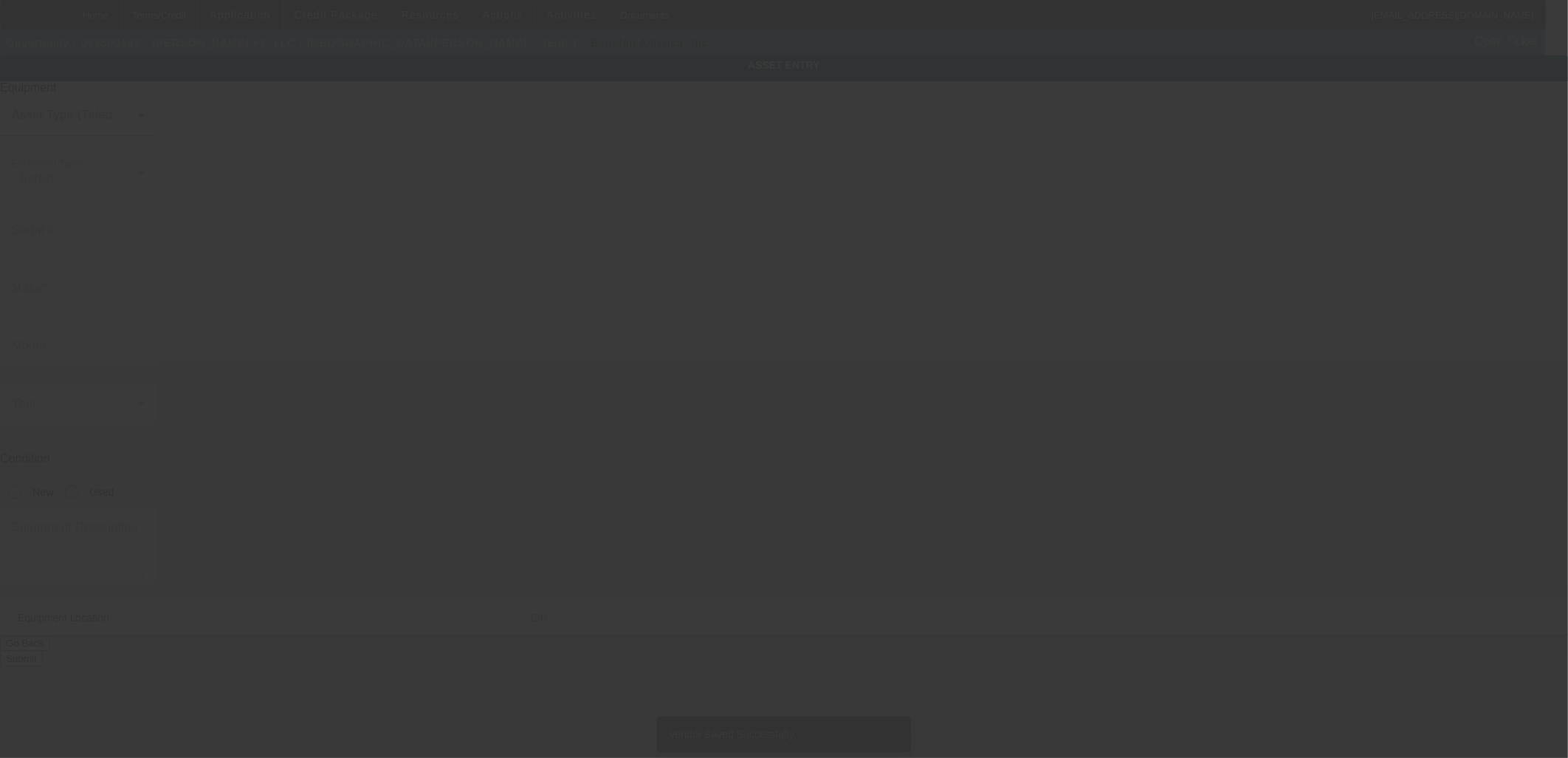
type textarea "2 head barudan embroidery machine"
type input "[STREET_ADDRESS]"
type input "[GEOGRAPHIC_DATA]"
type input "77060"
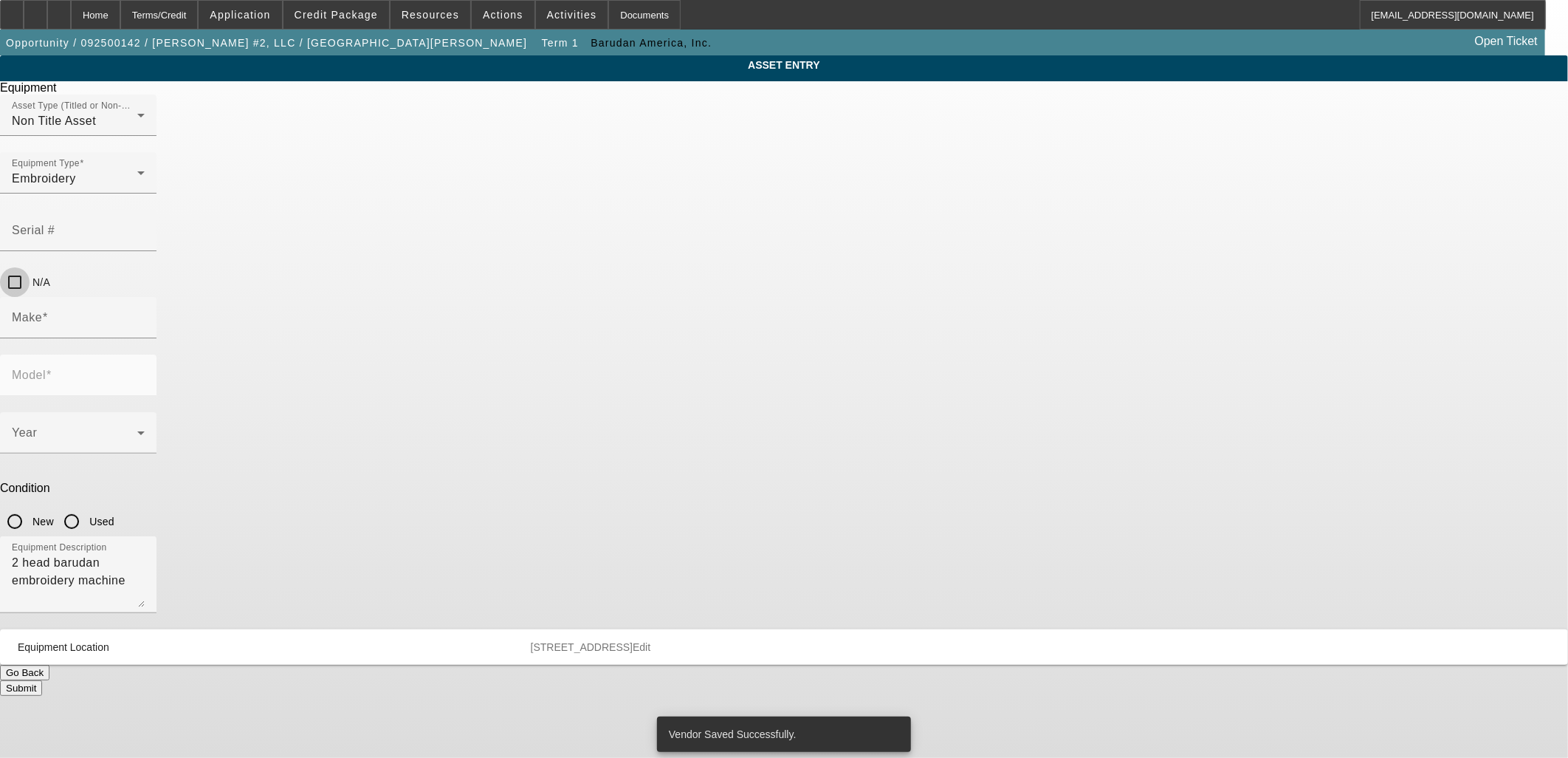
click at [29, 267] on input "N/A" at bounding box center [15, 282] width 29 height 29
checkbox input "true"
click at [145, 314] on input "Make" at bounding box center [78, 323] width 133 height 18
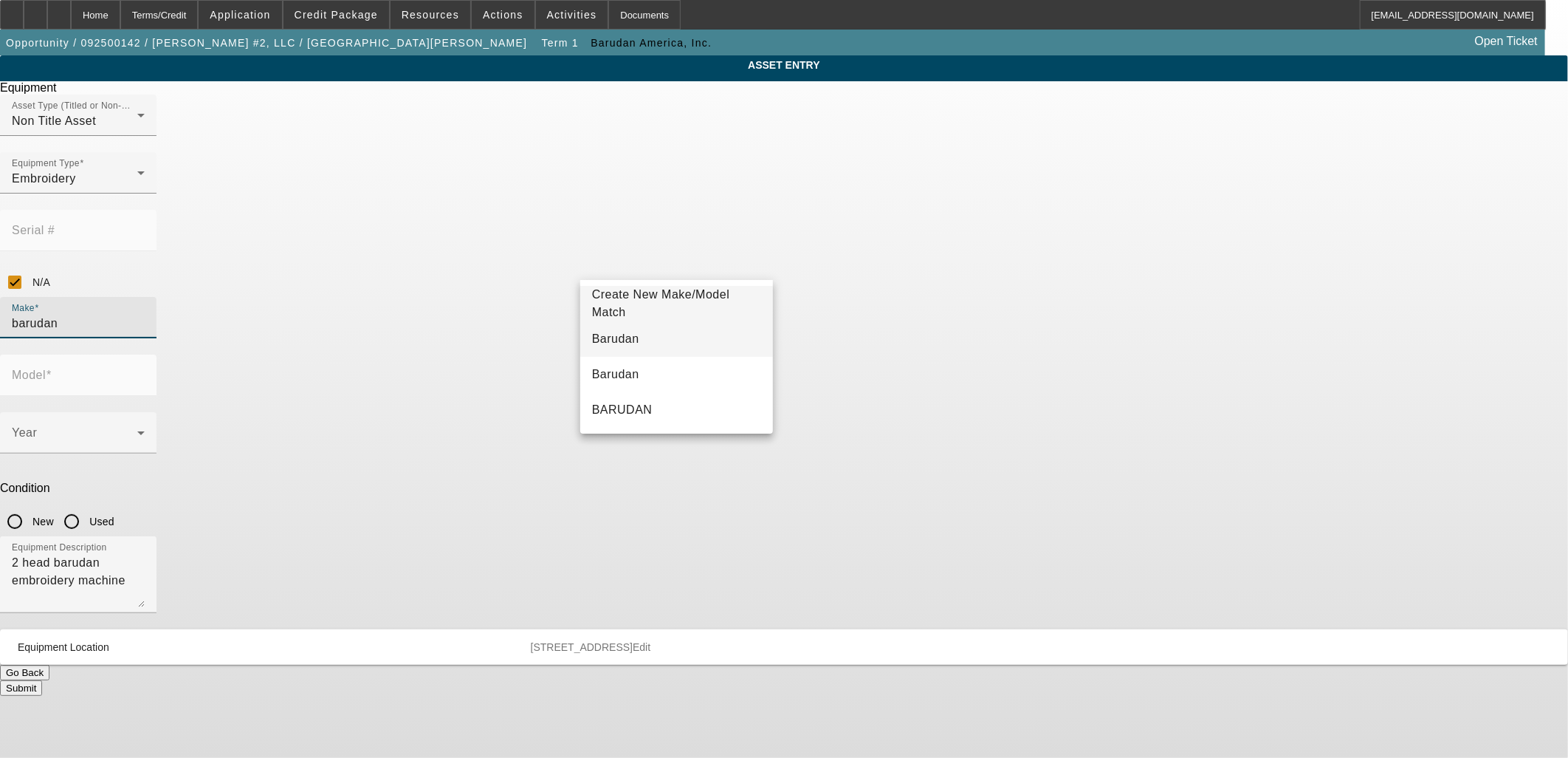
click at [667, 328] on mat-option "Barudan" at bounding box center [676, 339] width 193 height 36
type input "Barudan"
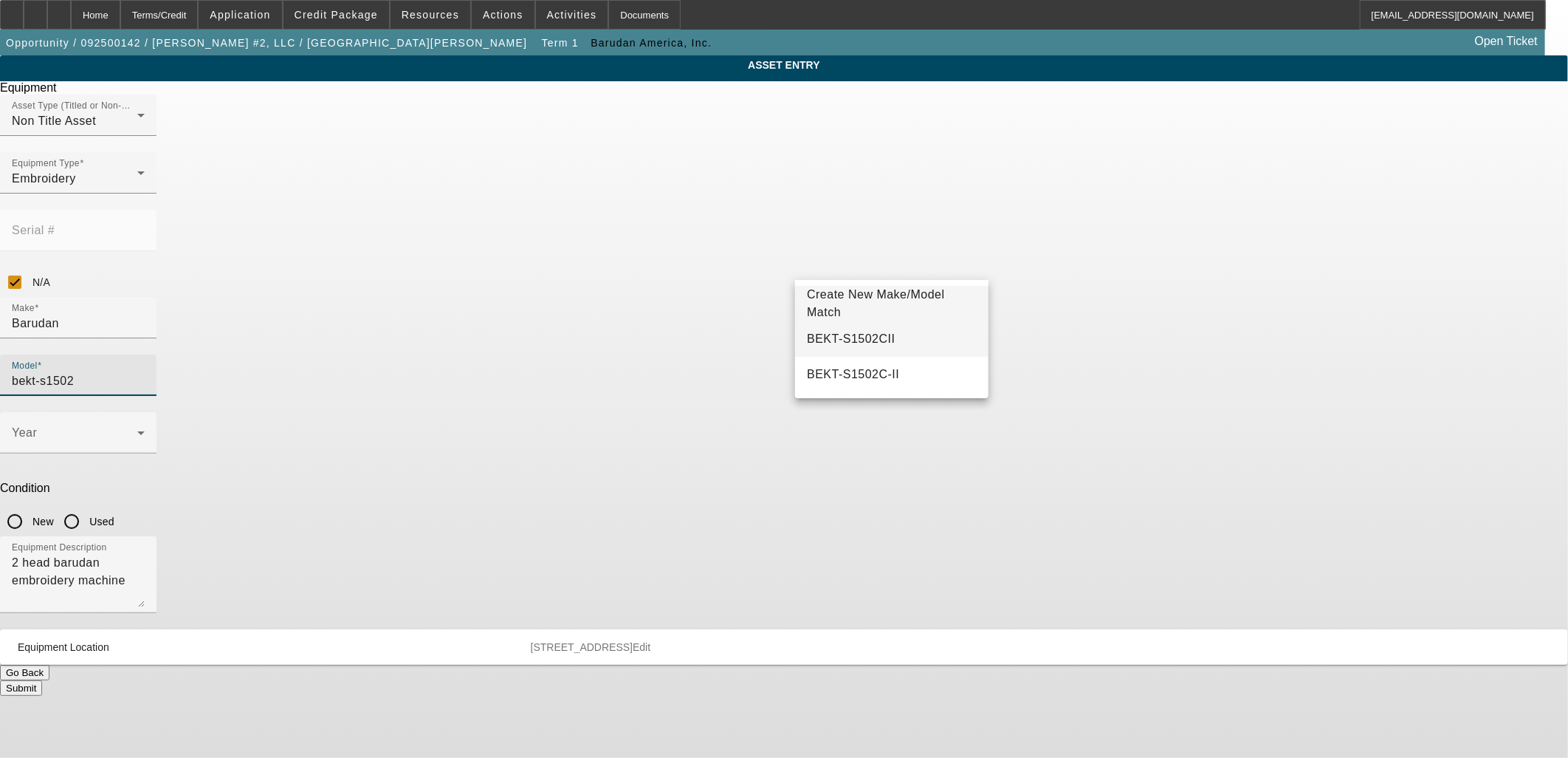
click at [890, 332] on mat-option "BEKT-S1502CII" at bounding box center [892, 339] width 193 height 36
drag, startPoint x: 869, startPoint y: 266, endPoint x: 988, endPoint y: 276, distance: 119.4
click at [156, 355] on div "Model BEKT-S1502CII" at bounding box center [78, 375] width 156 height 41
click at [908, 372] on mat-option "BEKT-S1502C-II" at bounding box center [892, 375] width 193 height 36
type input "BEKT-S1502C-II"
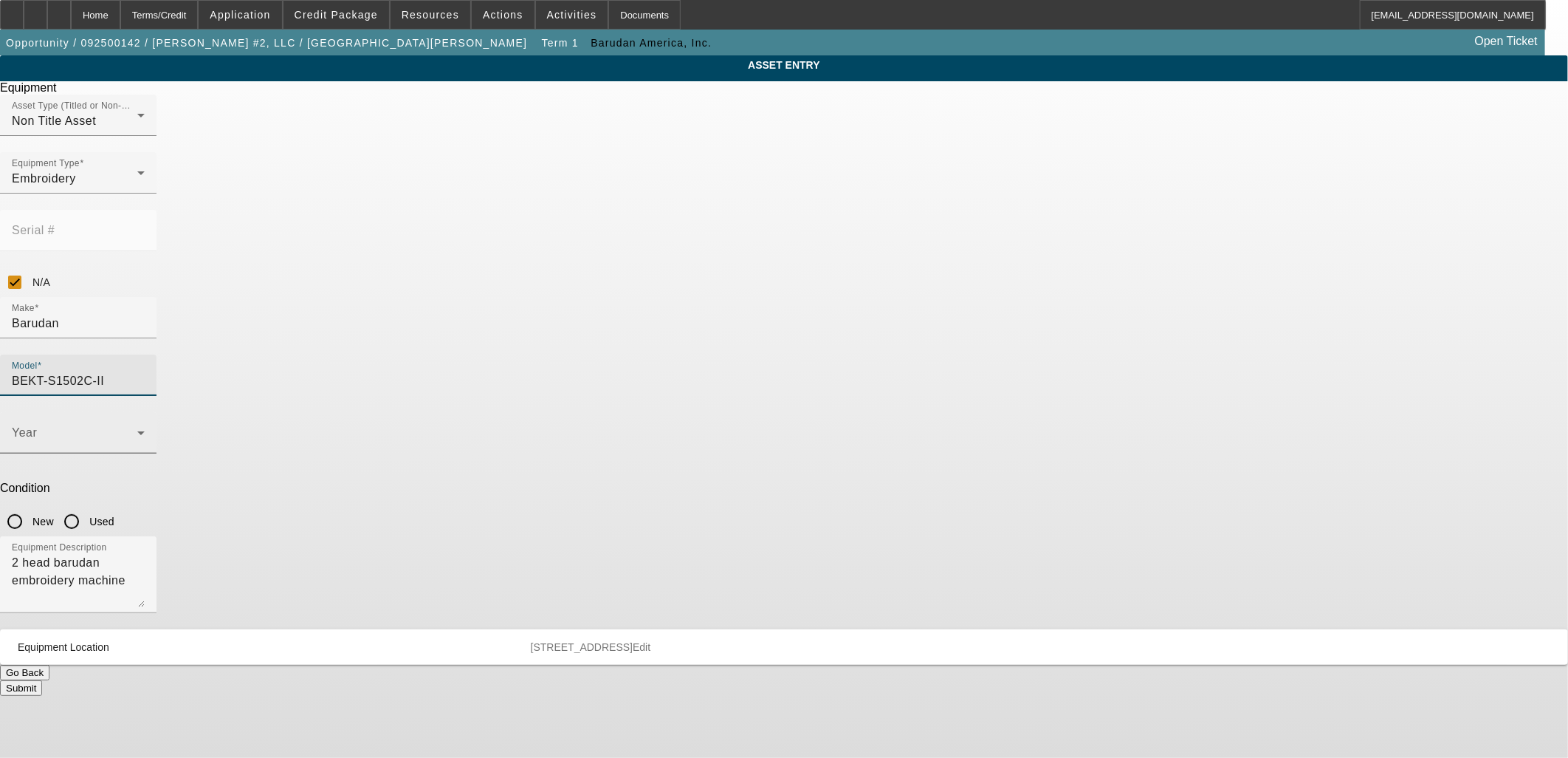
click at [137, 430] on span at bounding box center [74, 438] width 125 height 18
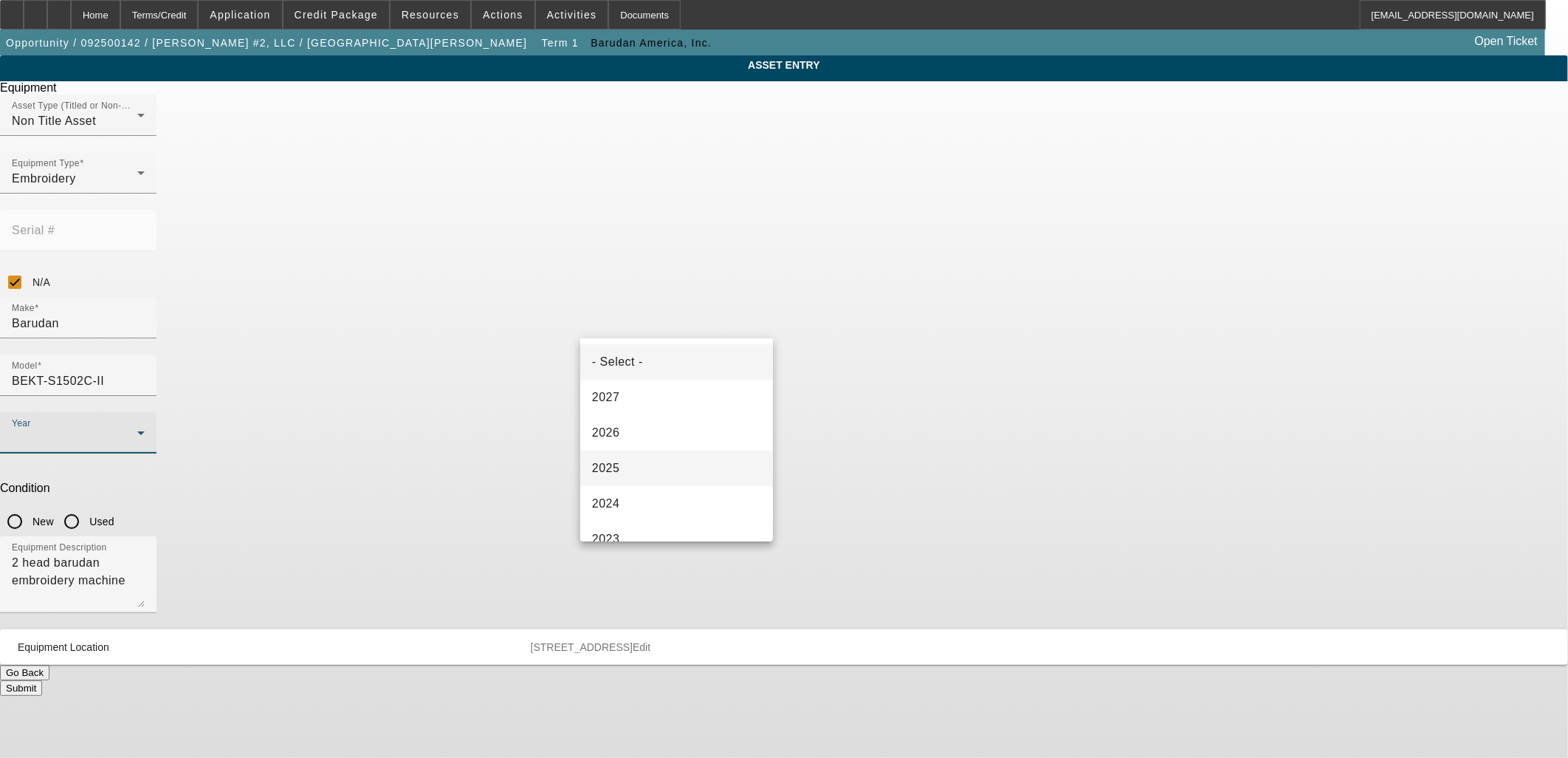
drag, startPoint x: 640, startPoint y: 475, endPoint x: 645, endPoint y: 464, distance: 12.1
click at [639, 475] on mat-option "2025" at bounding box center [676, 468] width 193 height 36
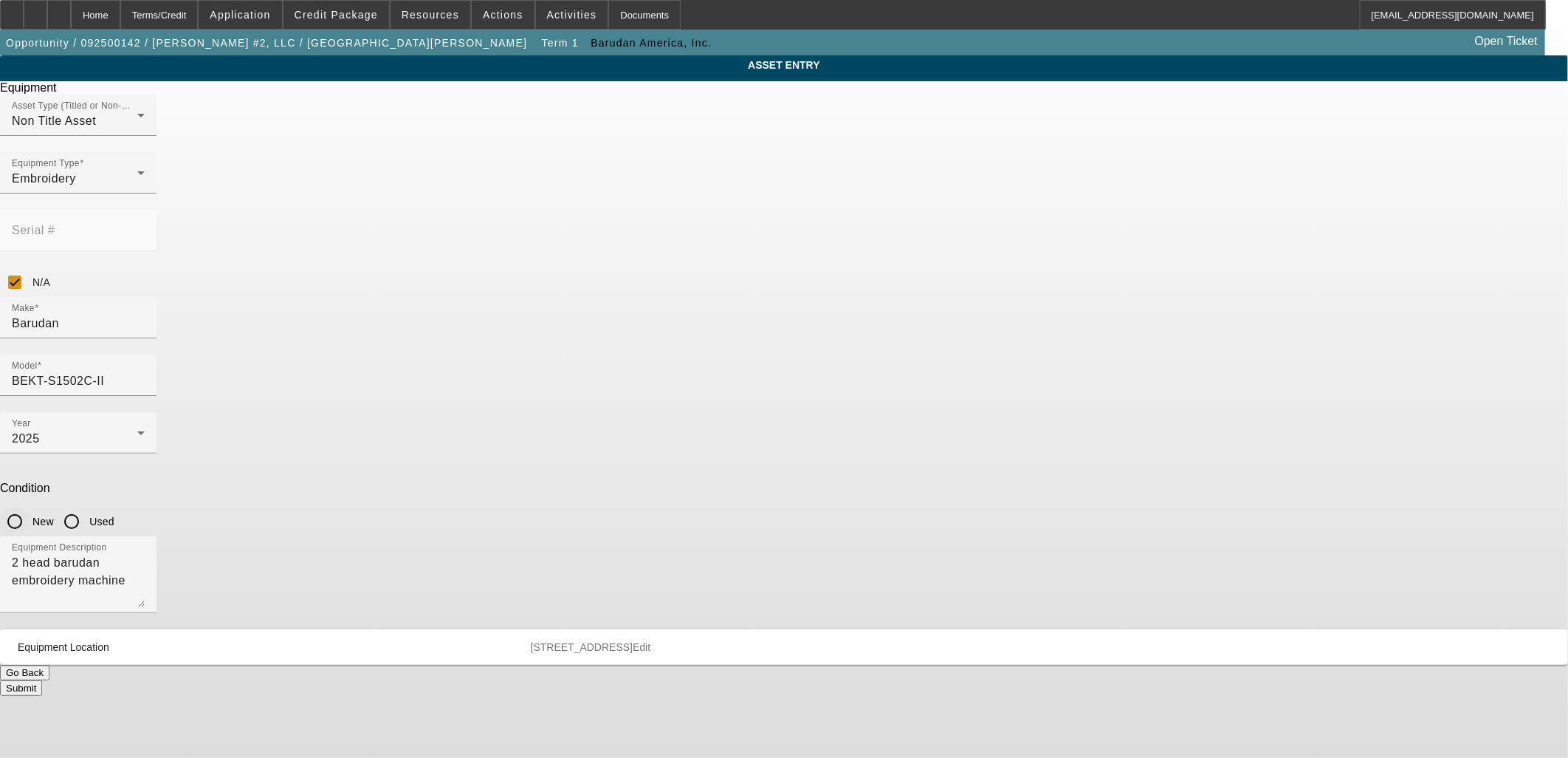
click at [29, 506] on input "New" at bounding box center [15, 521] width 29 height 29
radio input "true"
drag, startPoint x: 662, startPoint y: 381, endPoint x: 623, endPoint y: 381, distance: 39.0
click at [145, 554] on textarea "2 head barudan embroidery machine" at bounding box center [78, 581] width 133 height 53
type textarea "2 head embroidery machine"
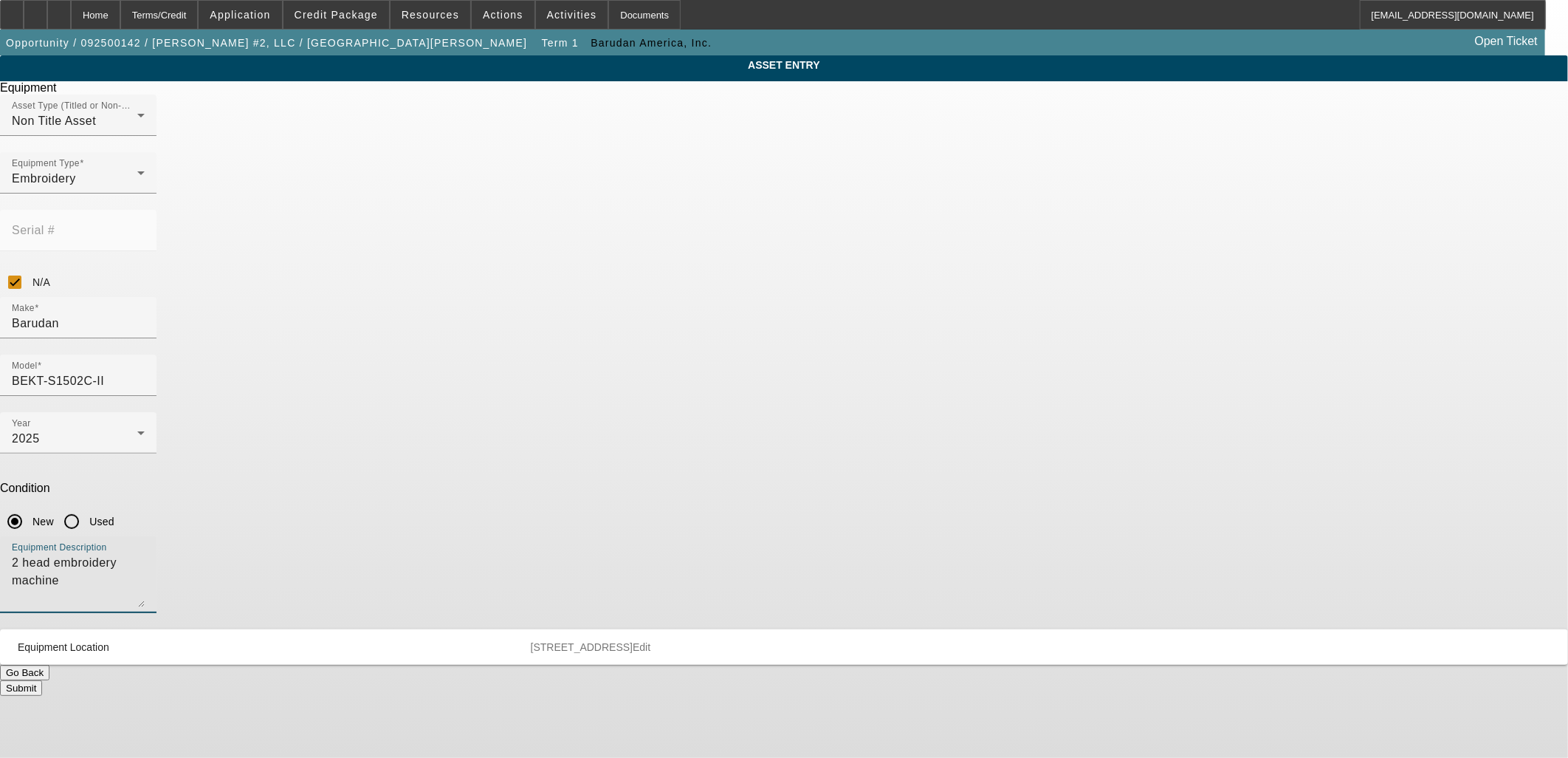
click at [42, 681] on button "Submit" at bounding box center [21, 688] width 42 height 15
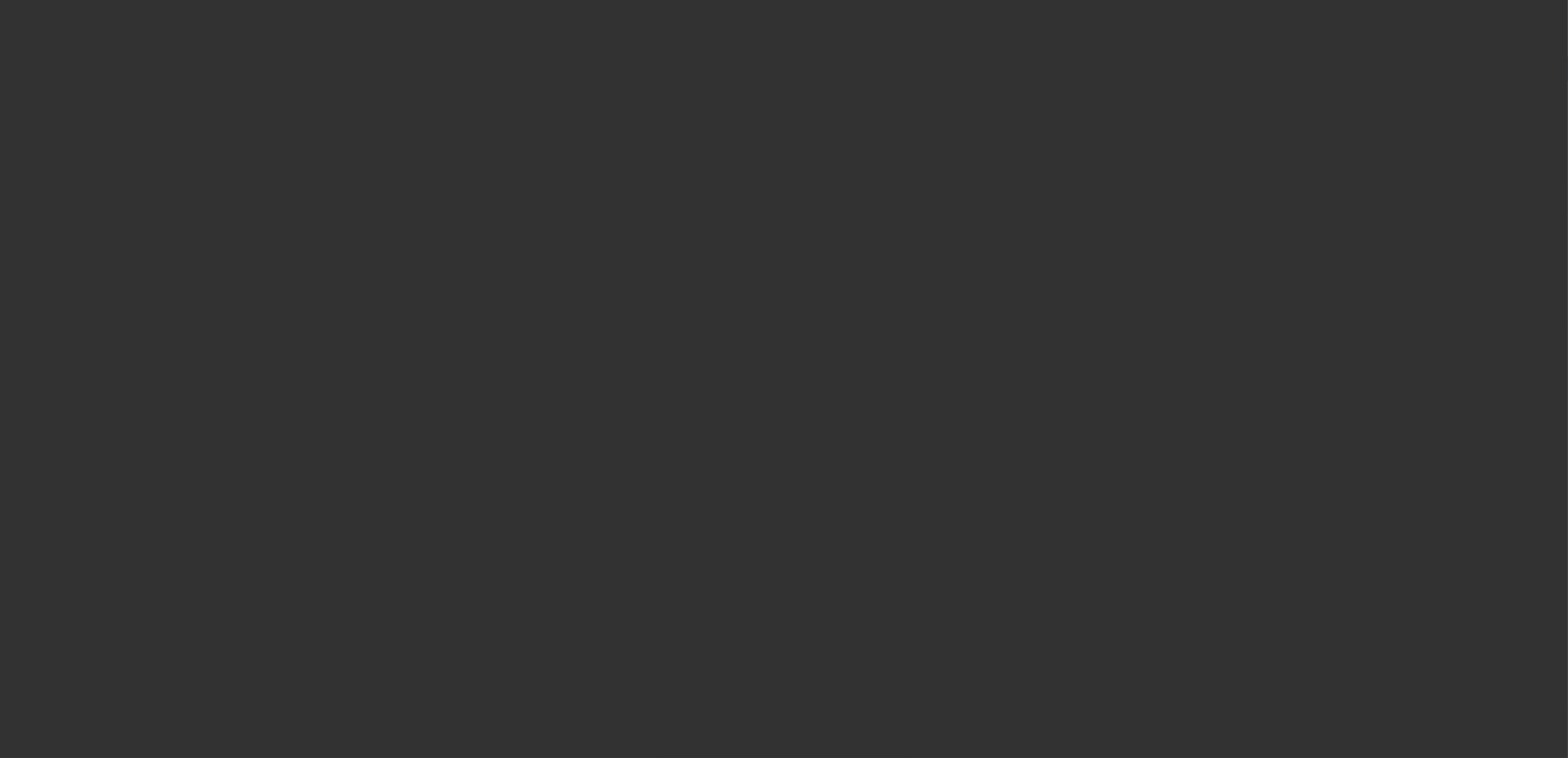
type input "$34,000.00"
type input "$976.64"
type input "$34,976.64"
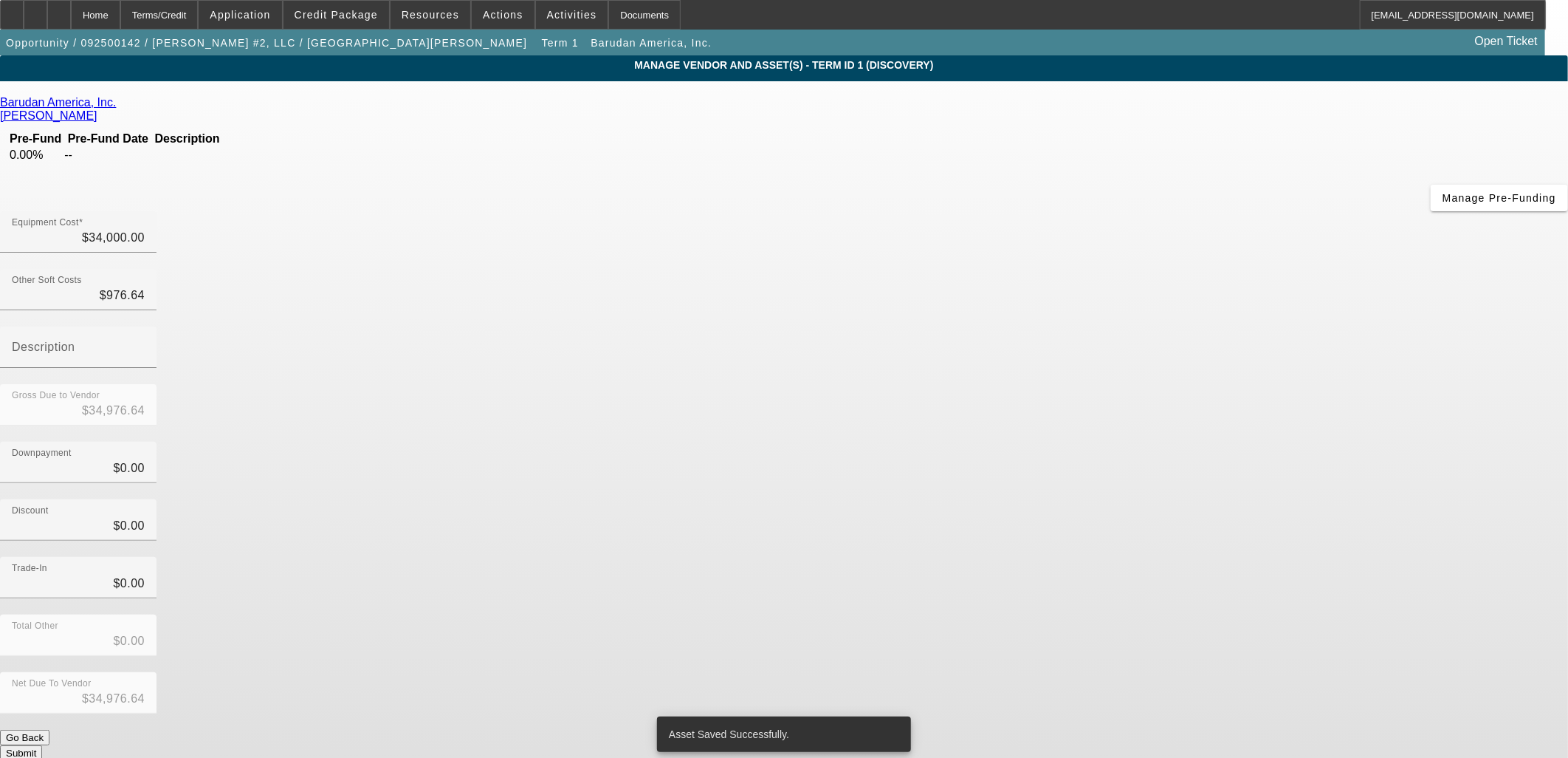
click at [42, 746] on button "Submit" at bounding box center [21, 753] width 42 height 15
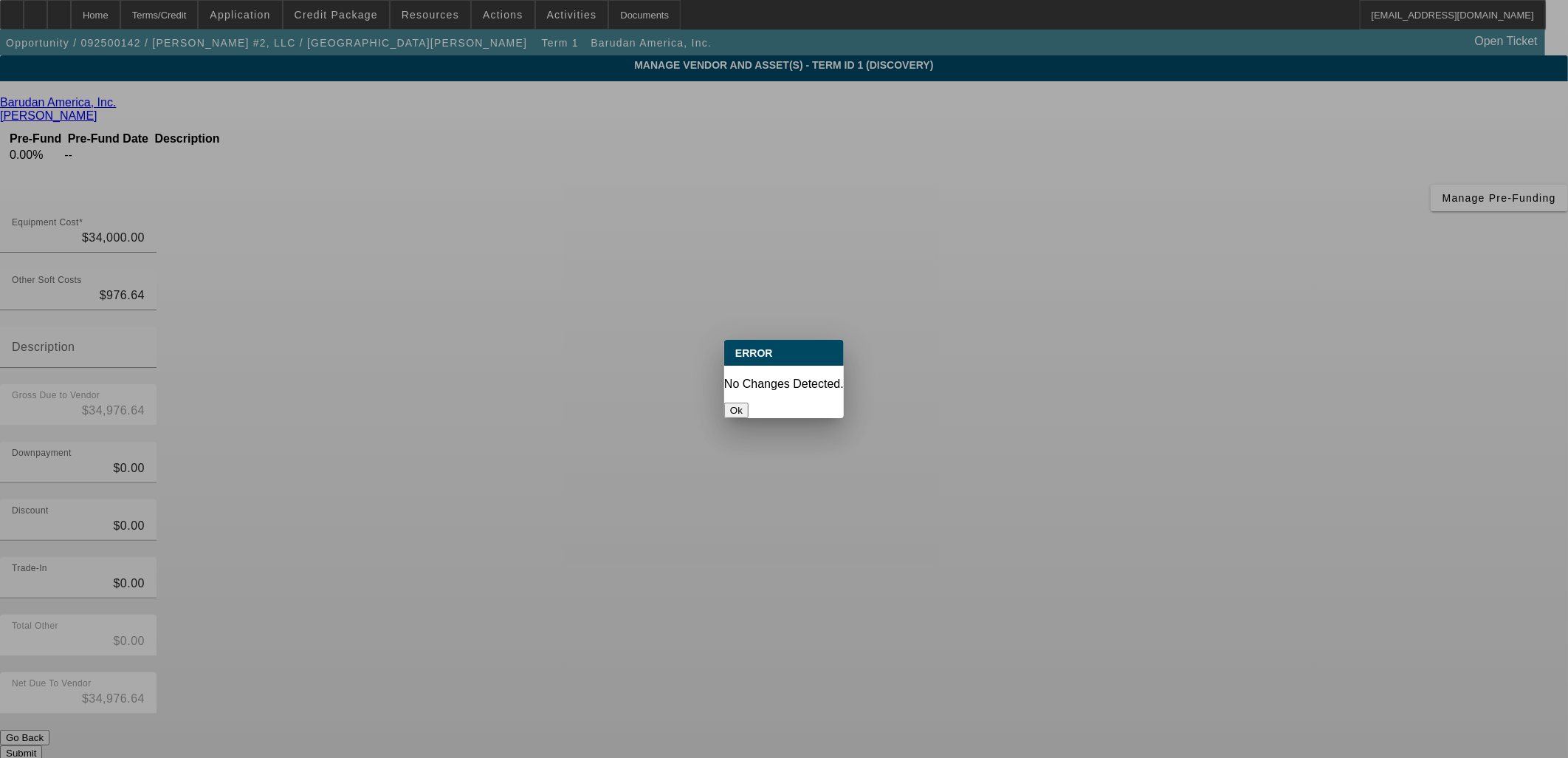
click at [748, 403] on button "Ok" at bounding box center [736, 410] width 24 height 15
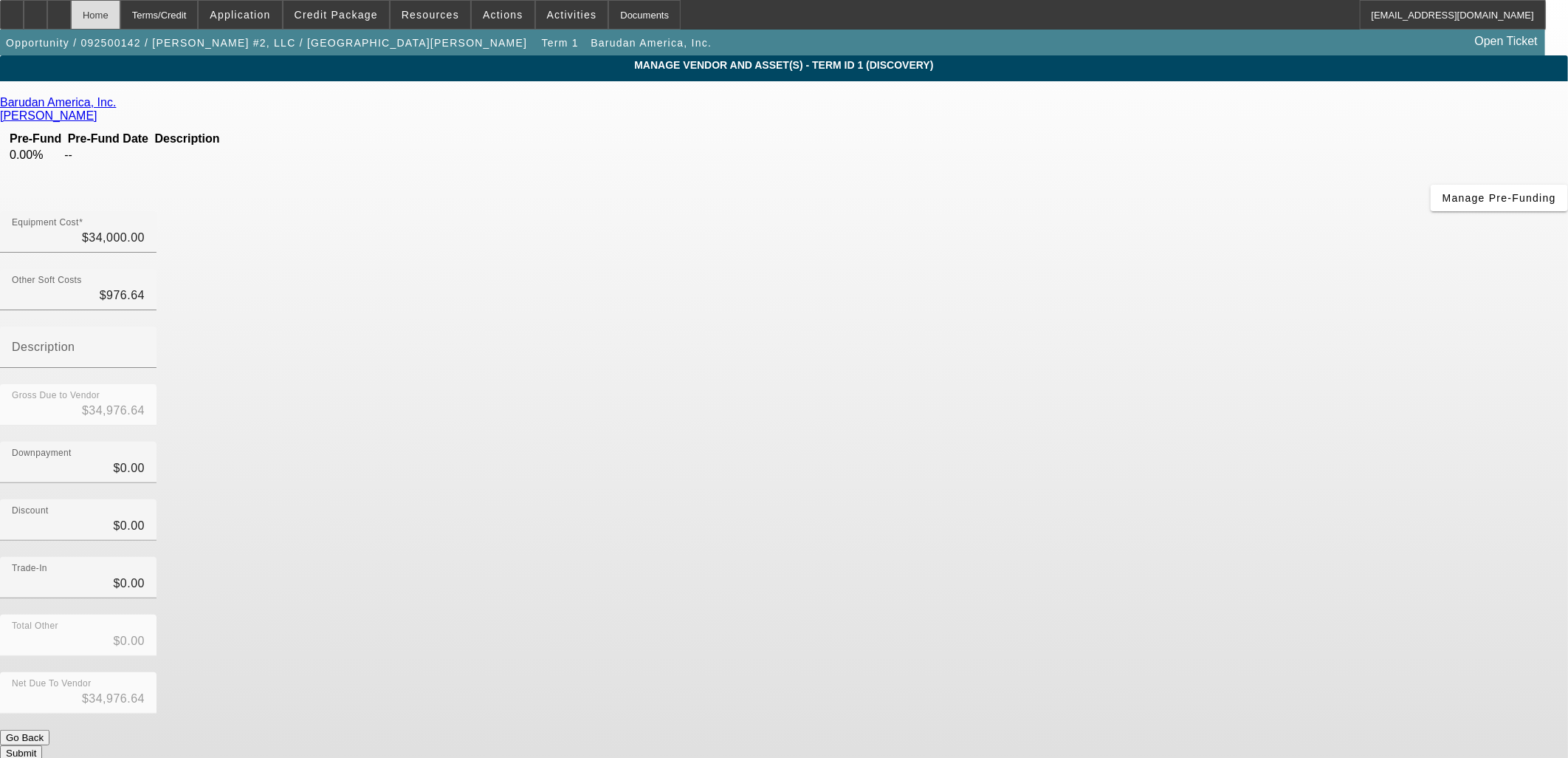
click at [121, 18] on div "Home" at bounding box center [96, 15] width 50 height 29
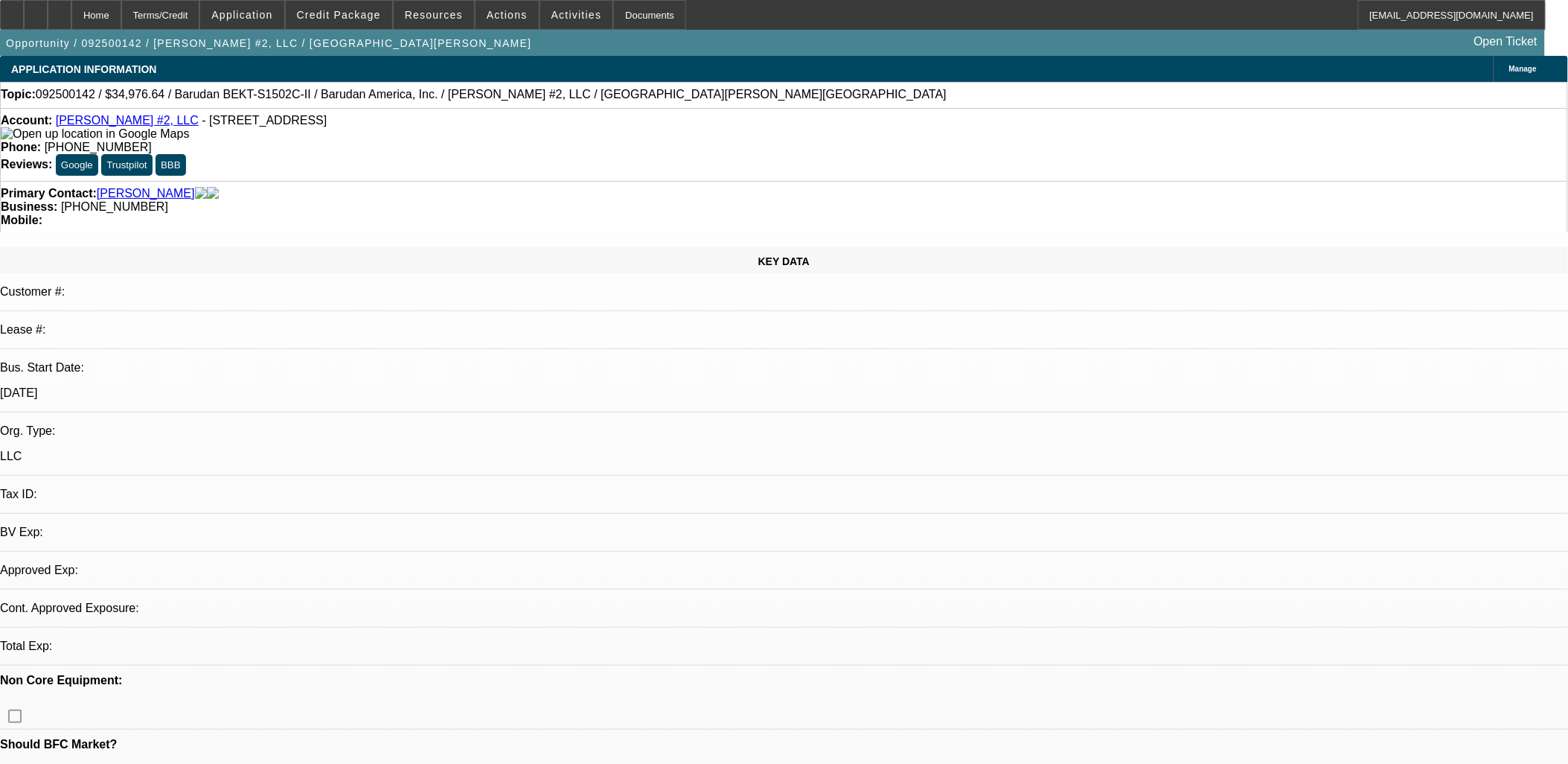
select select "0"
select select "2"
select select "0.1"
select select "4"
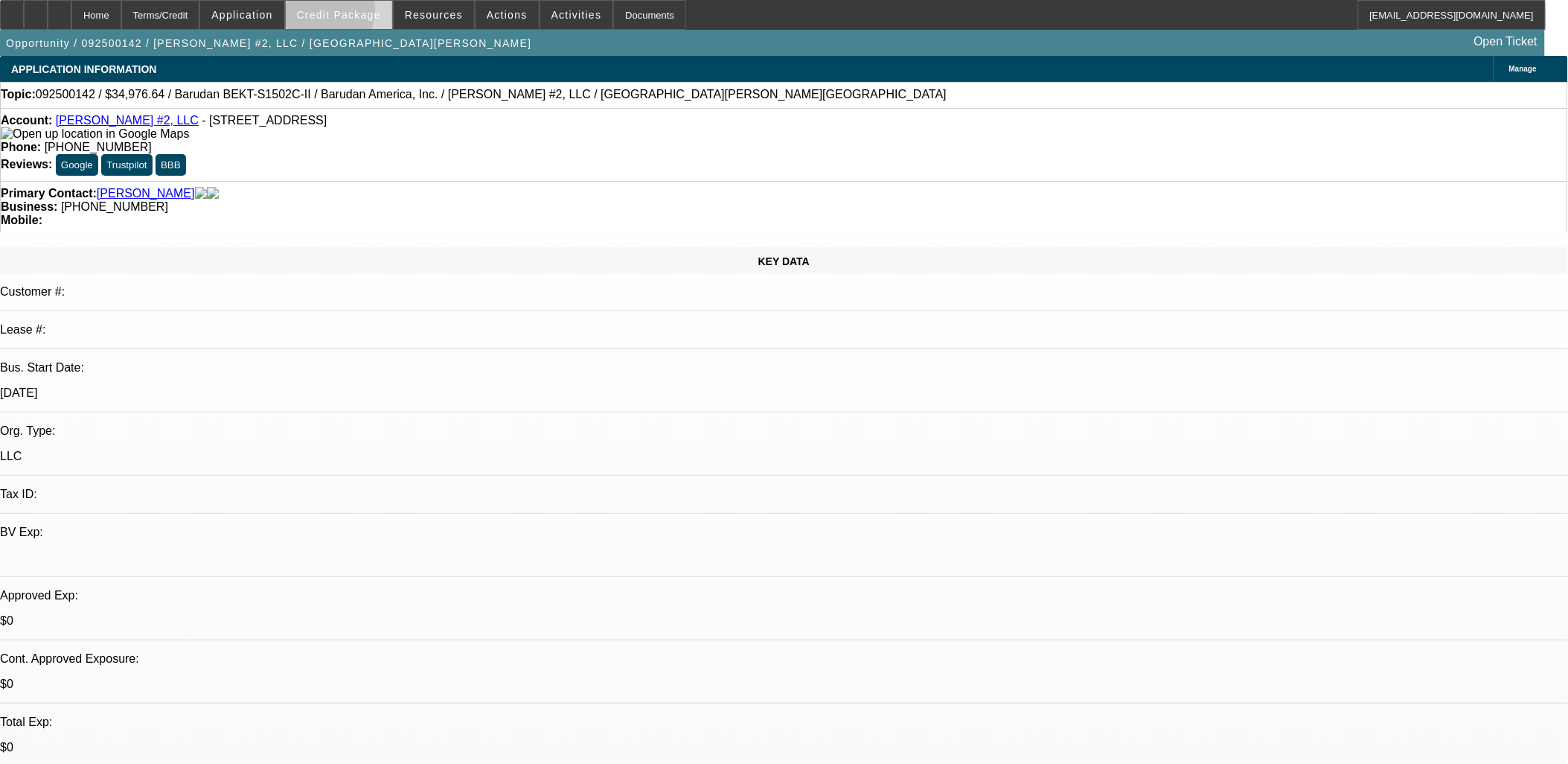
click at [335, 13] on span "Credit Package" at bounding box center [339, 14] width 84 height 12
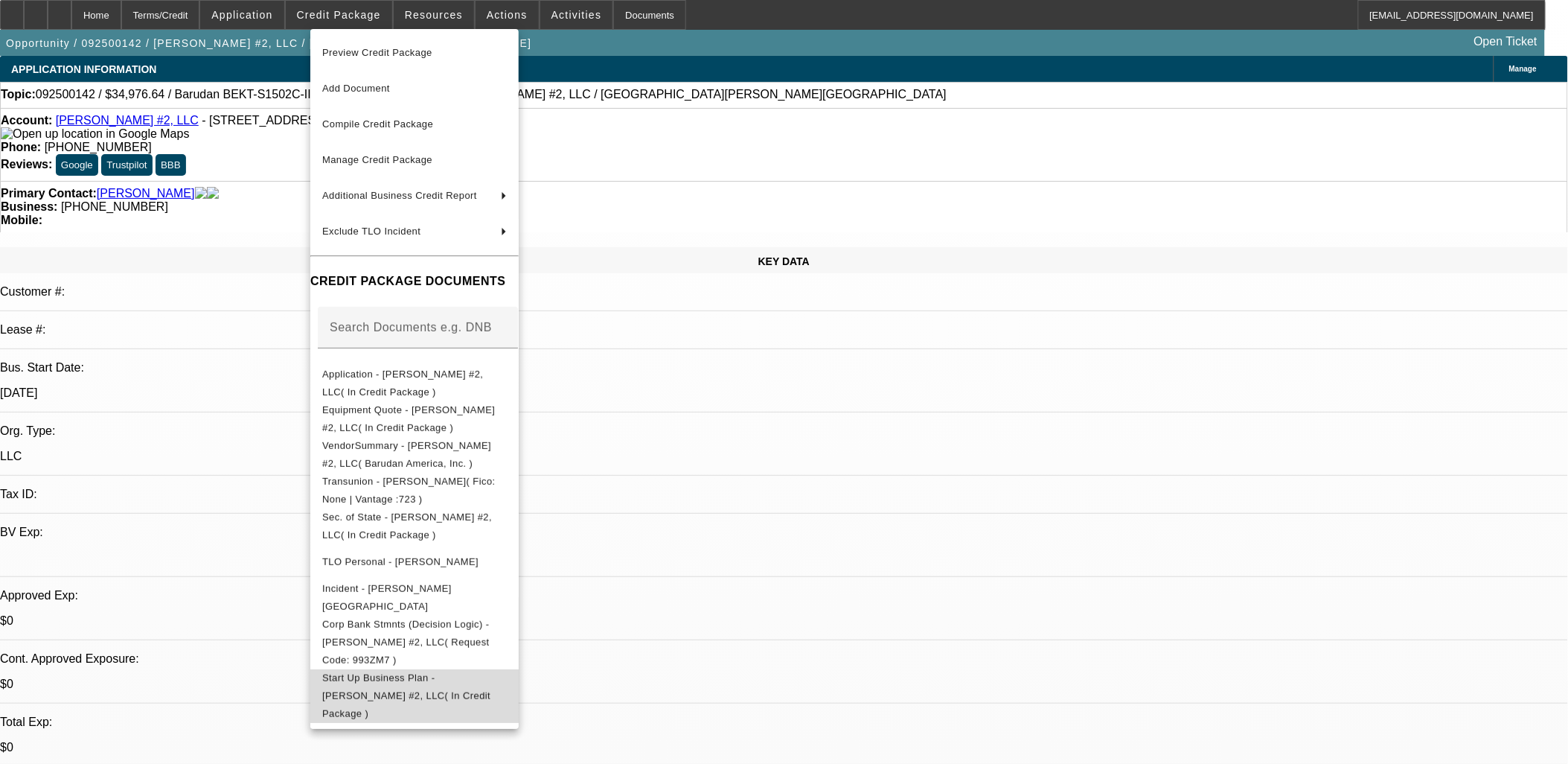
click at [446, 672] on span "Start Up Business Plan - [PERSON_NAME] #2, LLC( In Credit Package )" at bounding box center [406, 695] width 169 height 47
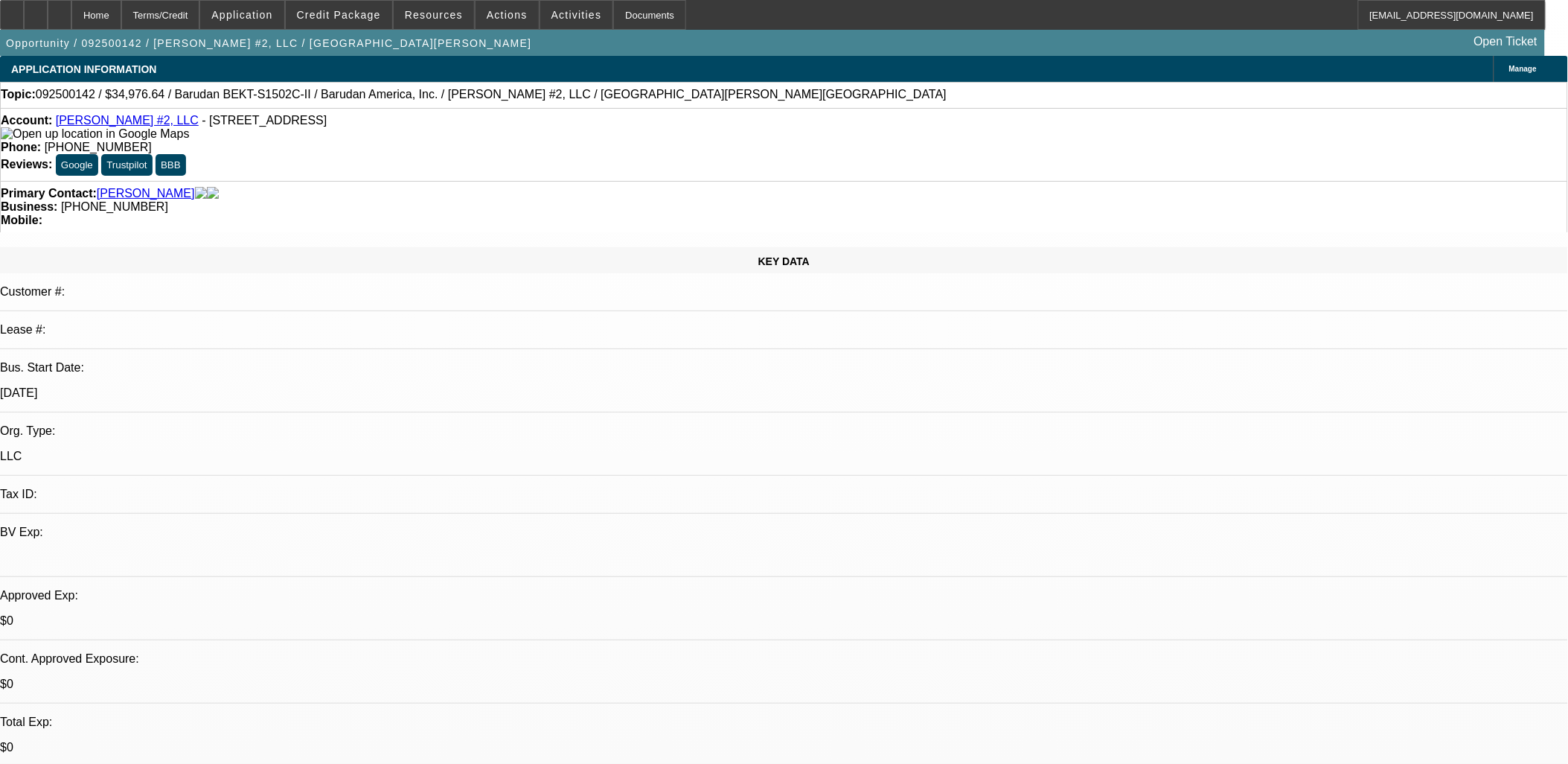
radio input "true"
type textarea "[PERSON_NAME] is ready to start her own embroidery company after"
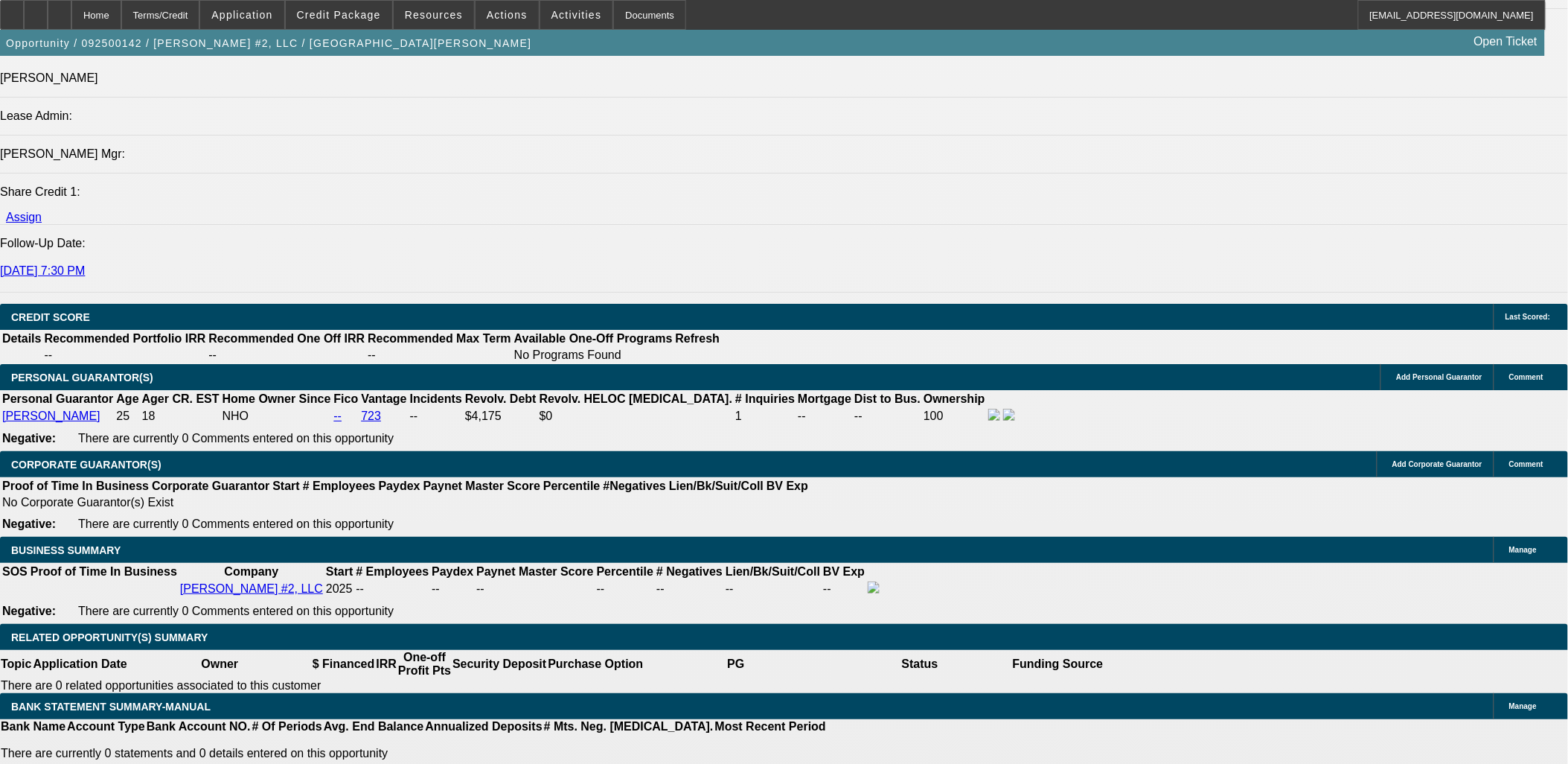
scroll to position [1903, 0]
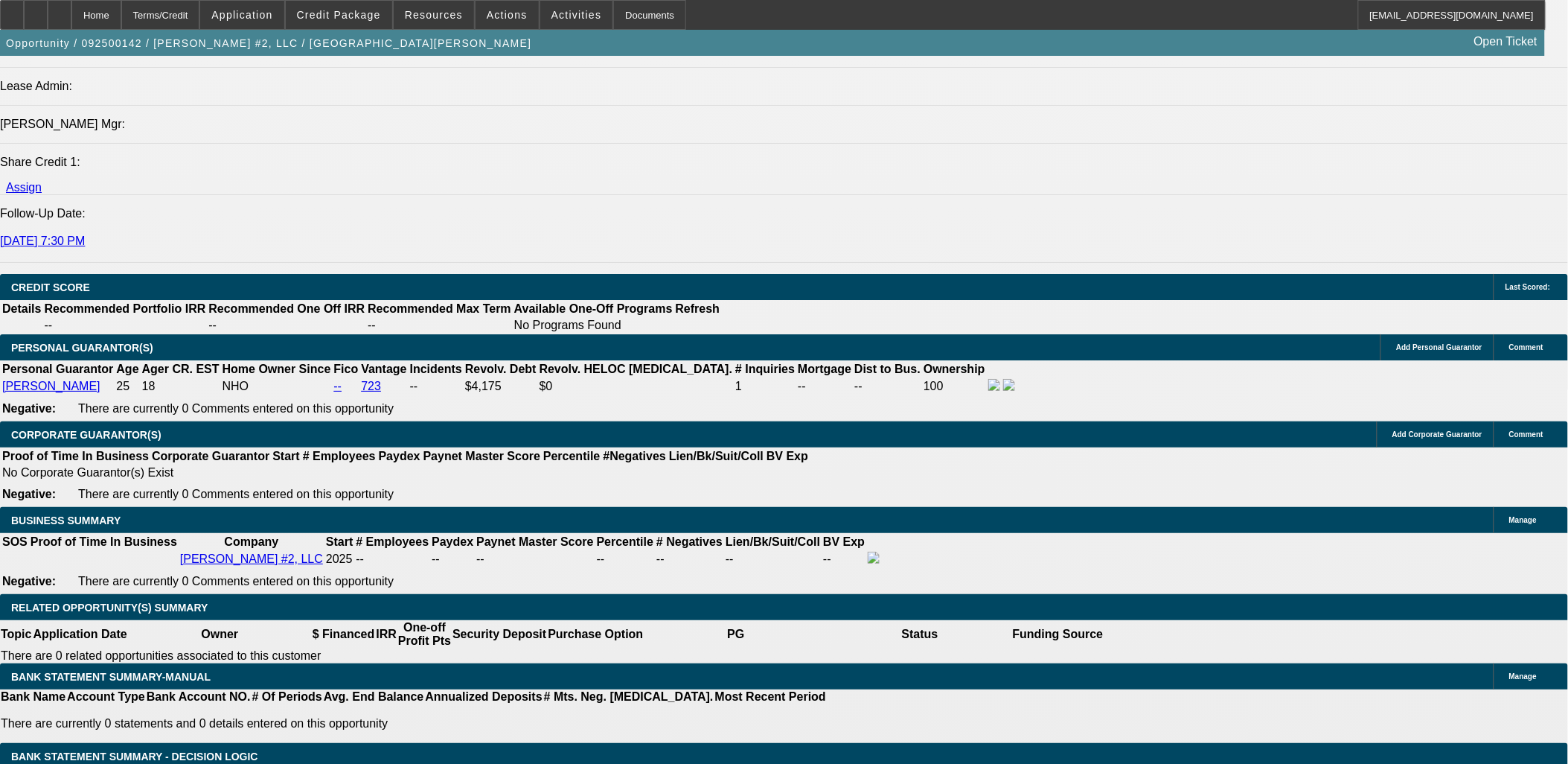
type input "$0.00"
type input "UNKNOWN"
drag, startPoint x: 351, startPoint y: 293, endPoint x: 360, endPoint y: 291, distance: 9.2
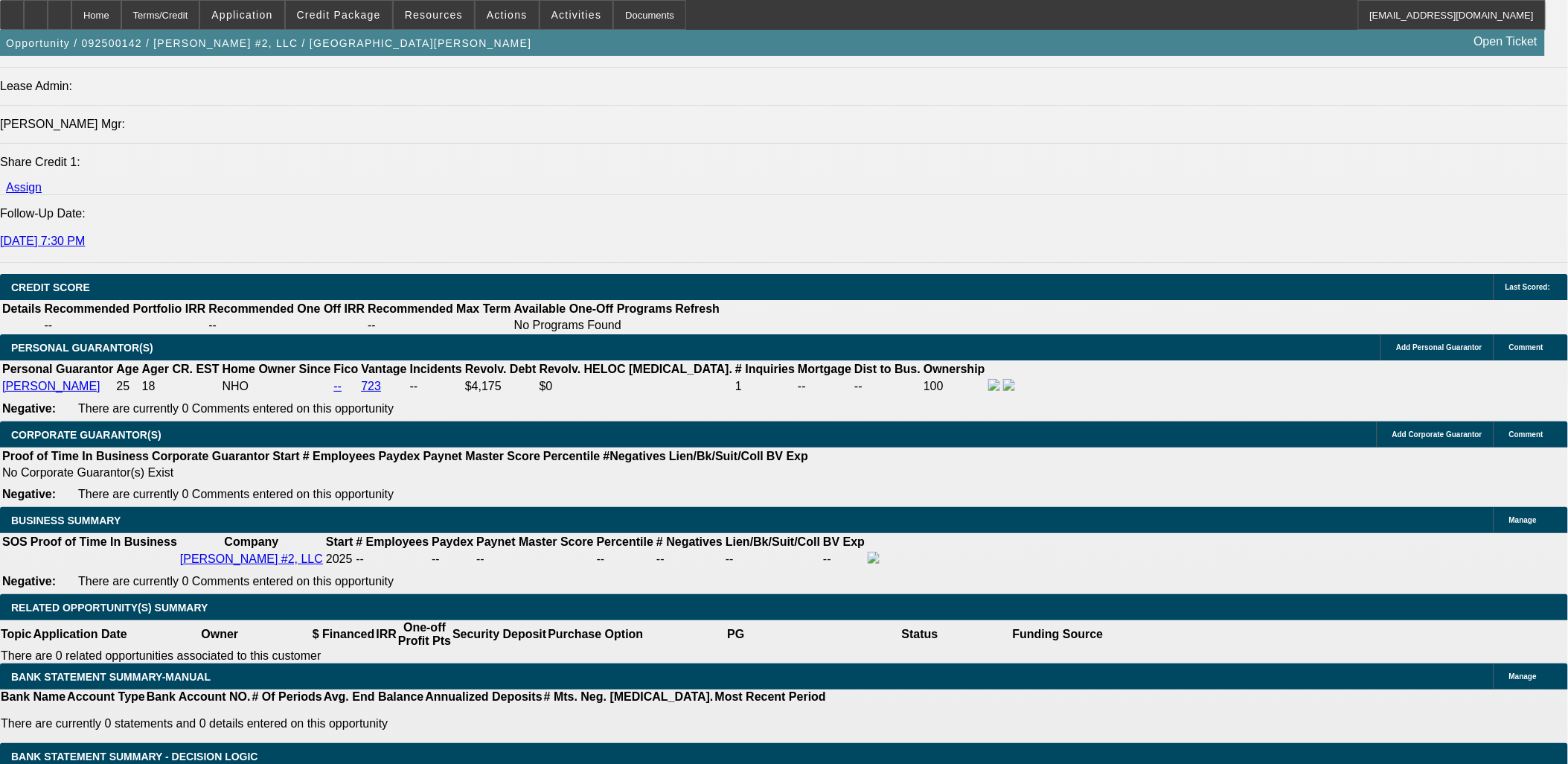
select select "0.1"
type input "$3,497.66"
drag, startPoint x: 308, startPoint y: 392, endPoint x: 424, endPoint y: 405, distance: 116.7
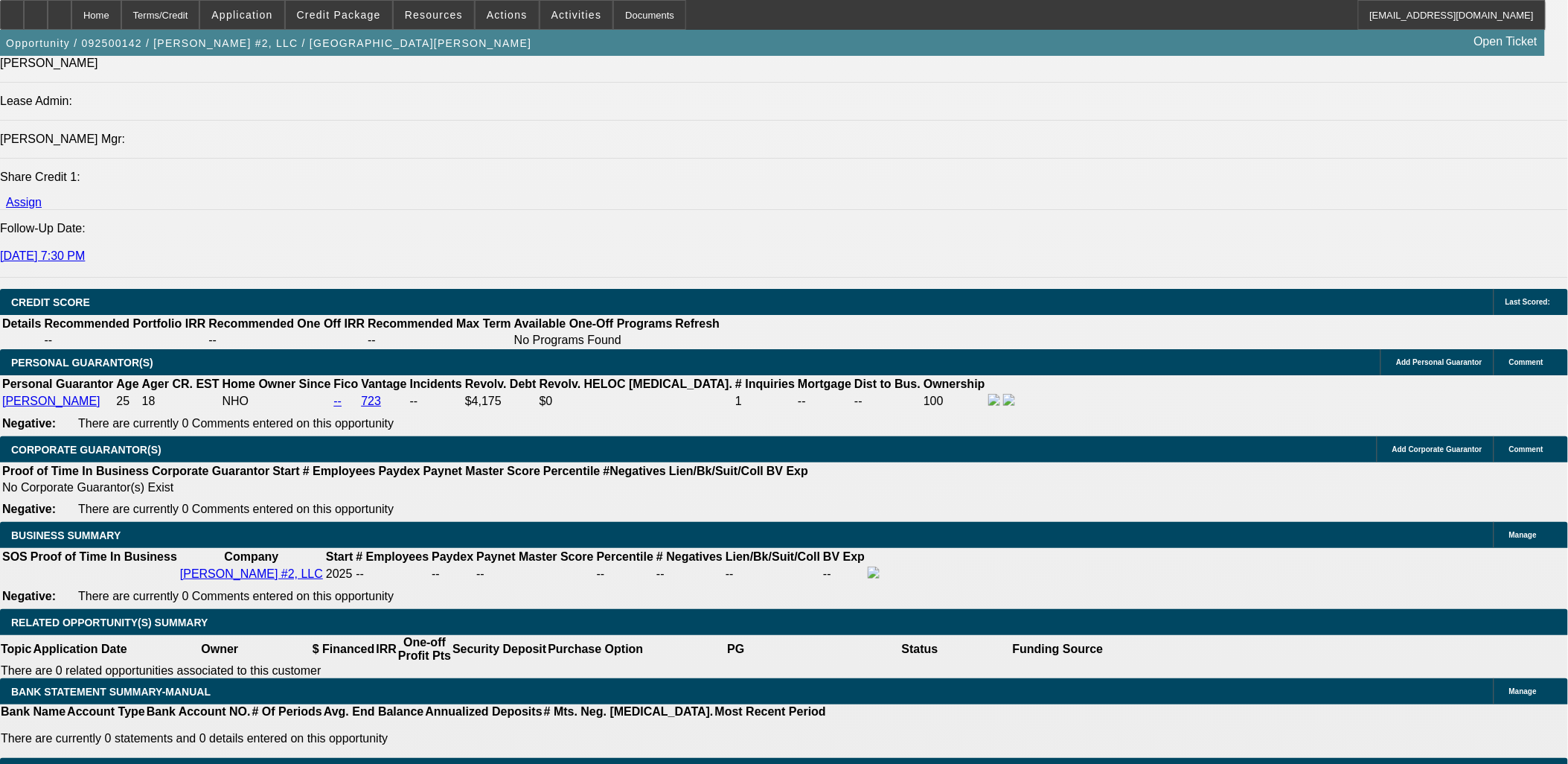
scroll to position [1985, 0]
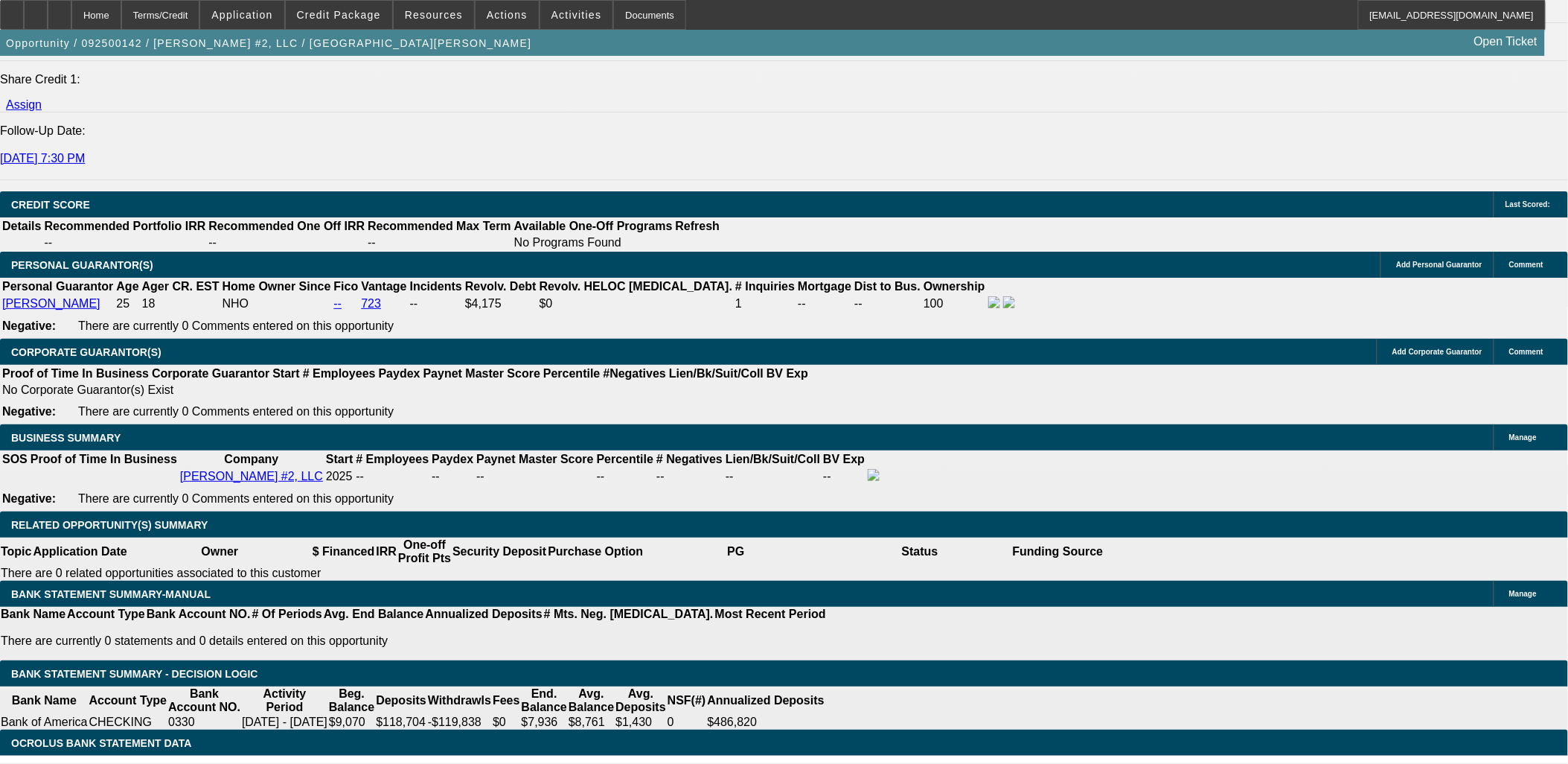
type input "60"
type input "16"
type input "$1,076.18"
type input "$538.09"
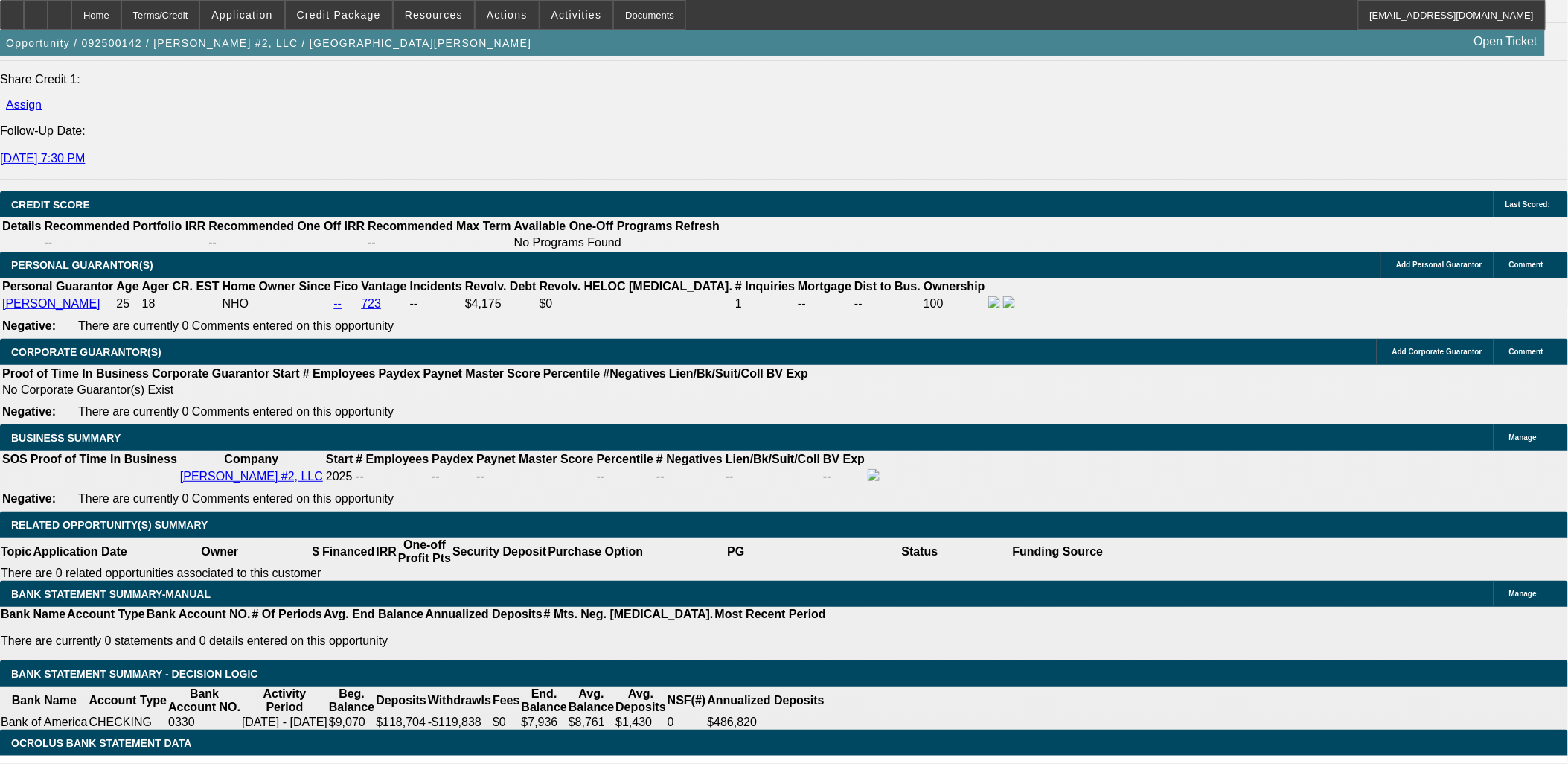
type input "$1,531.02"
type input "$765.51"
drag, startPoint x: 343, startPoint y: 315, endPoint x: 541, endPoint y: 316, distance: 198.0
type input "16"
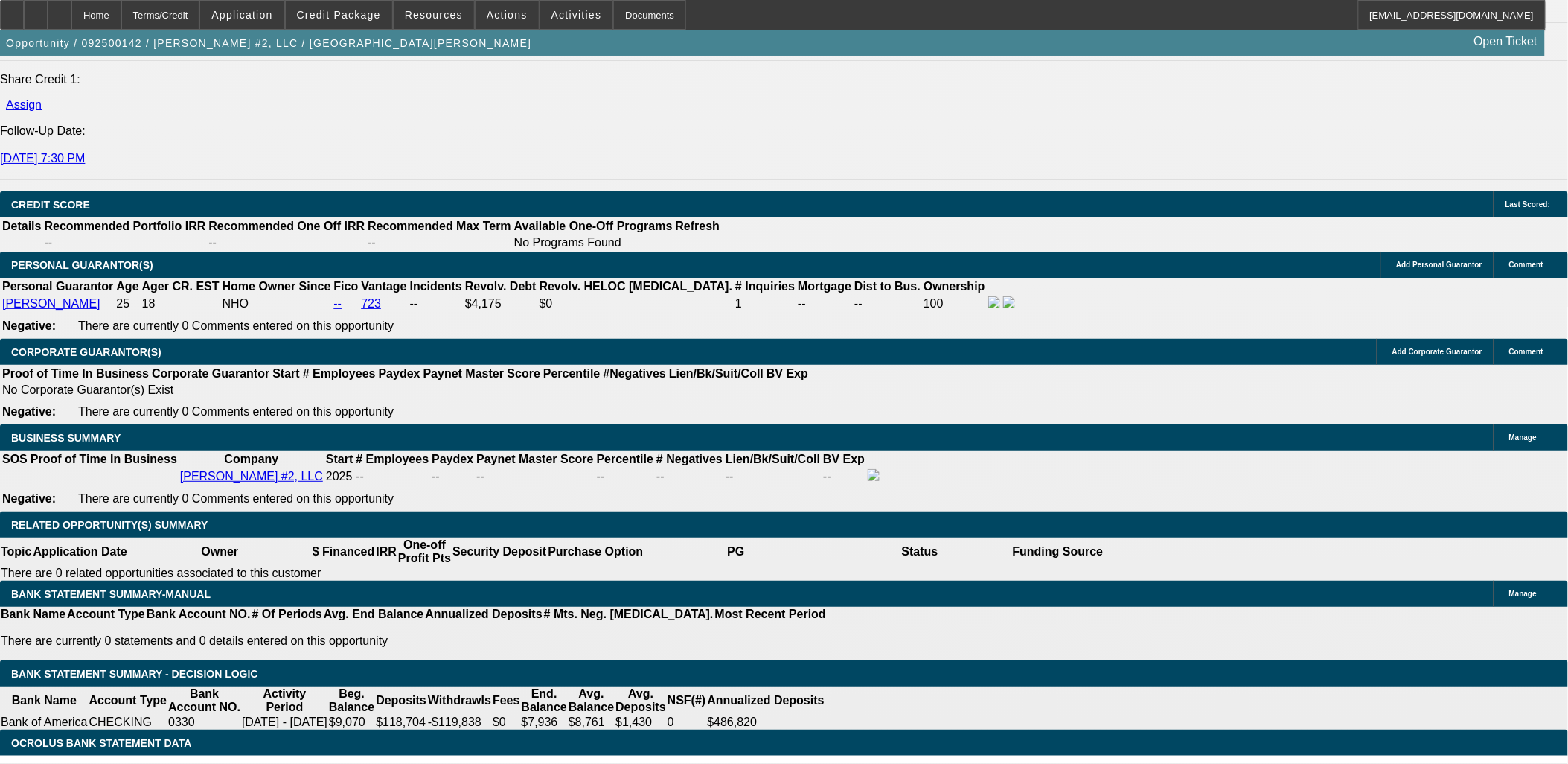
type input "$1,076.18"
type input "$538.09"
type input "$1,531.02"
type input "$765.51"
type input "16"
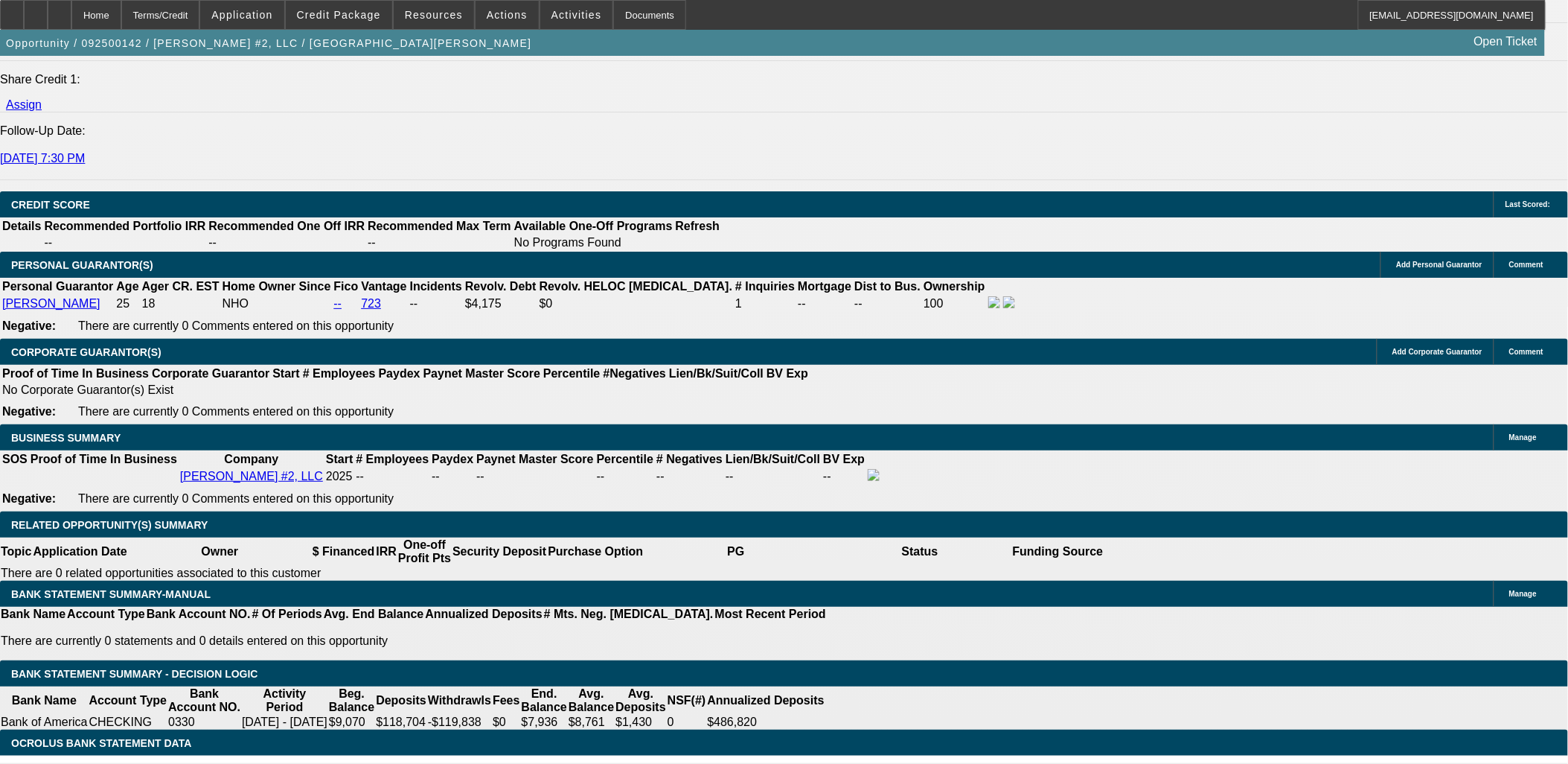
type input "80"
type input "$160.00"
type input "800"
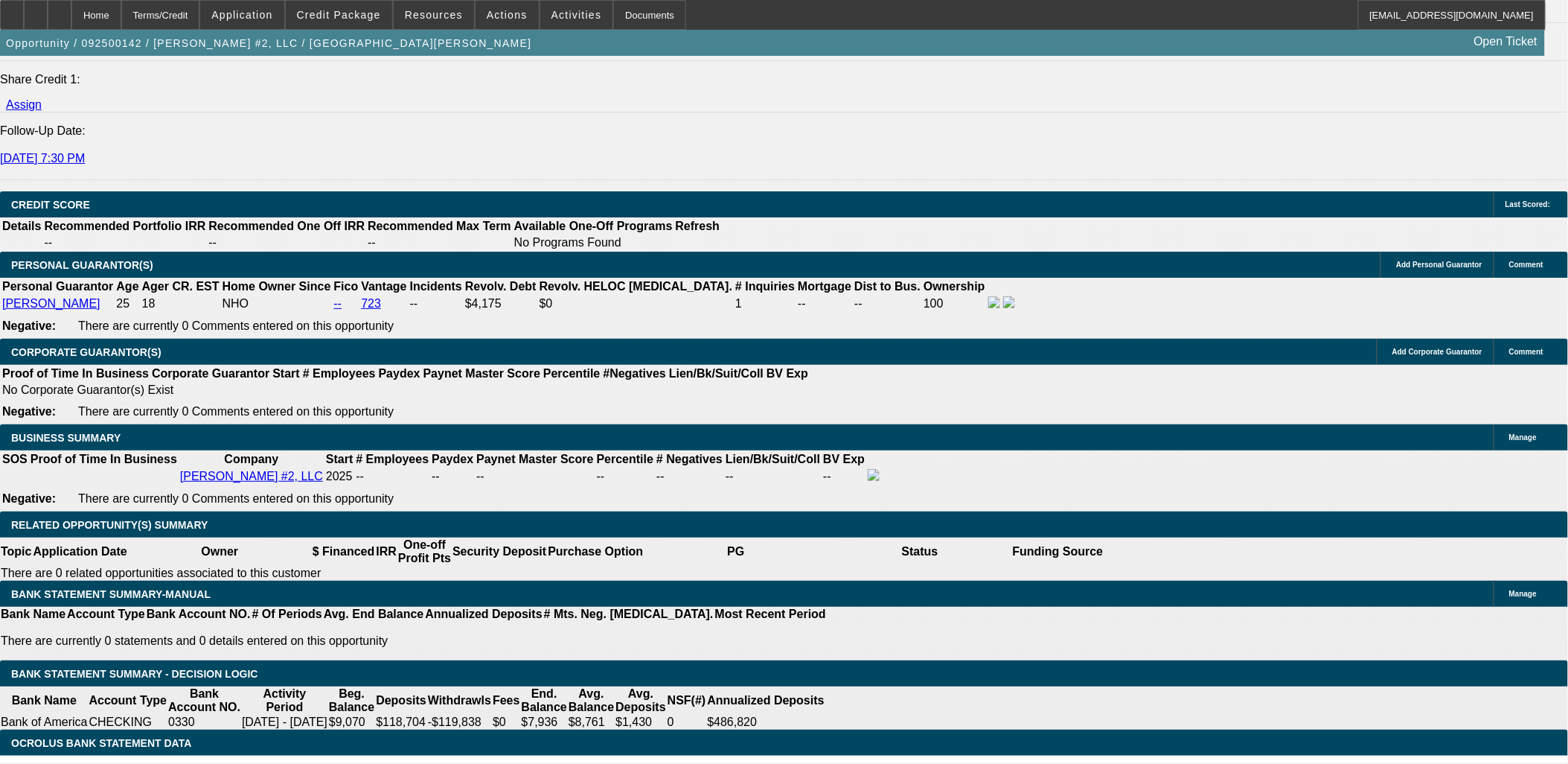
type input "$1,600.00"
type input "18"
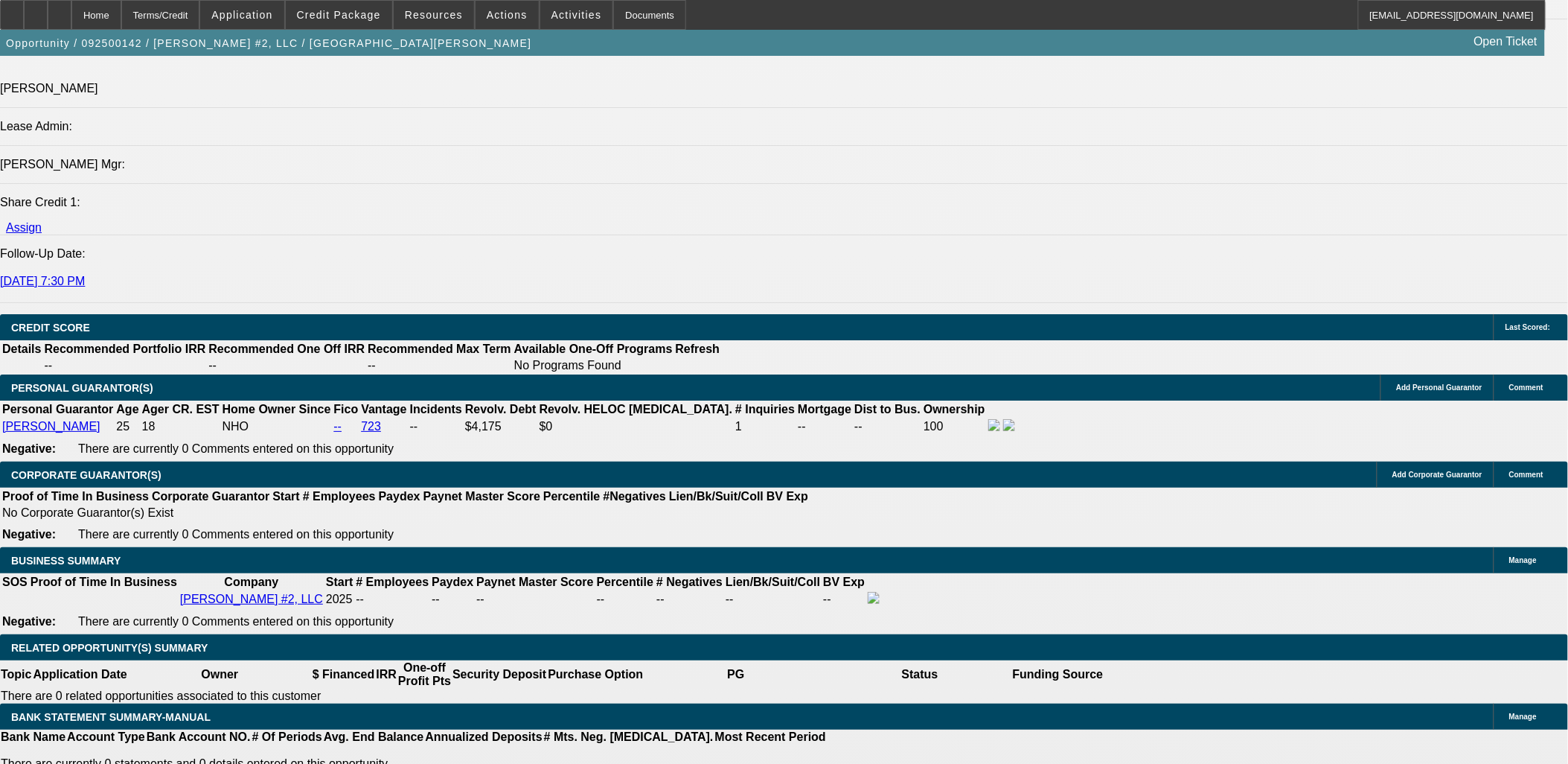
scroll to position [1737, 0]
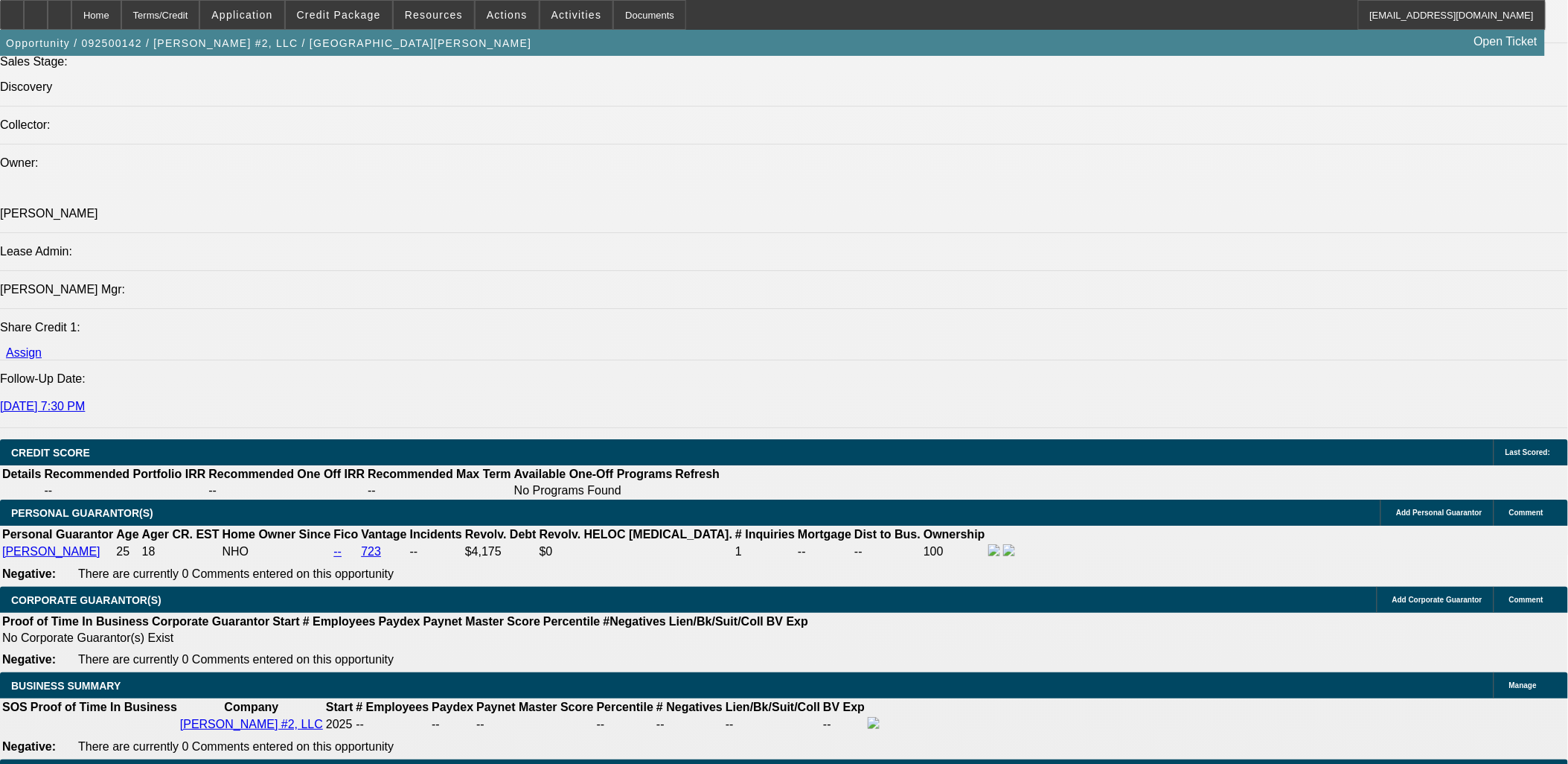
type input "$800.00"
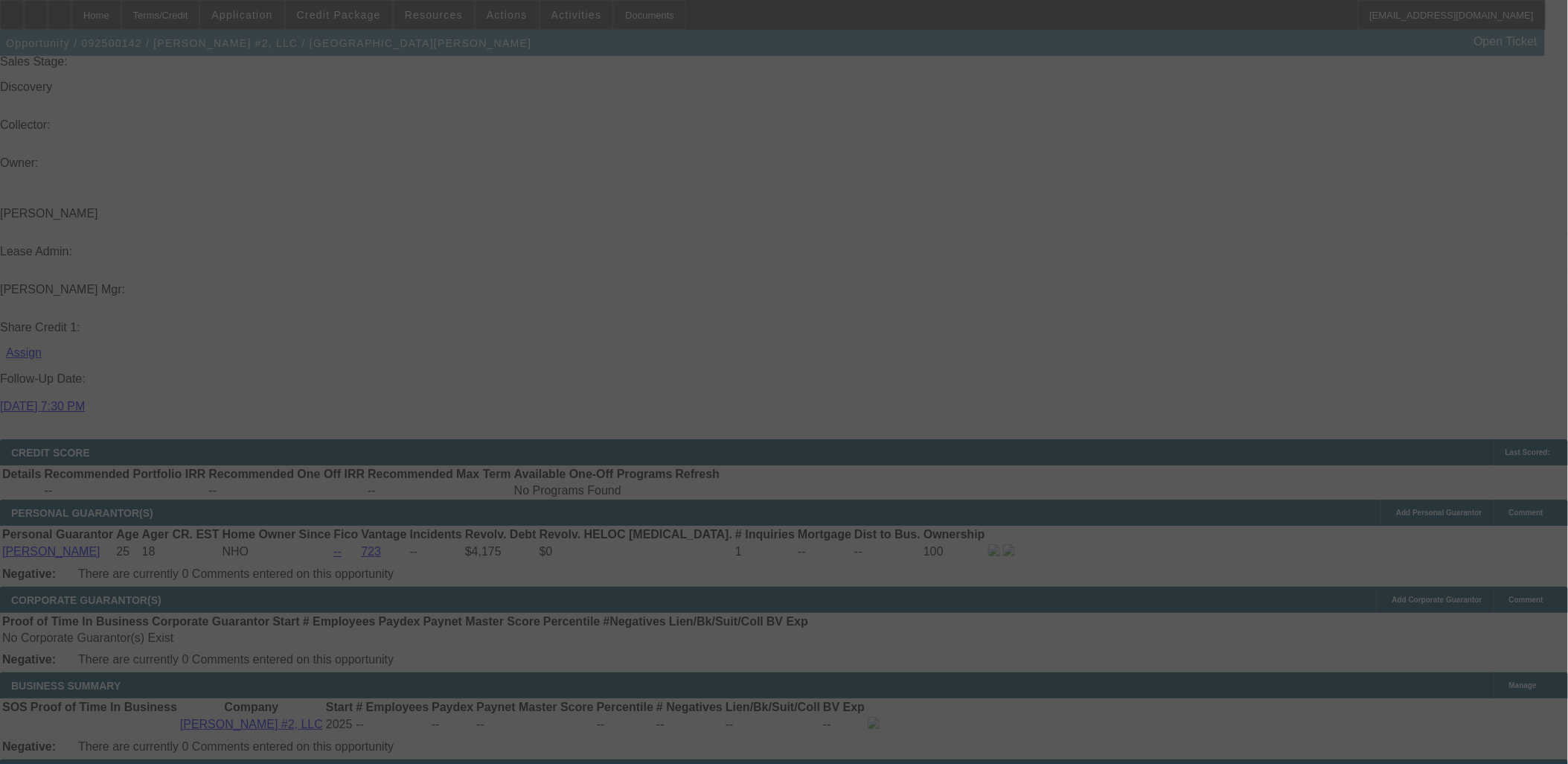
select select "0.1"
select select "2"
select select "0.1"
select select "4"
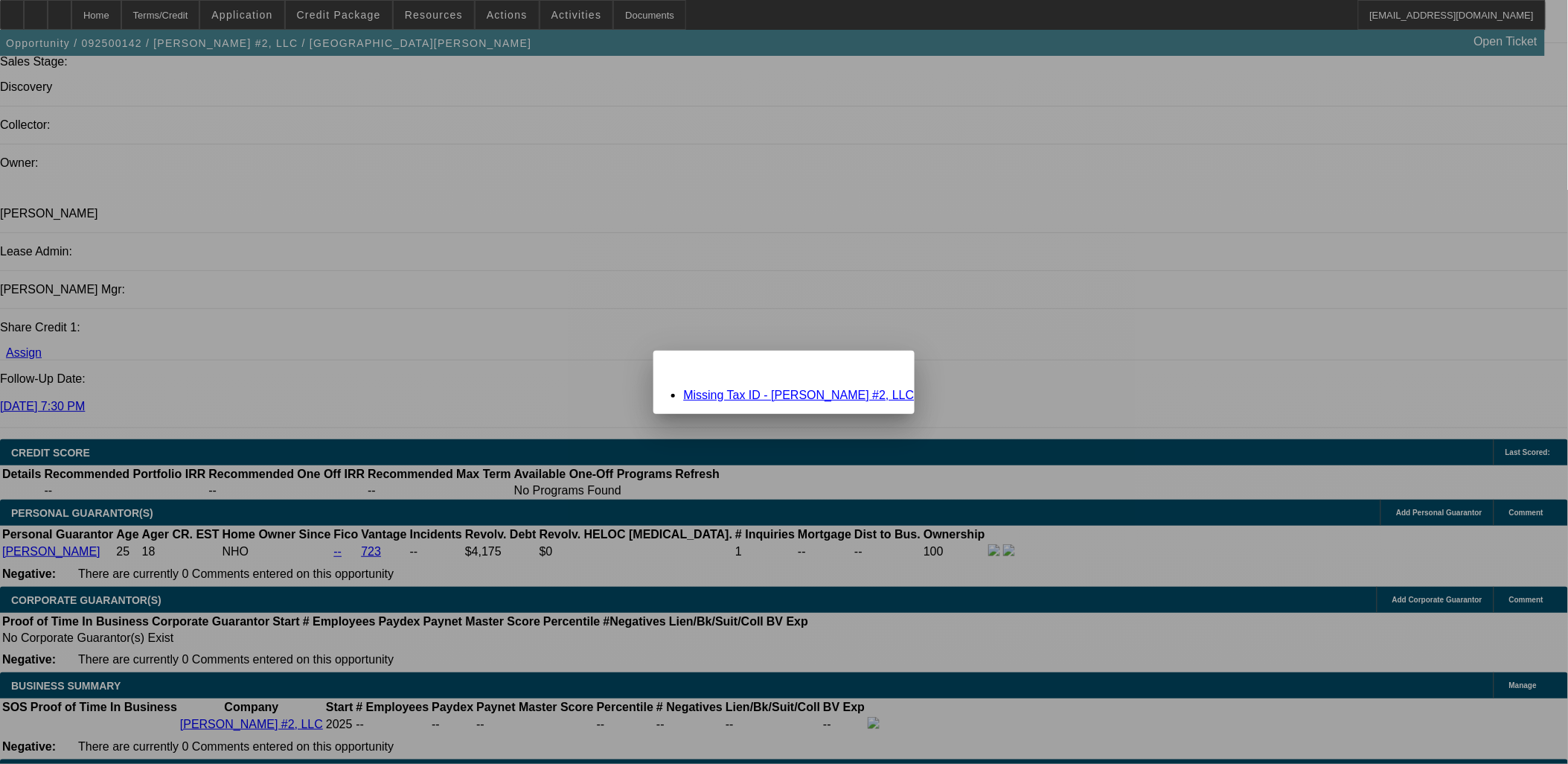
click at [885, 368] on span "Close" at bounding box center [895, 364] width 20 height 8
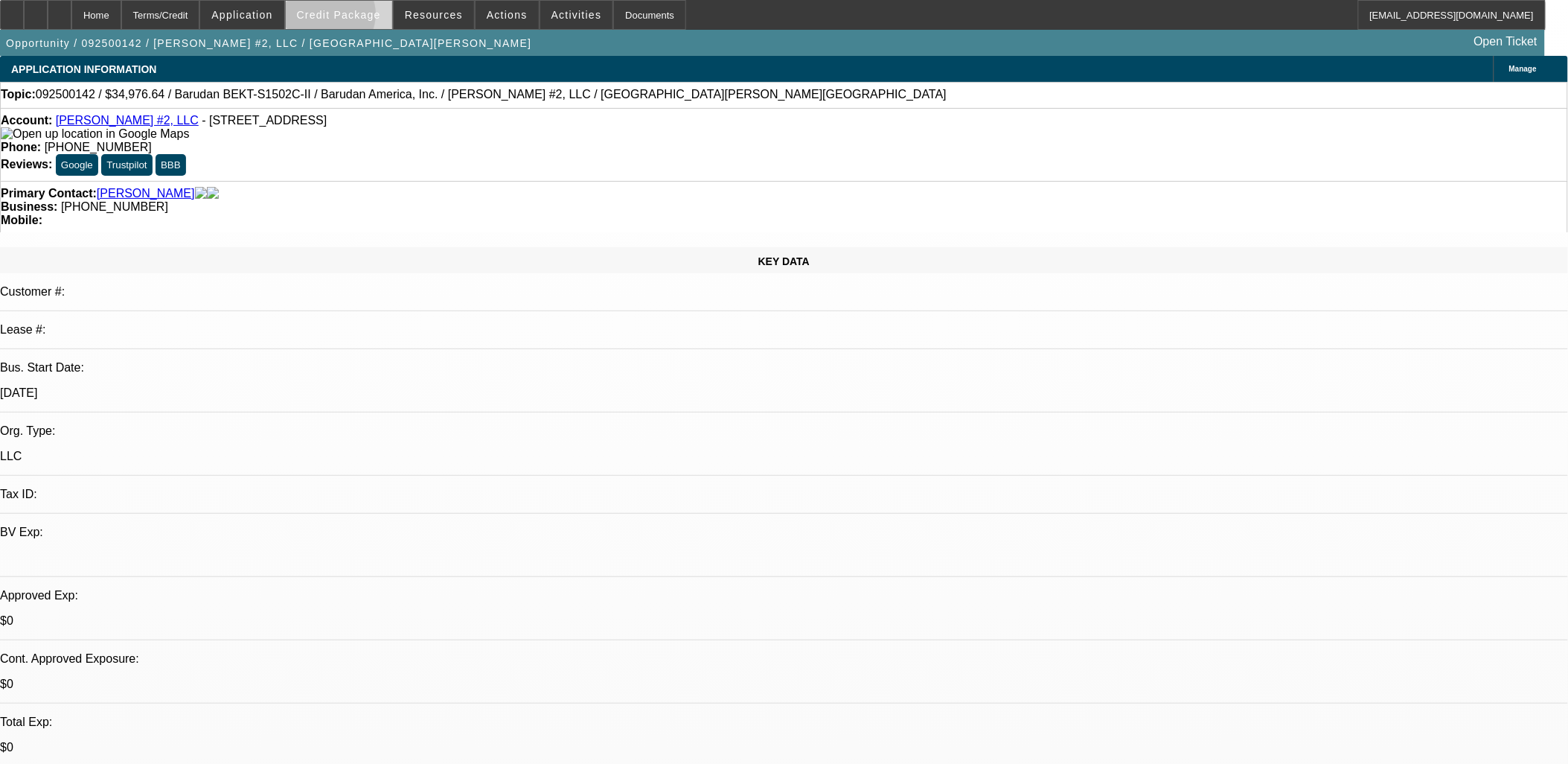
click at [351, 18] on span "Credit Package" at bounding box center [339, 14] width 84 height 12
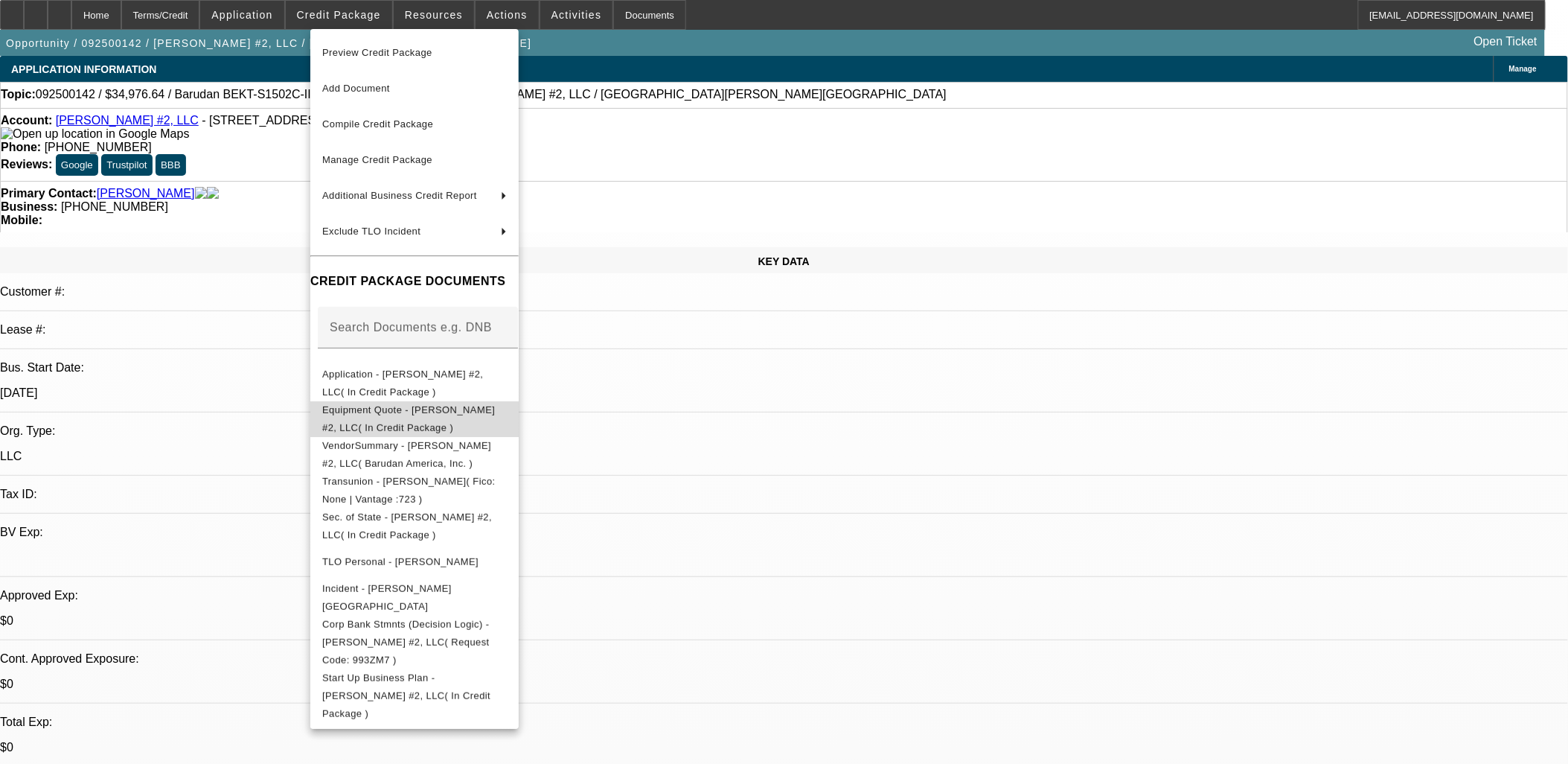
click at [440, 421] on span "Equipment Quote - [PERSON_NAME] #2, LLC( In Credit Package )" at bounding box center [414, 418] width 185 height 36
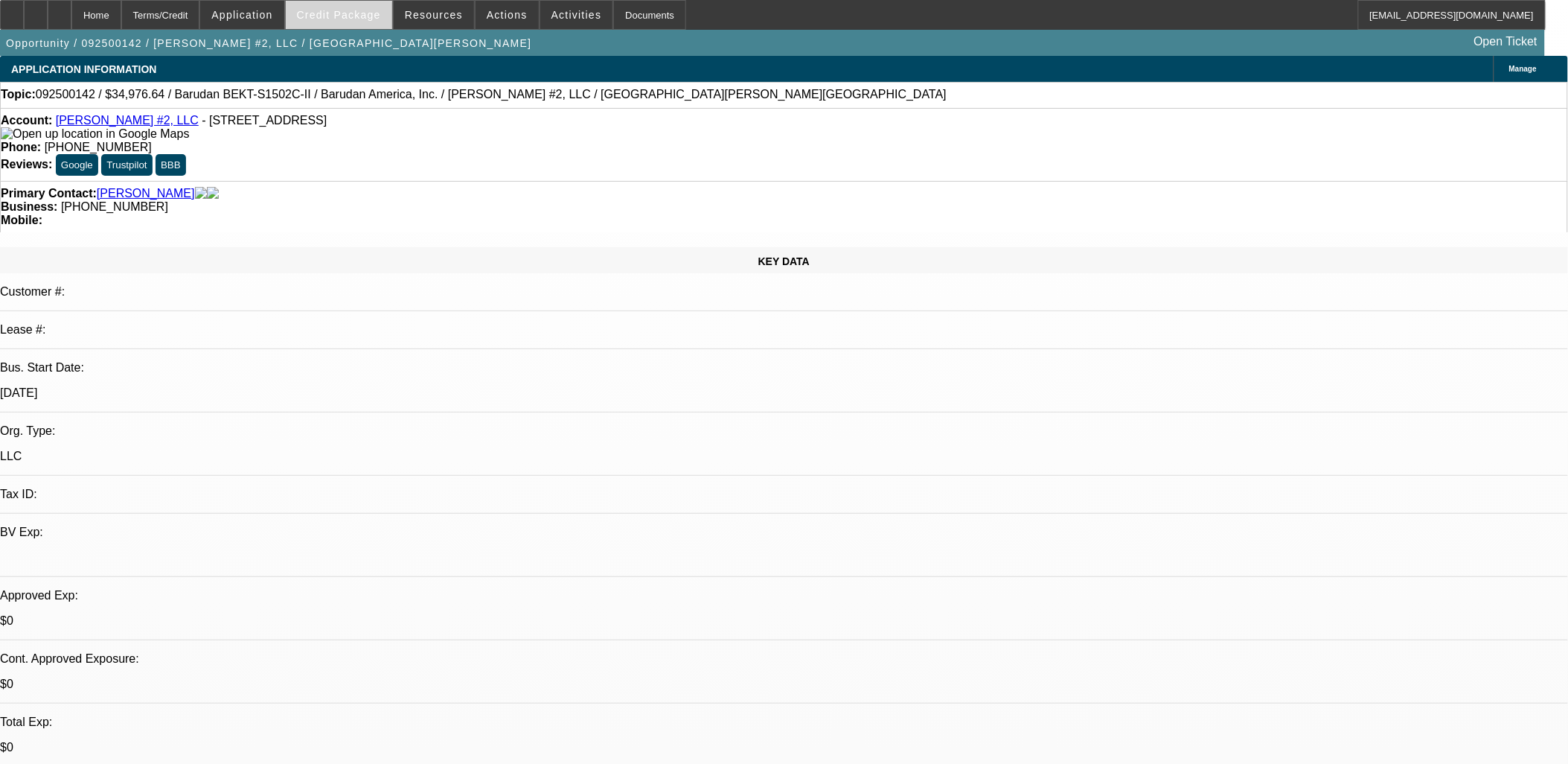
click at [347, 12] on span "Credit Package" at bounding box center [339, 14] width 84 height 12
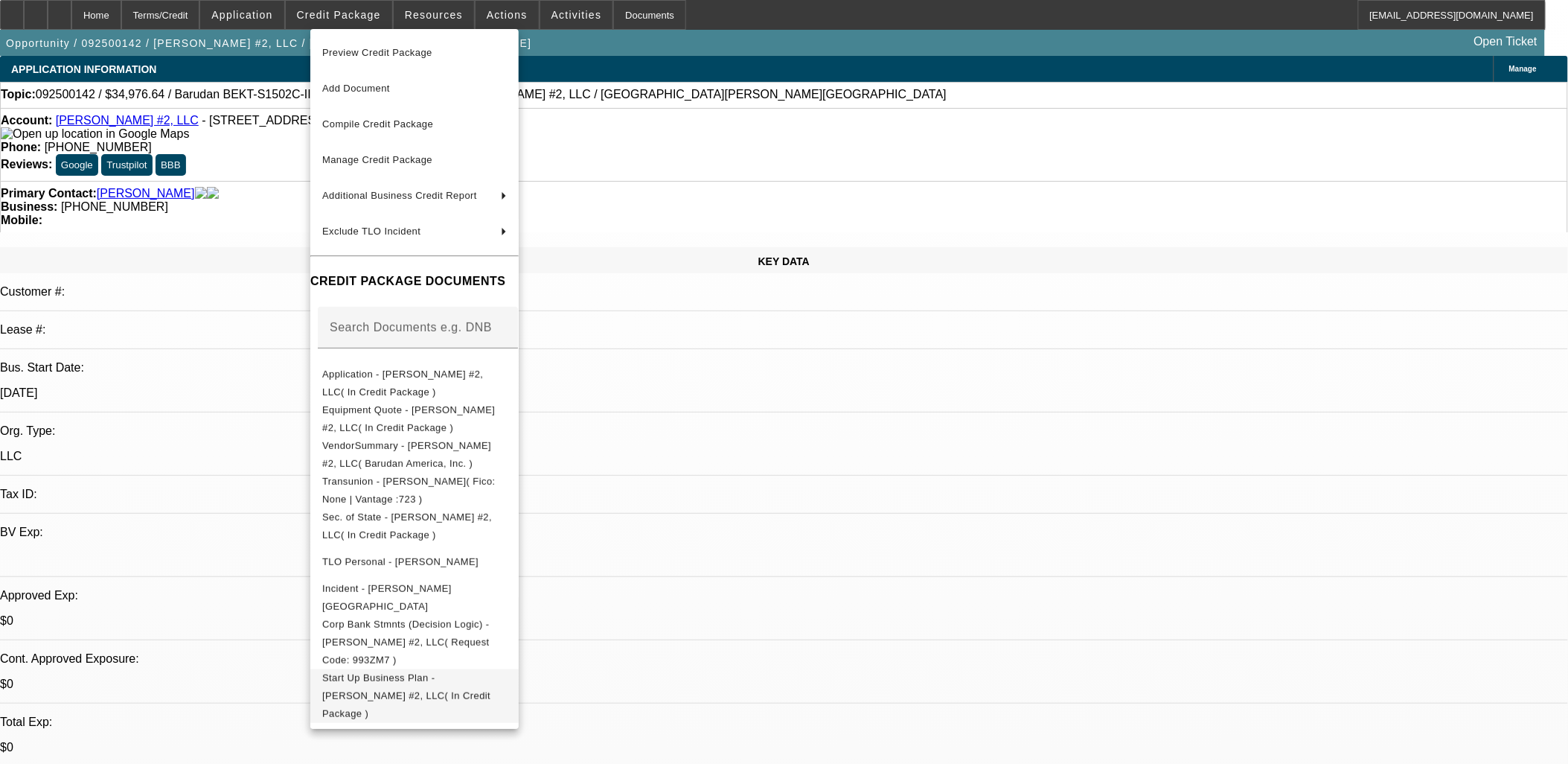
click at [488, 669] on span "Start Up Business Plan - [PERSON_NAME] #2, LLC( In Credit Package )" at bounding box center [414, 695] width 185 height 54
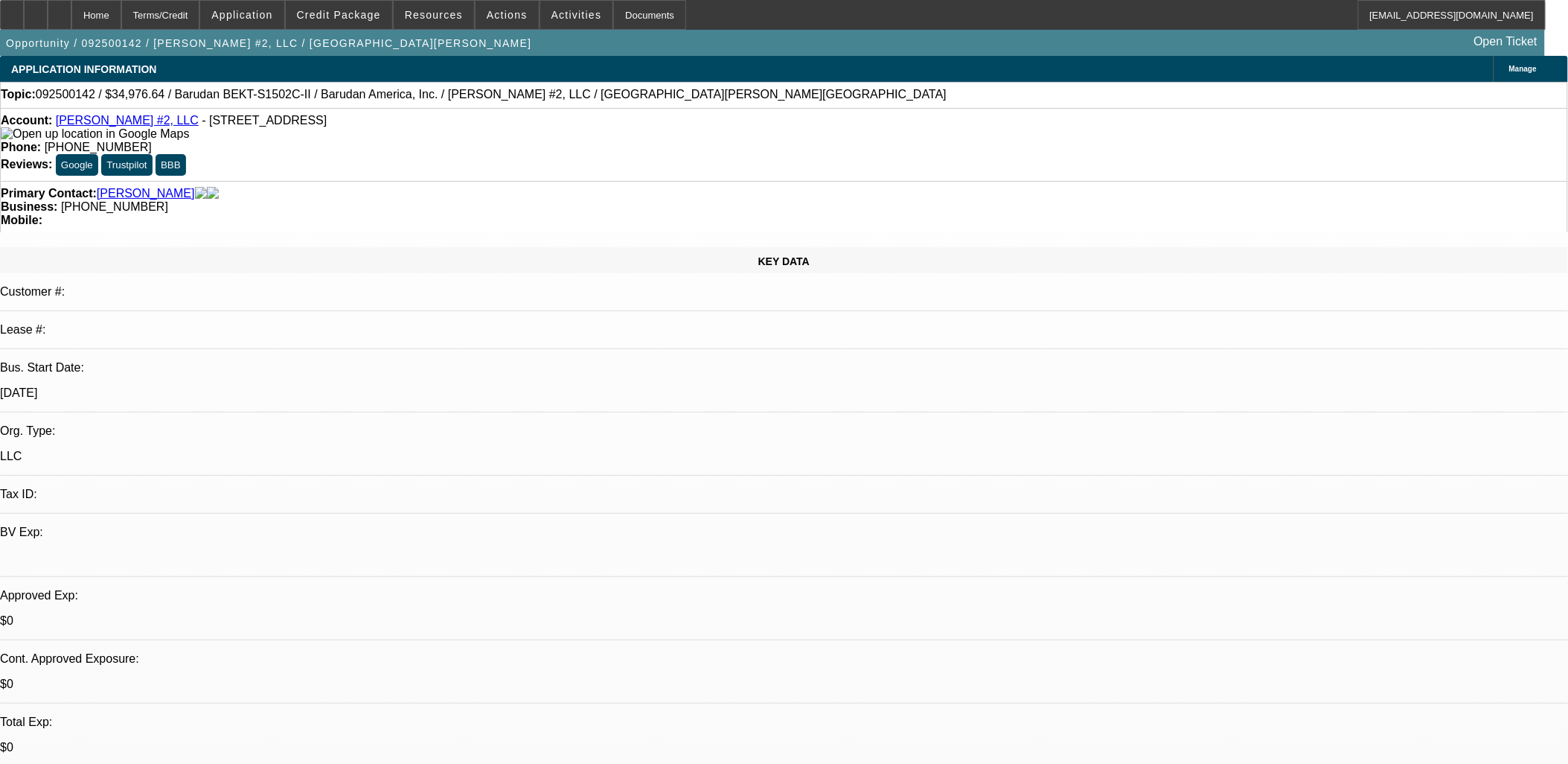
scroll to position [248, 0]
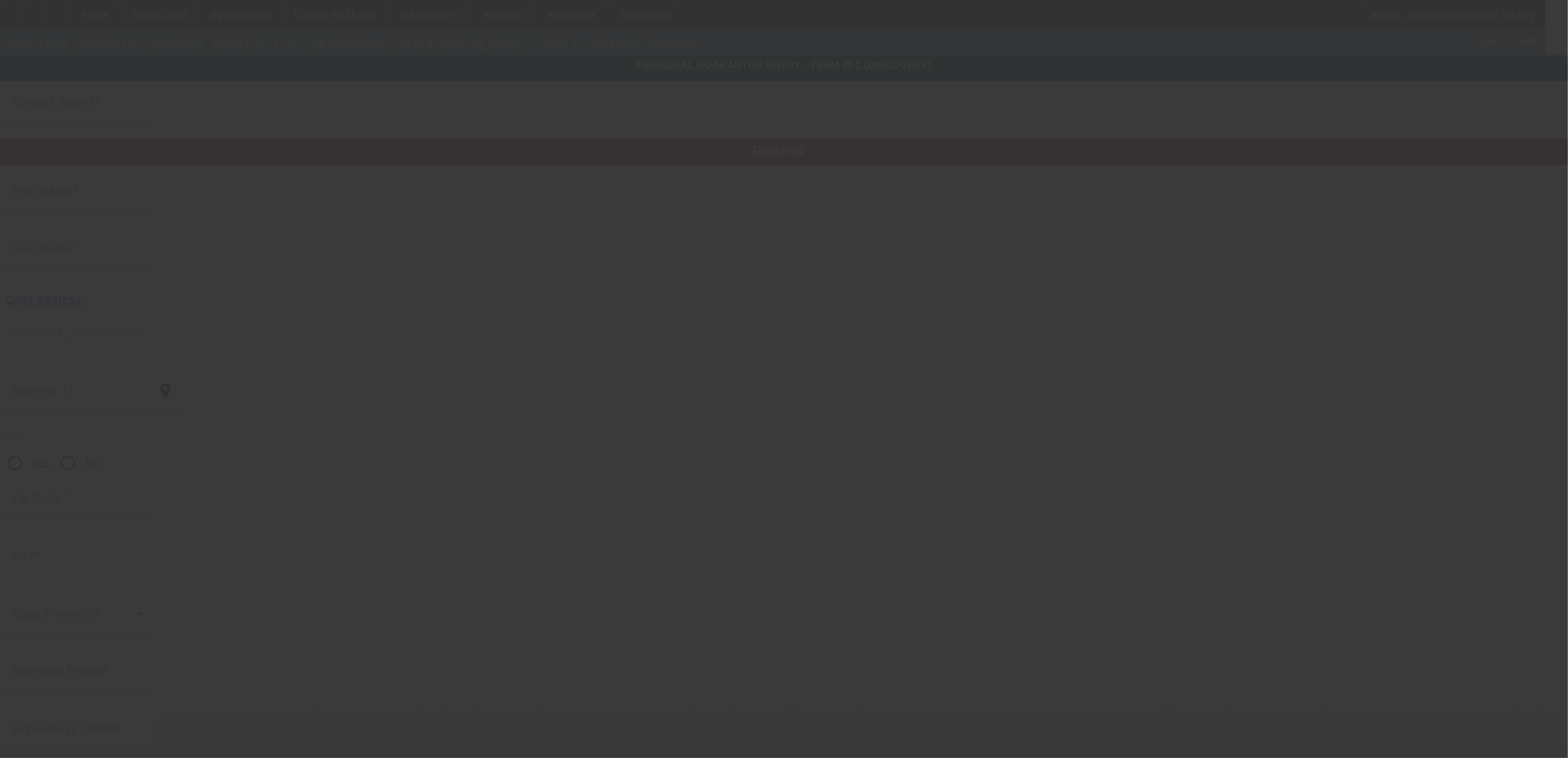
type input "[PERSON_NAME]"
type input "[STREET_ADDRESS]"
radio input "true"
type input "77060"
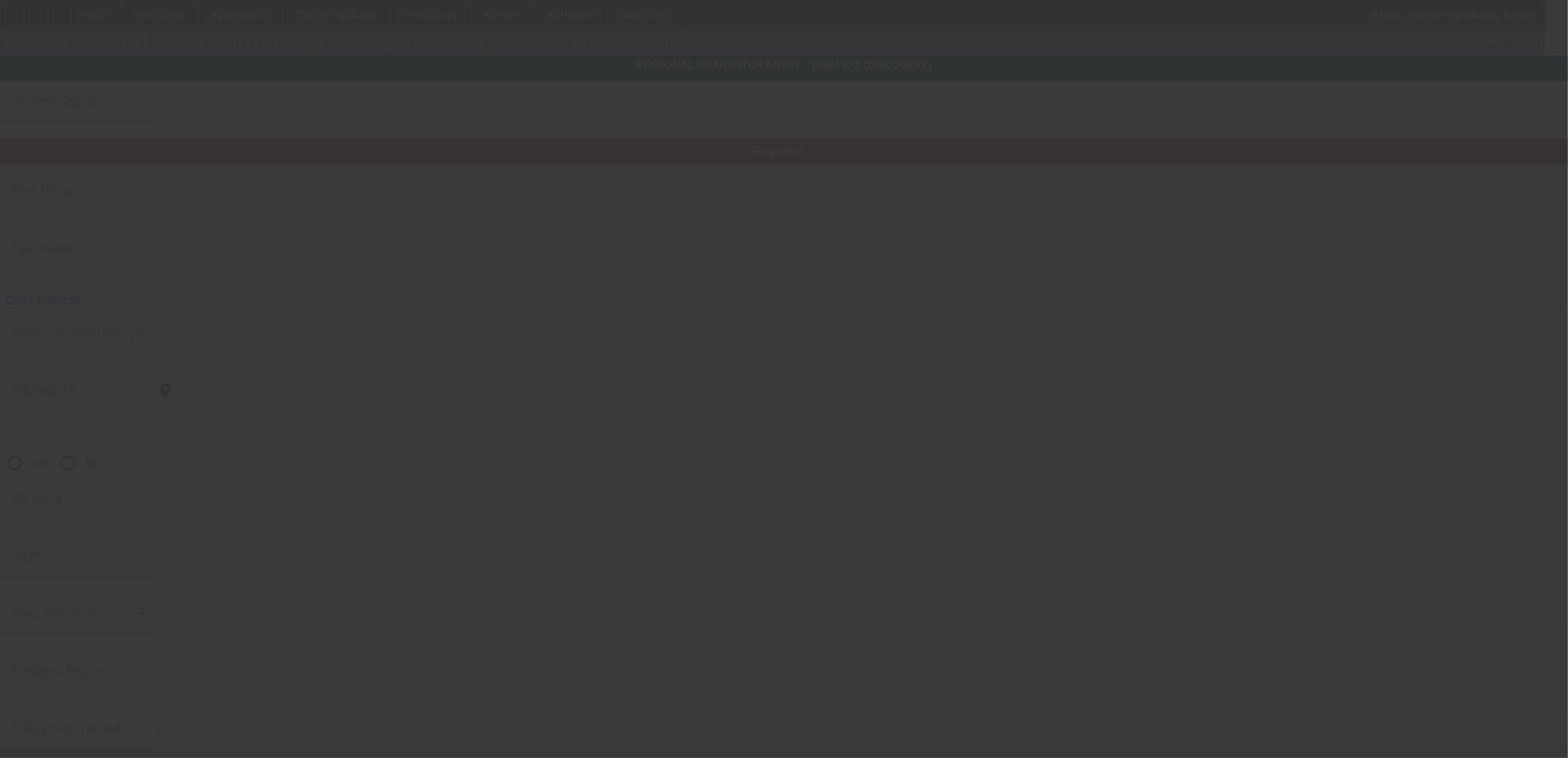
type input "[GEOGRAPHIC_DATA]"
type input "[PHONE_NUMBER]"
type input "100"
type input "631-72-2156"
type input "[EMAIL_ADDRESS][DOMAIN_NAME]"
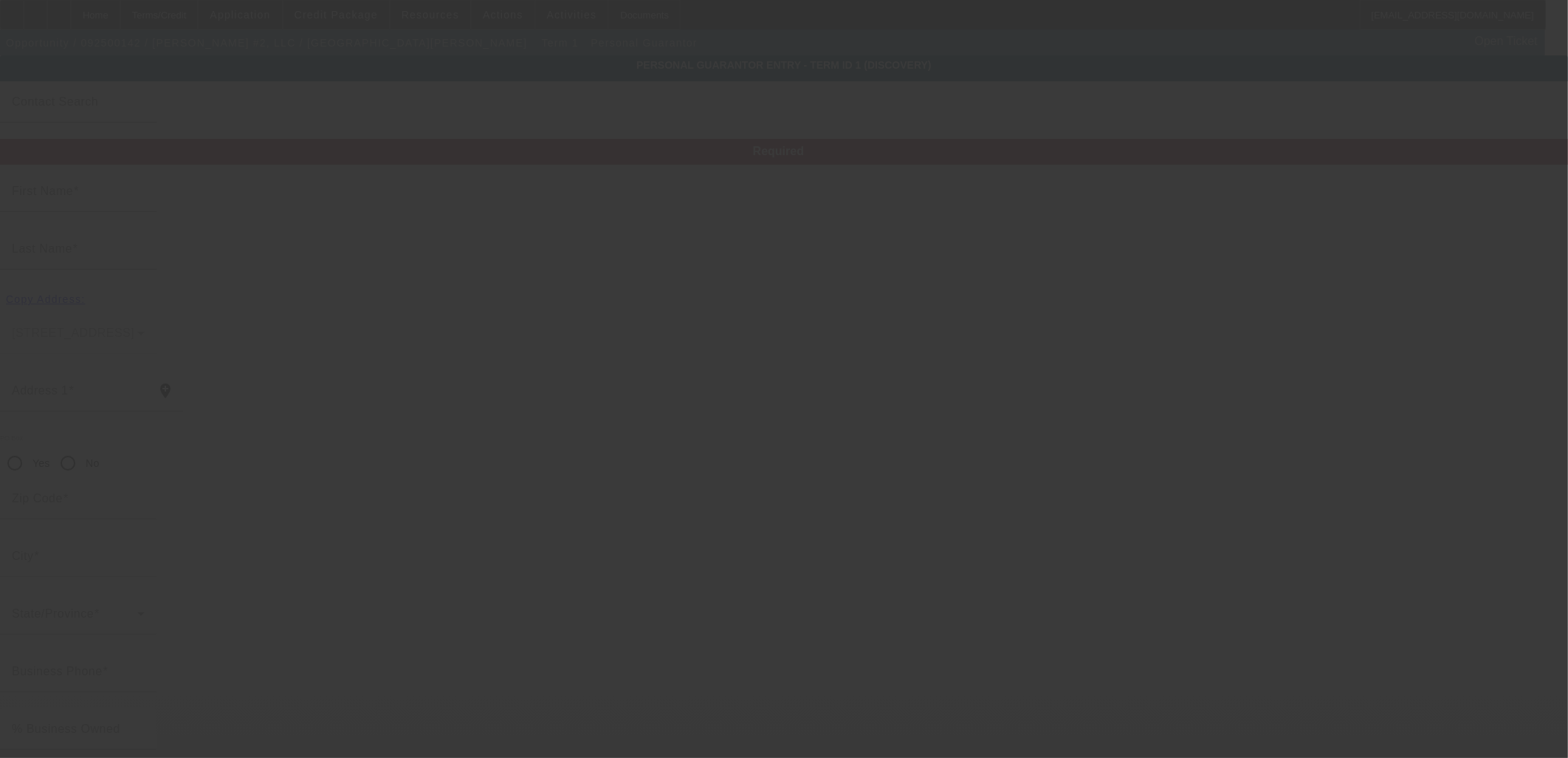
type input "[PHONE_NUMBER]"
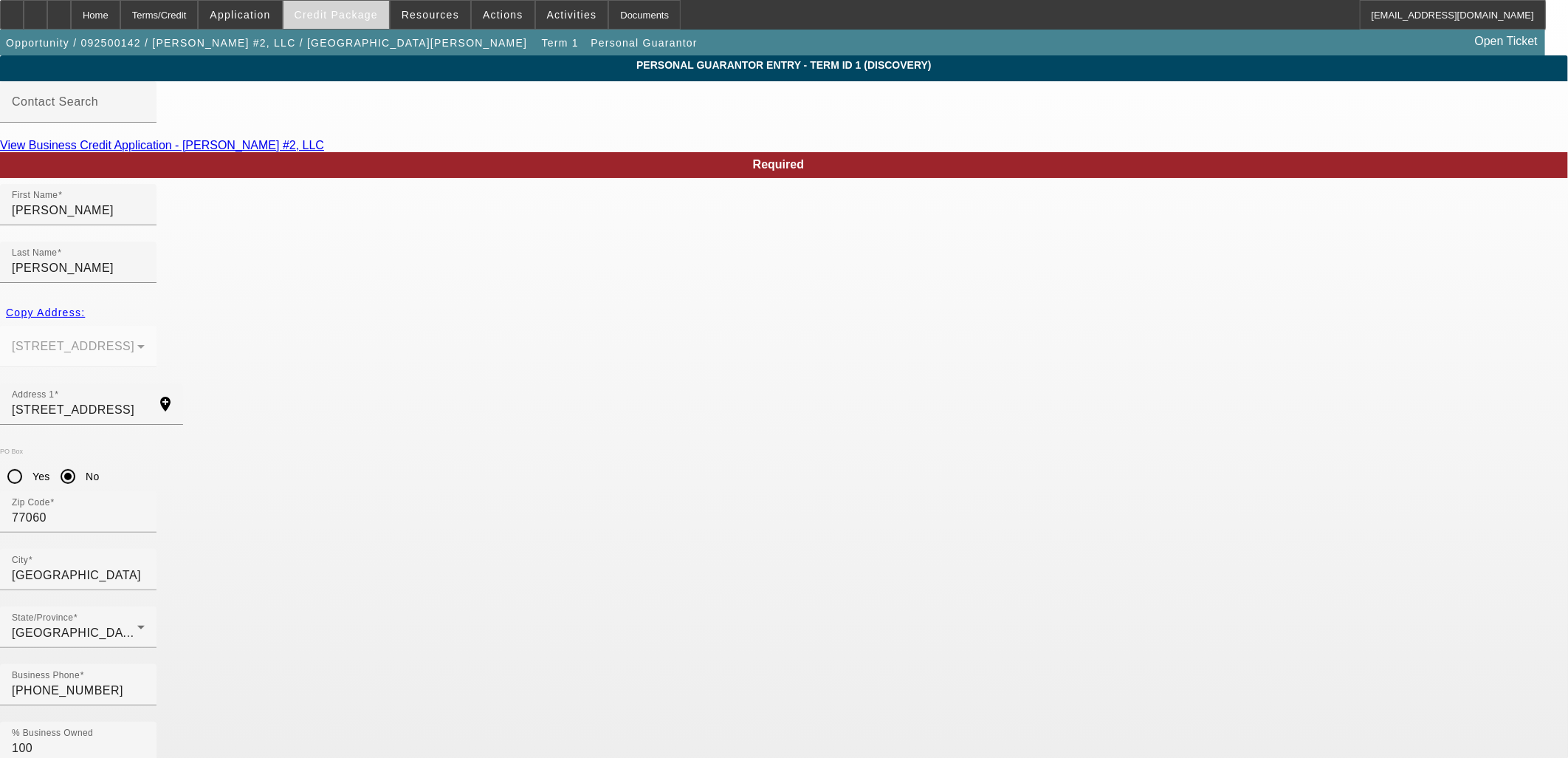
click at [353, 19] on span "Credit Package" at bounding box center [337, 14] width 84 height 12
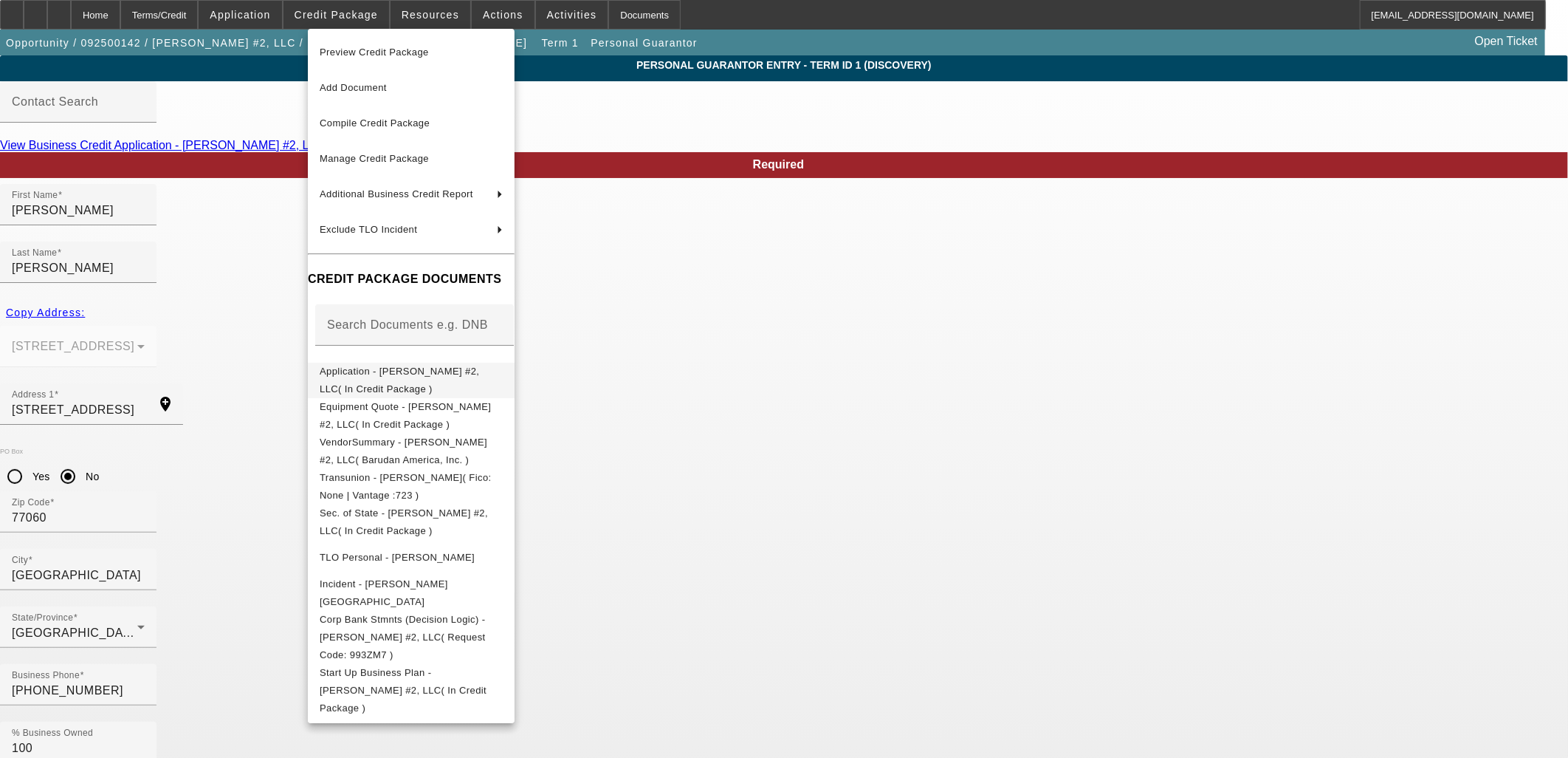
click at [375, 371] on span "Application - [PERSON_NAME] #2, LLC( In Credit Package )" at bounding box center [399, 379] width 159 height 29
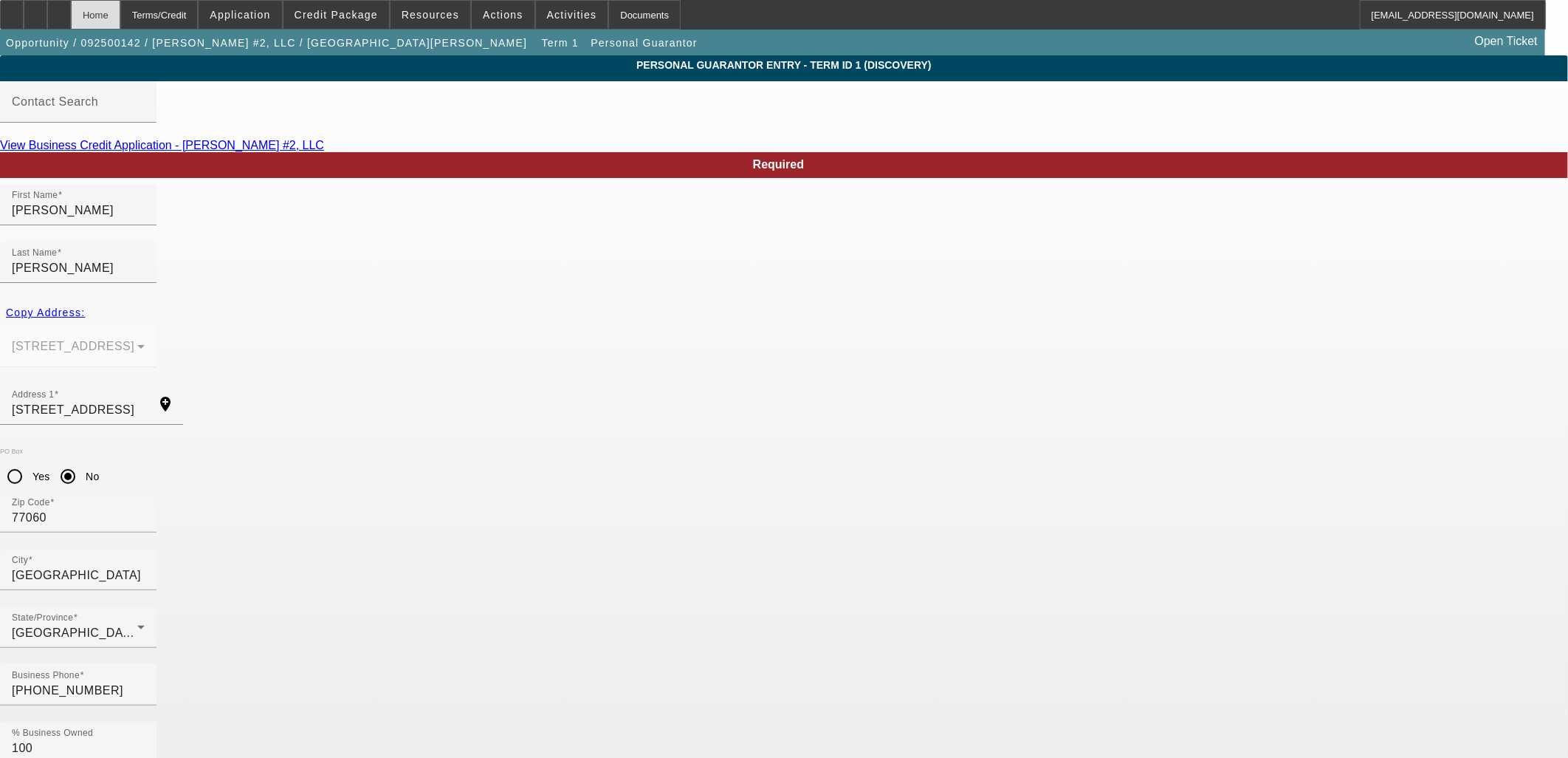
click at [121, 24] on div "Home" at bounding box center [96, 15] width 50 height 29
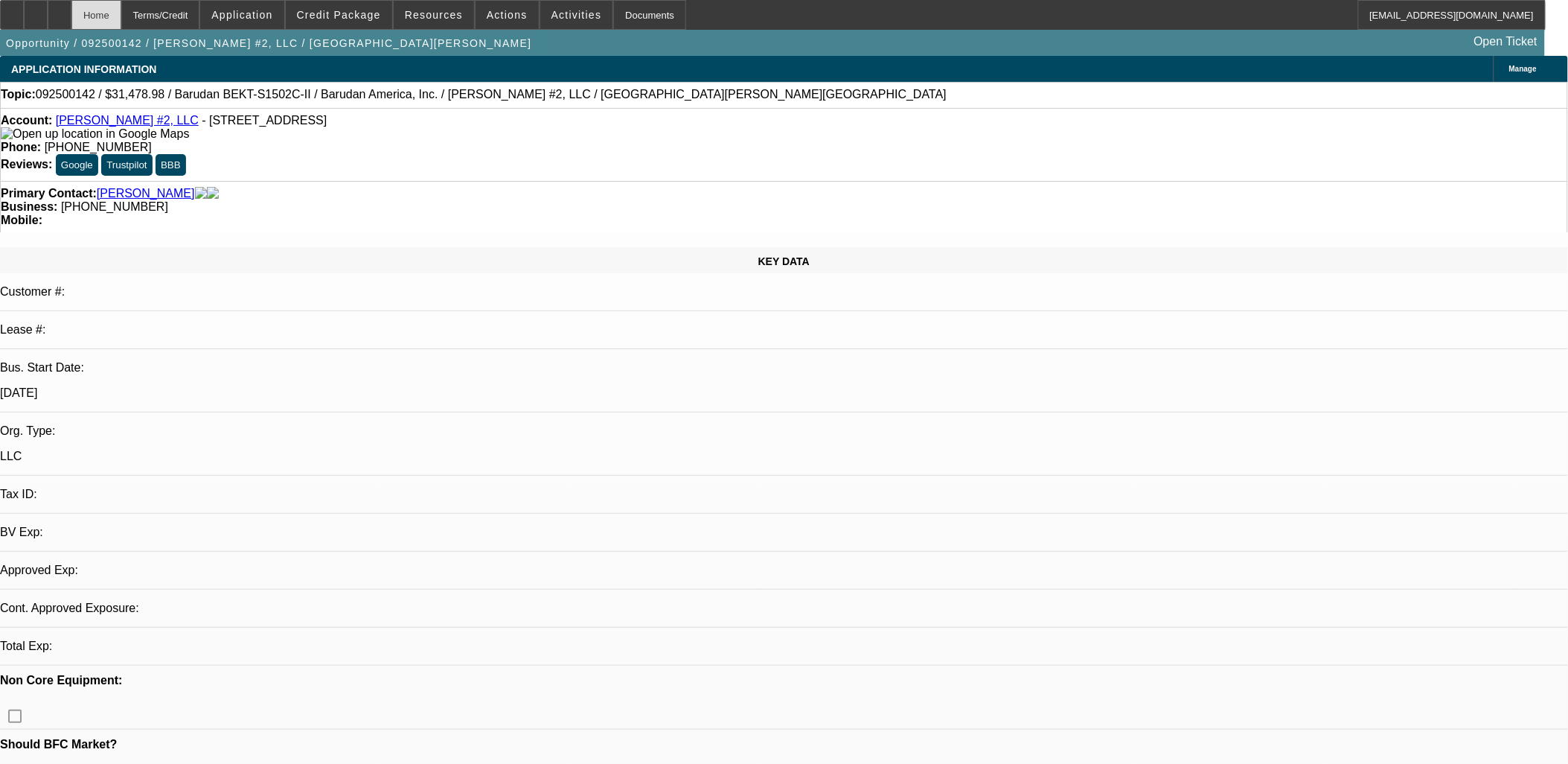
select select "0.1"
select select "2"
select select "0.1"
select select "4"
